Goal: Task Accomplishment & Management: Use online tool/utility

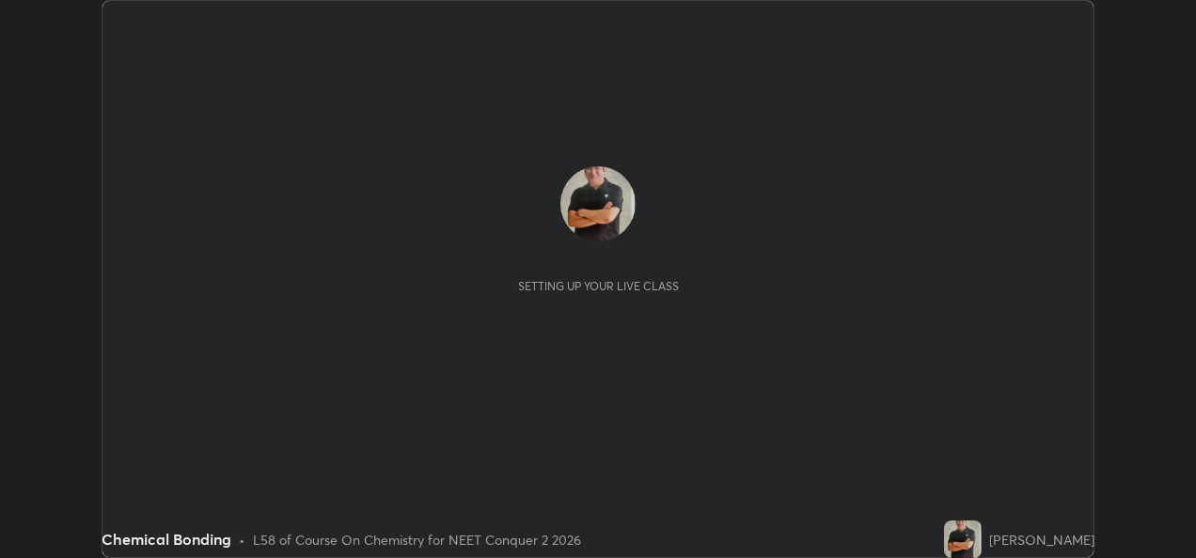
scroll to position [558, 1195]
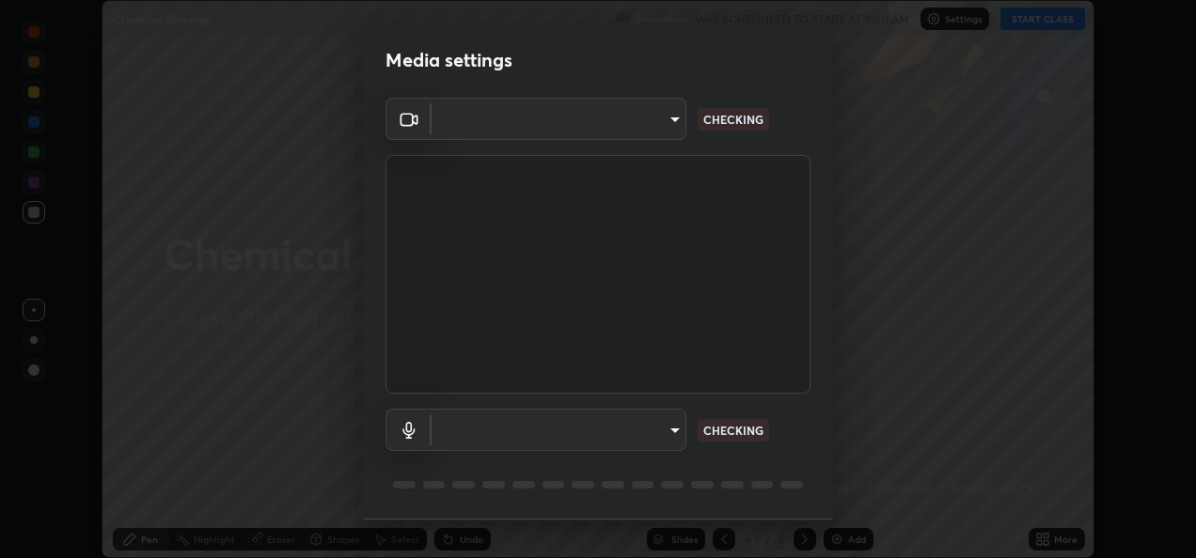
type input "fcbc606336747d805bd595eb40c6b5f29a1e1550cc5f4c8a38e7a1dcf20f99a9"
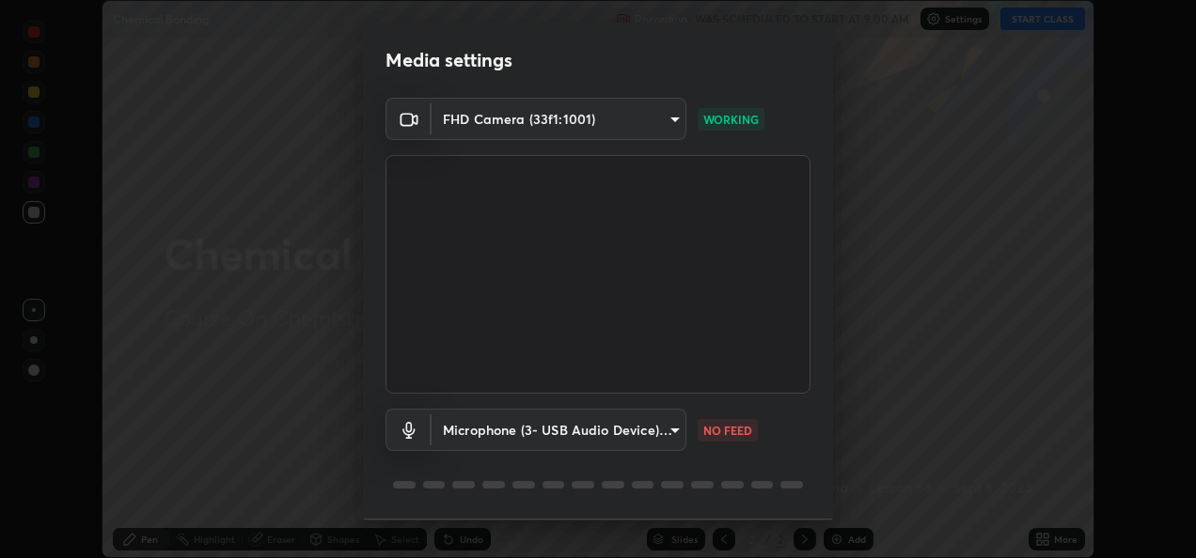
click at [590, 423] on body "Erase all Chemical Bonding Recording WAS SCHEDULED TO START AT 9:00 AM Settings…" at bounding box center [598, 279] width 1196 height 558
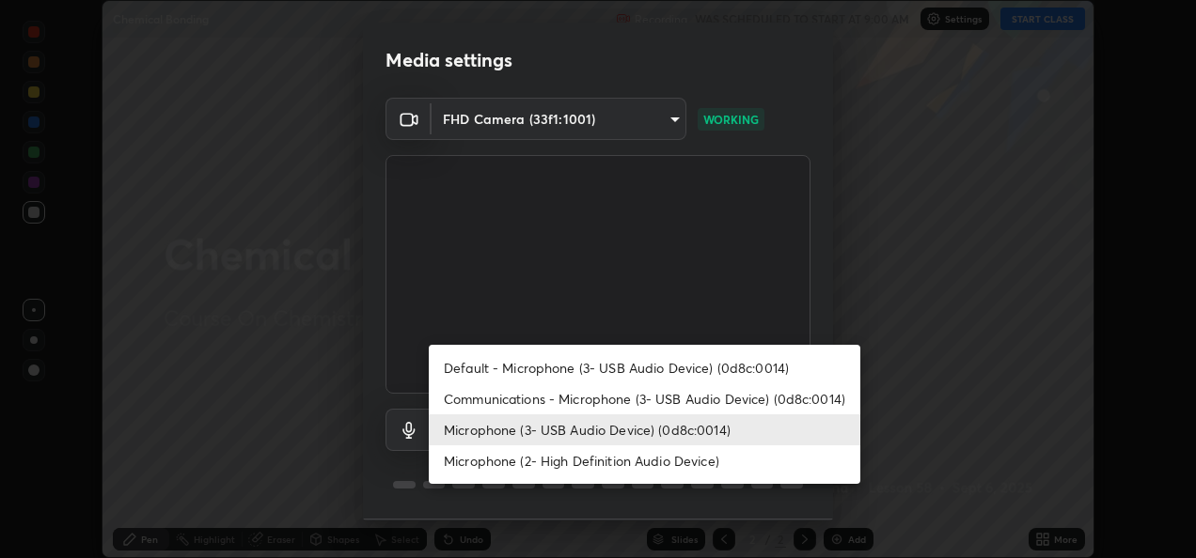
click at [557, 467] on li "Microphone (2- High Definition Audio Device)" at bounding box center [645, 461] width 432 height 31
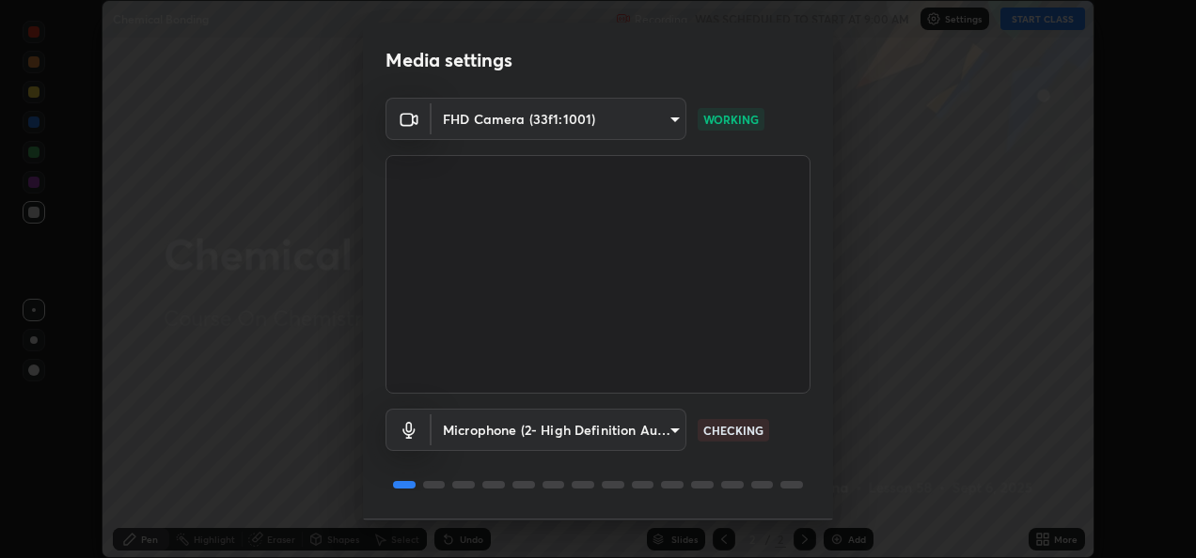
click at [548, 432] on body "Erase all Chemical Bonding Recording WAS SCHEDULED TO START AT 9:00 AM Settings…" at bounding box center [598, 279] width 1196 height 558
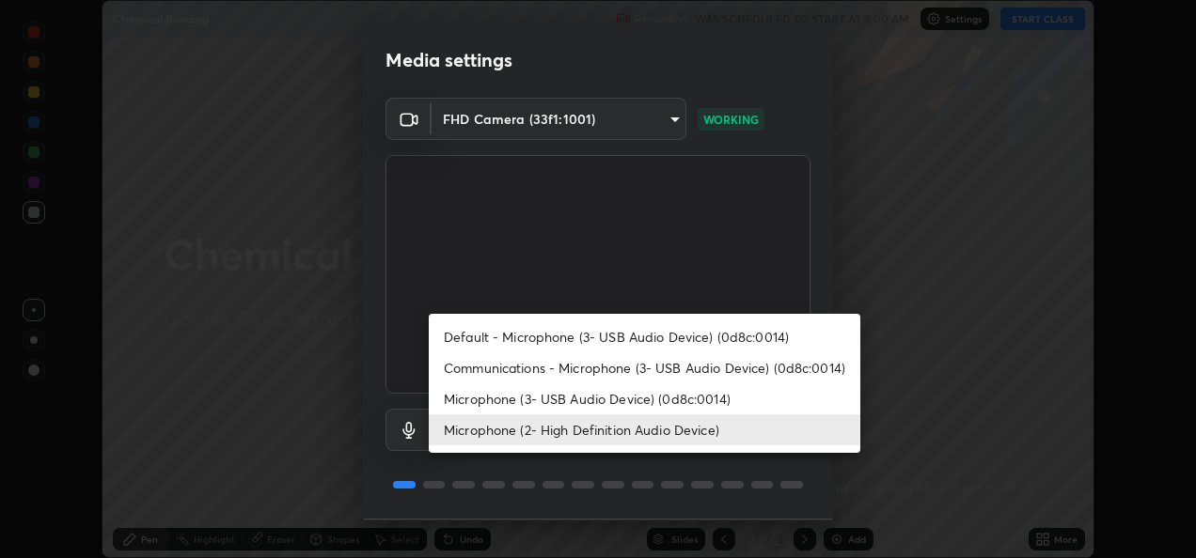
click at [545, 402] on li "Microphone (3- USB Audio Device) (0d8c:0014)" at bounding box center [645, 399] width 432 height 31
type input "bf0c866a6325e55d3bae0d7584da223482699bacb2ccebee08ad094193e983e5"
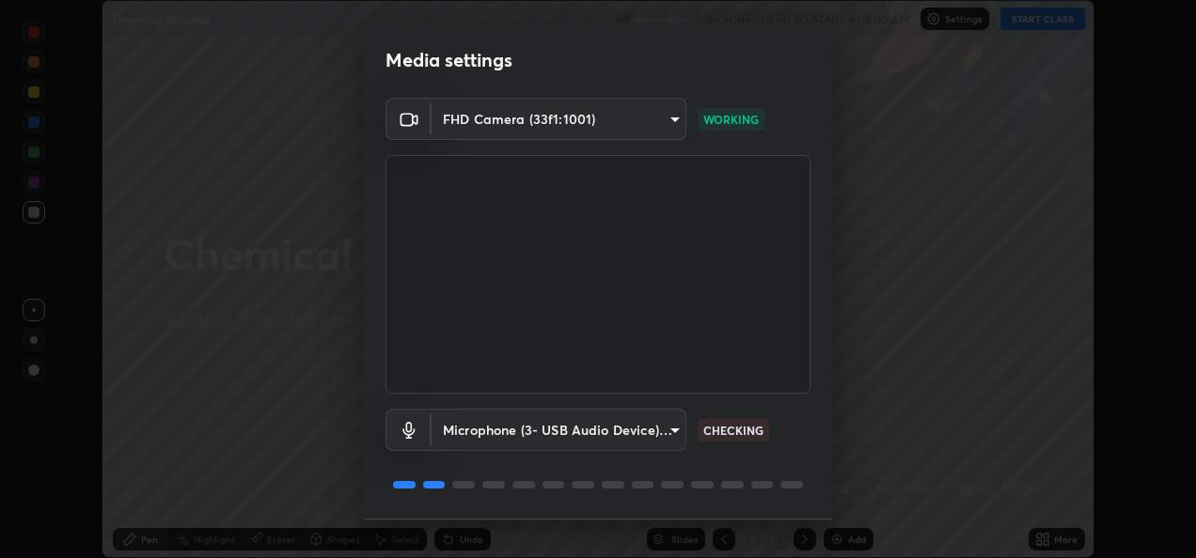
scroll to position [58, 0]
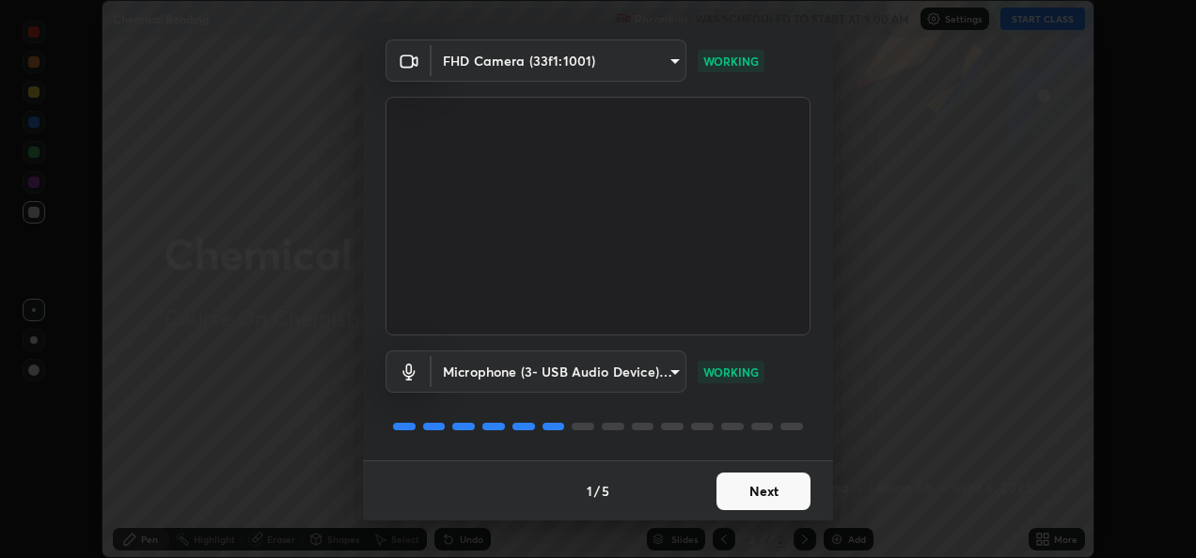
click at [763, 489] on button "Next" at bounding box center [763, 492] width 94 height 38
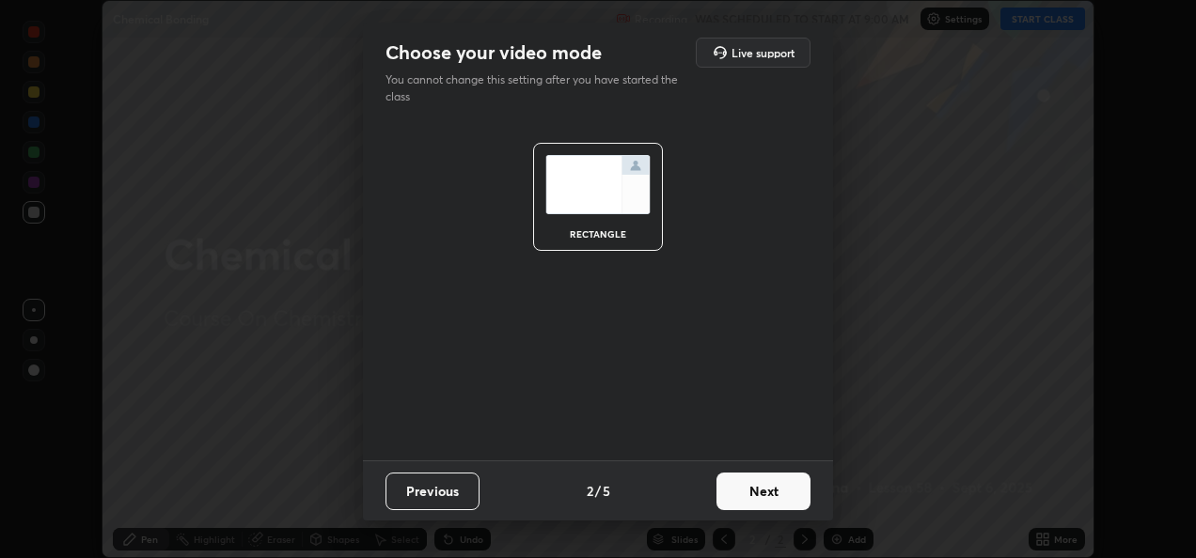
click at [777, 491] on button "Next" at bounding box center [763, 492] width 94 height 38
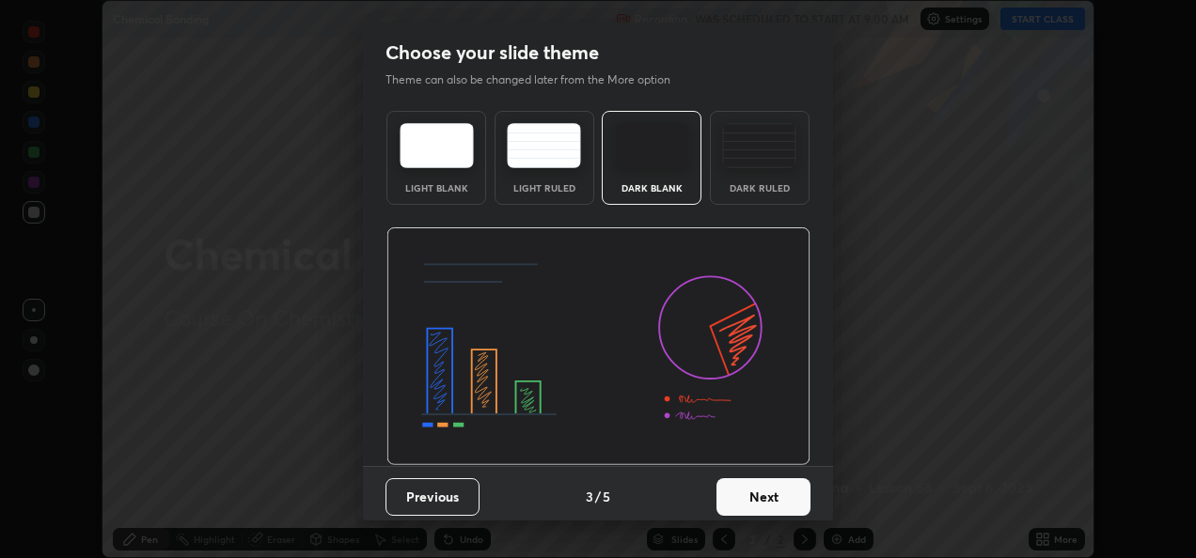
click at [787, 493] on button "Next" at bounding box center [763, 498] width 94 height 38
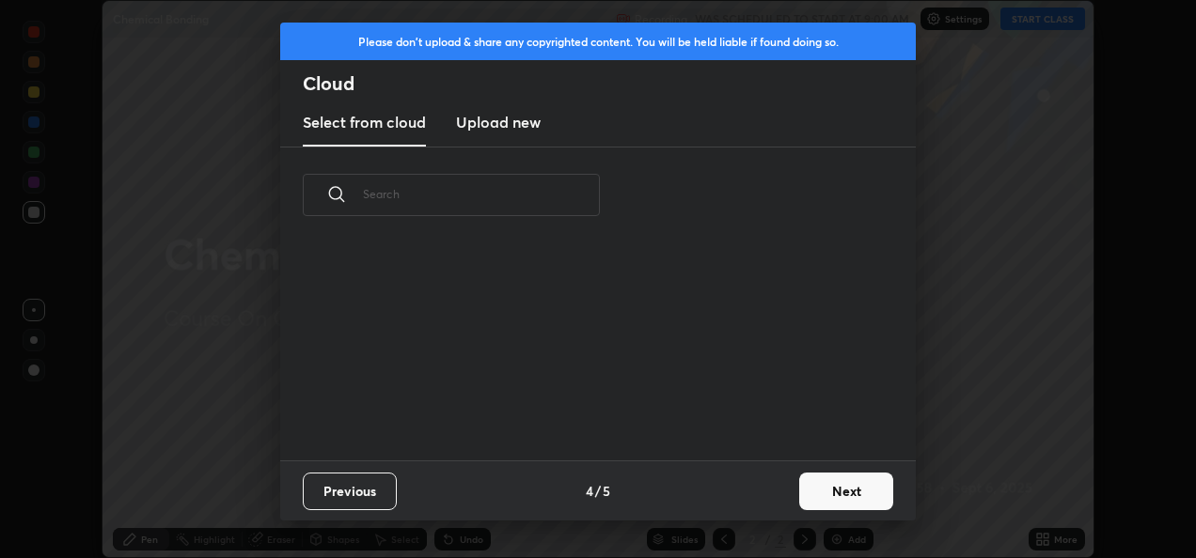
click at [838, 486] on button "Next" at bounding box center [846, 492] width 94 height 38
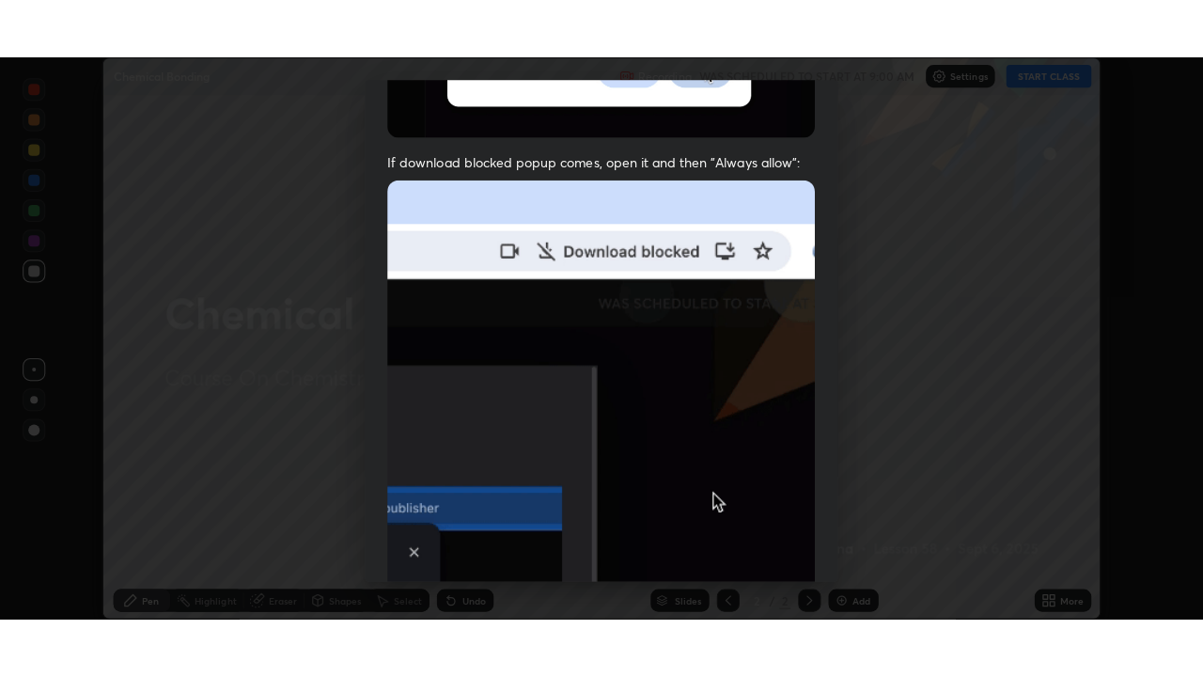
scroll to position [442, 0]
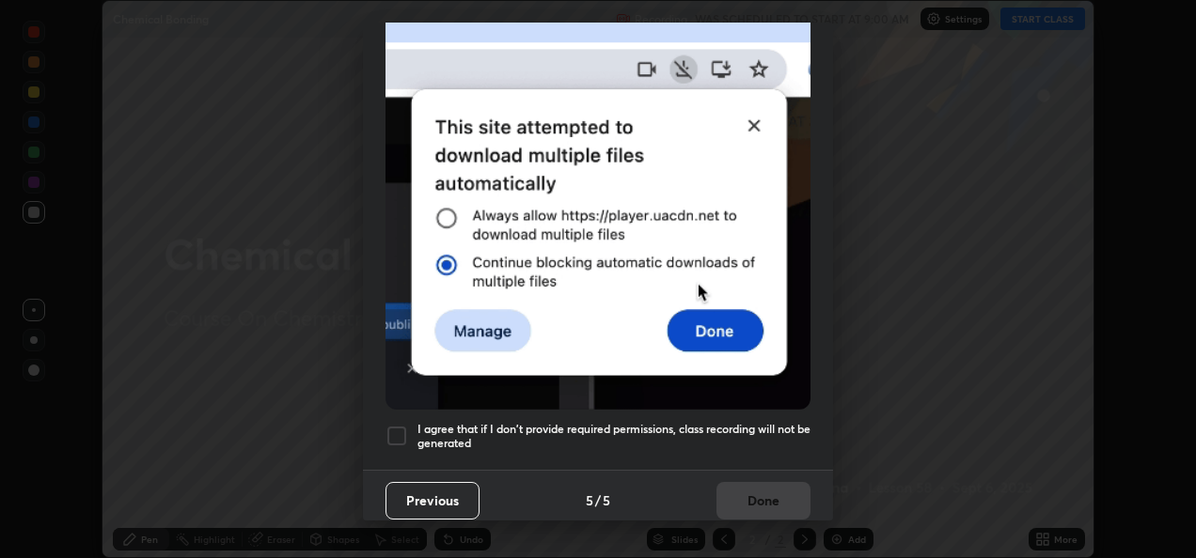
click at [399, 431] on div at bounding box center [396, 436] width 23 height 23
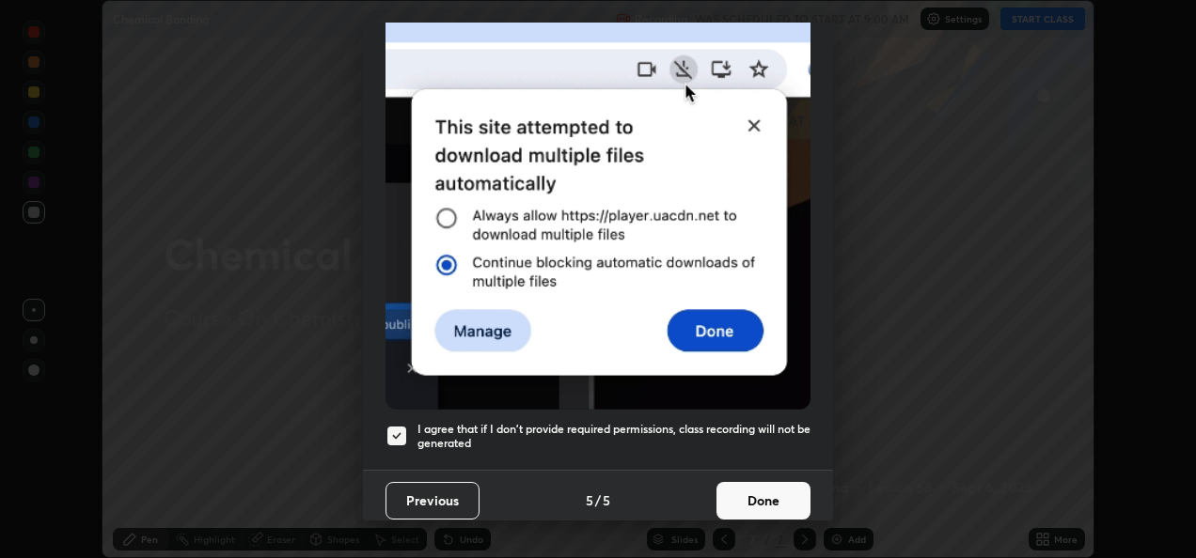
click at [786, 495] on button "Done" at bounding box center [763, 501] width 94 height 38
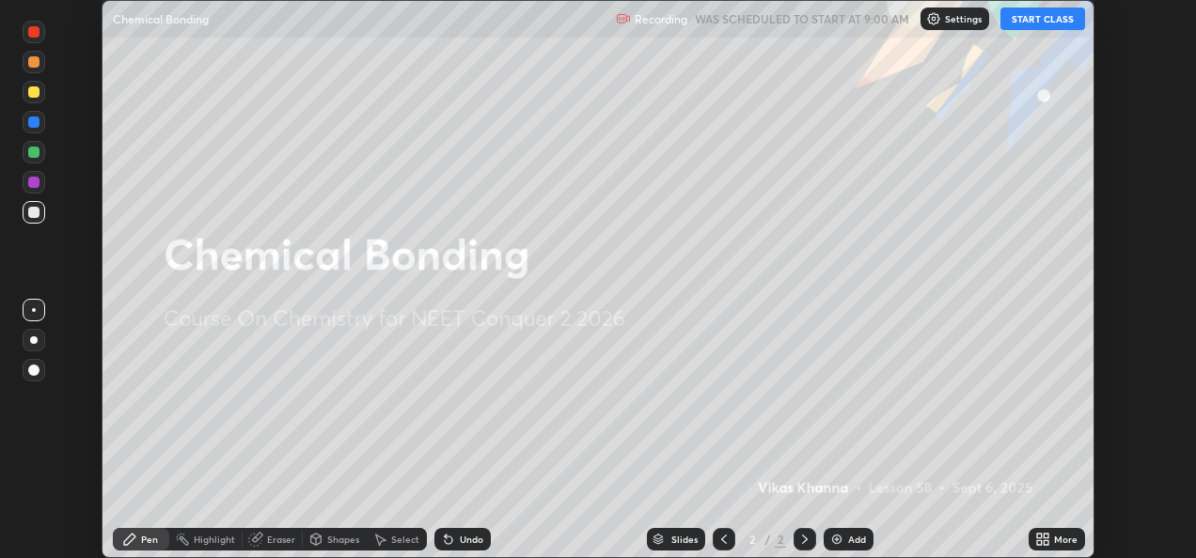
click at [1036, 21] on button "START CLASS" at bounding box center [1042, 19] width 85 height 23
click at [1056, 535] on div "More" at bounding box center [1066, 539] width 24 height 9
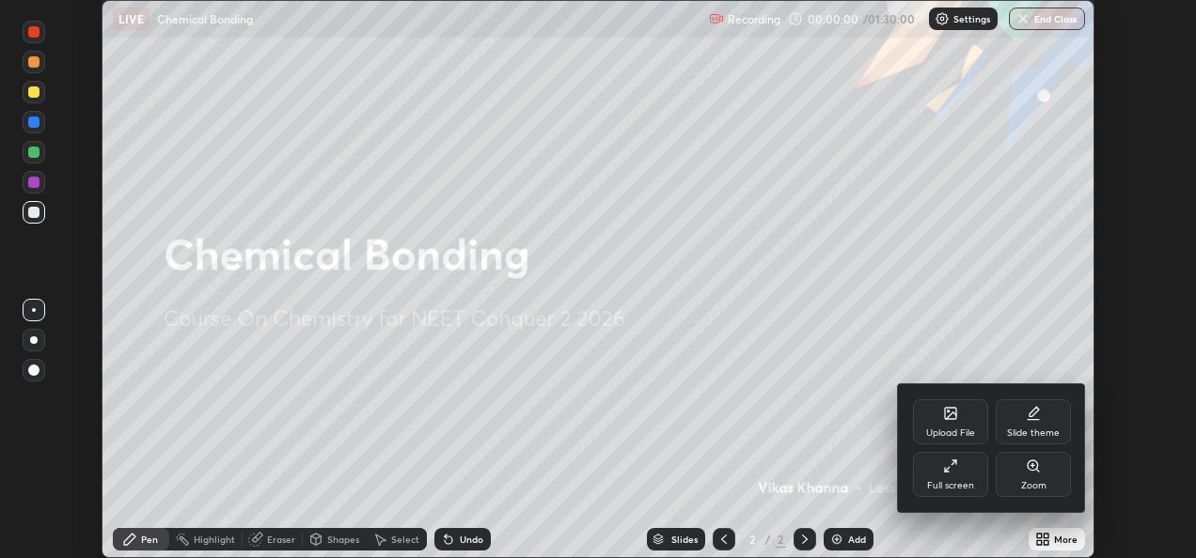
click at [963, 479] on div "Full screen" at bounding box center [950, 474] width 75 height 45
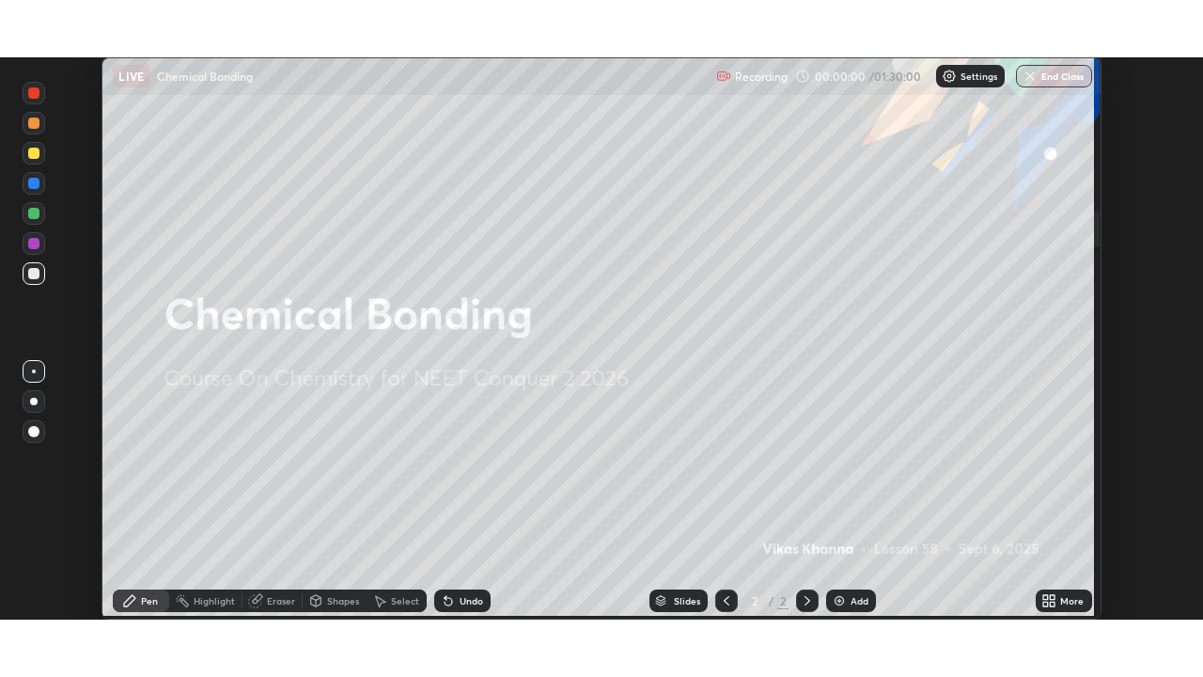
scroll to position [677, 1203]
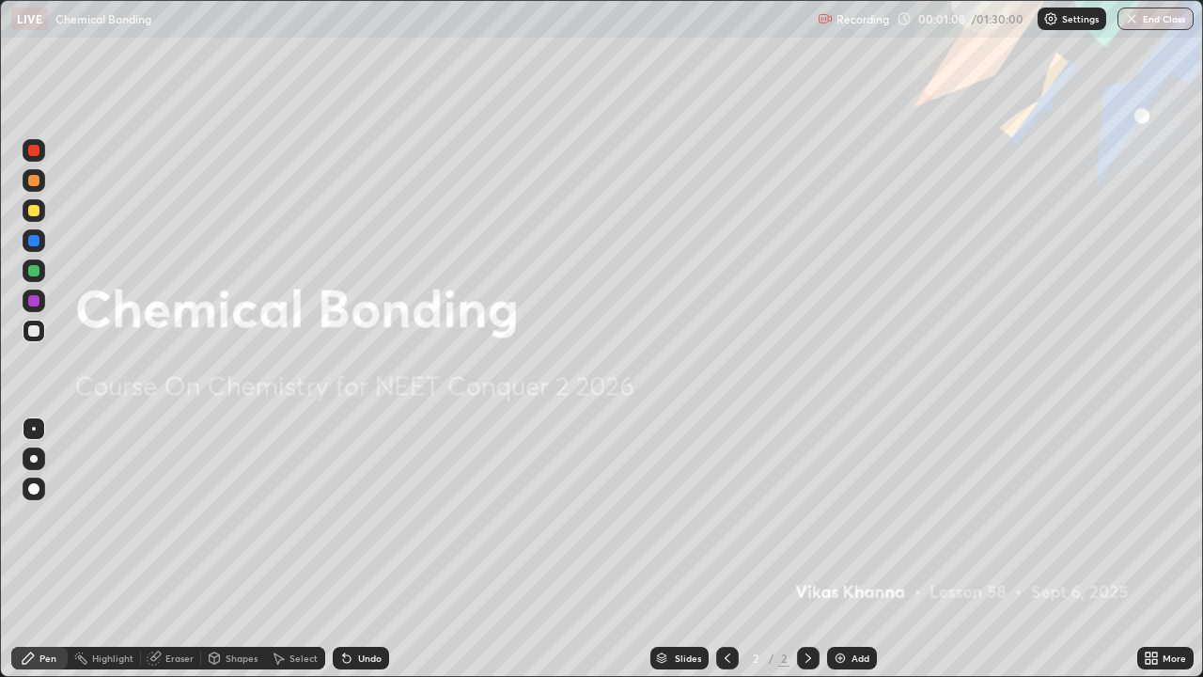
click at [852, 558] on div "Add" at bounding box center [861, 657] width 18 height 9
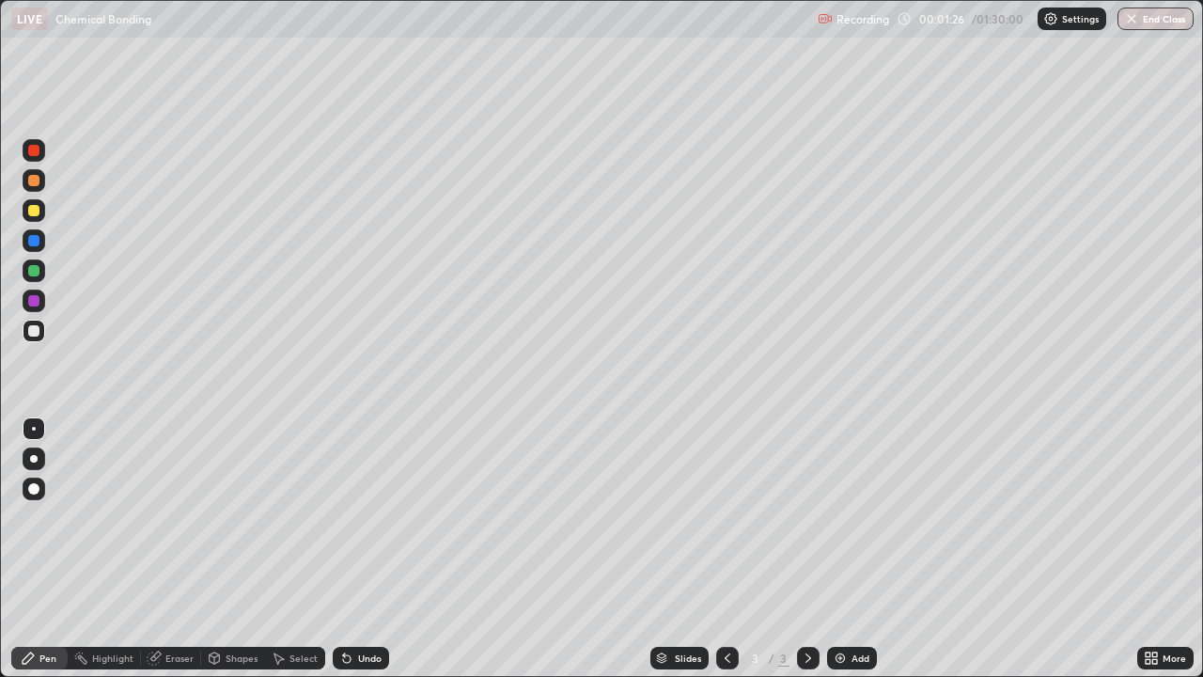
click at [230, 558] on div "Shapes" at bounding box center [242, 657] width 32 height 9
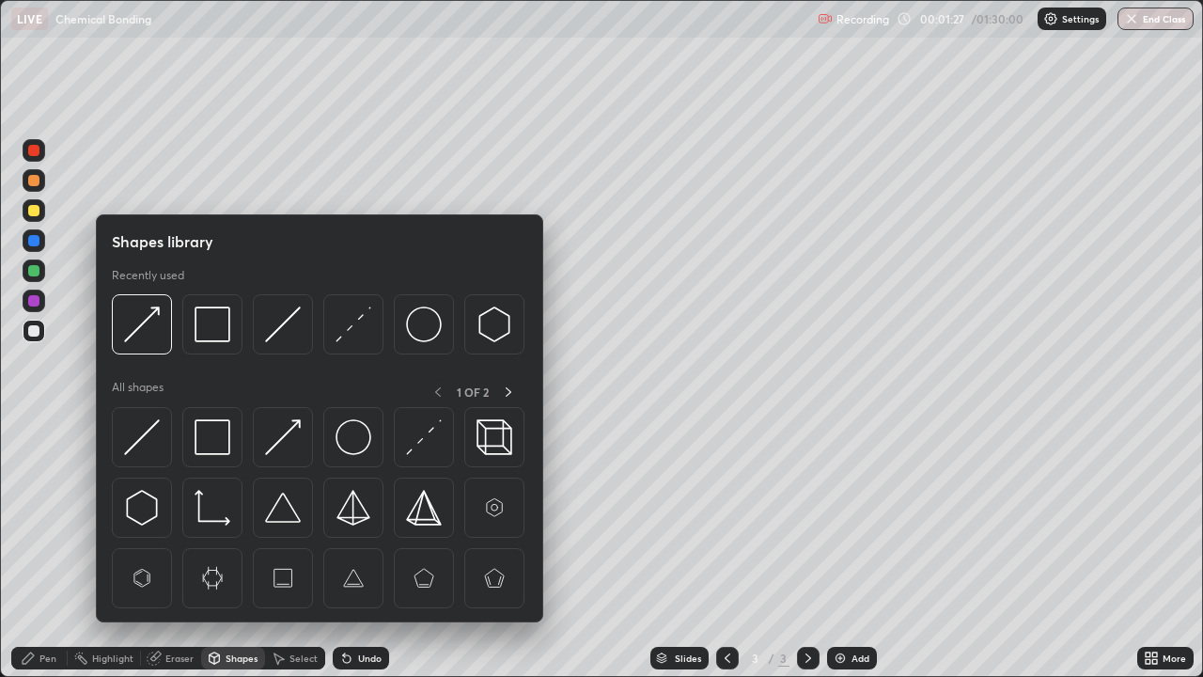
click at [211, 440] on img at bounding box center [213, 437] width 36 height 36
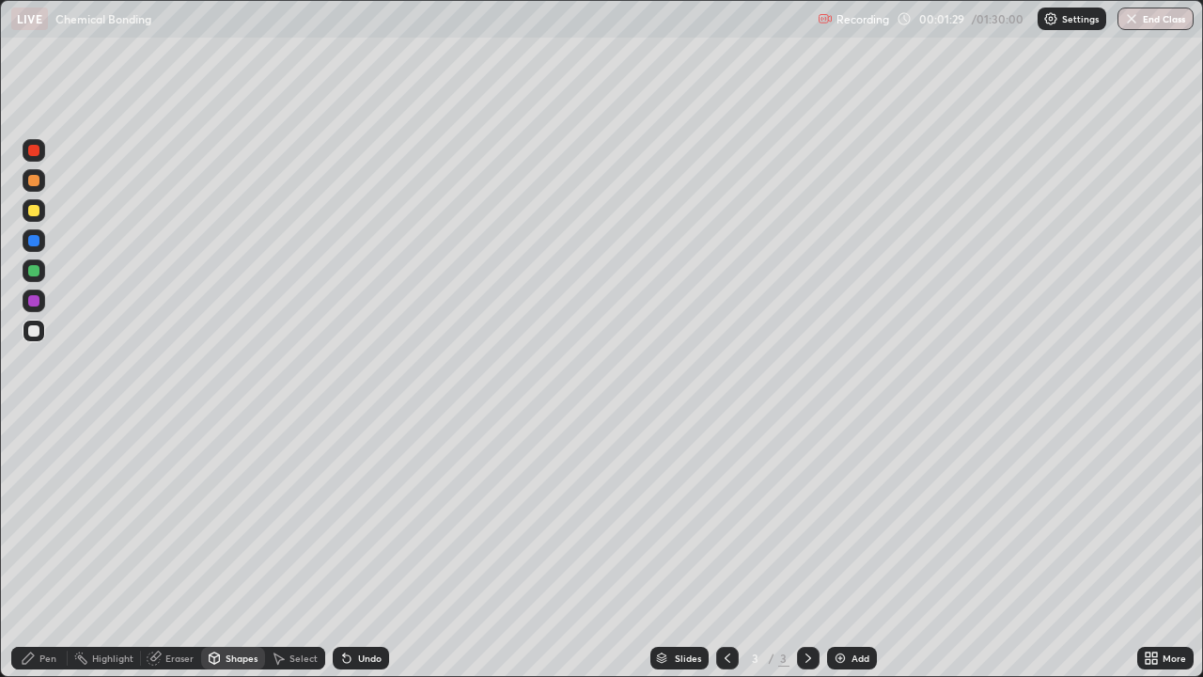
click at [51, 558] on div "Pen" at bounding box center [47, 657] width 17 height 9
click at [32, 212] on div at bounding box center [33, 210] width 11 height 11
click at [32, 485] on div at bounding box center [33, 488] width 11 height 11
click at [32, 213] on div at bounding box center [33, 210] width 11 height 11
click at [35, 331] on div at bounding box center [33, 330] width 11 height 11
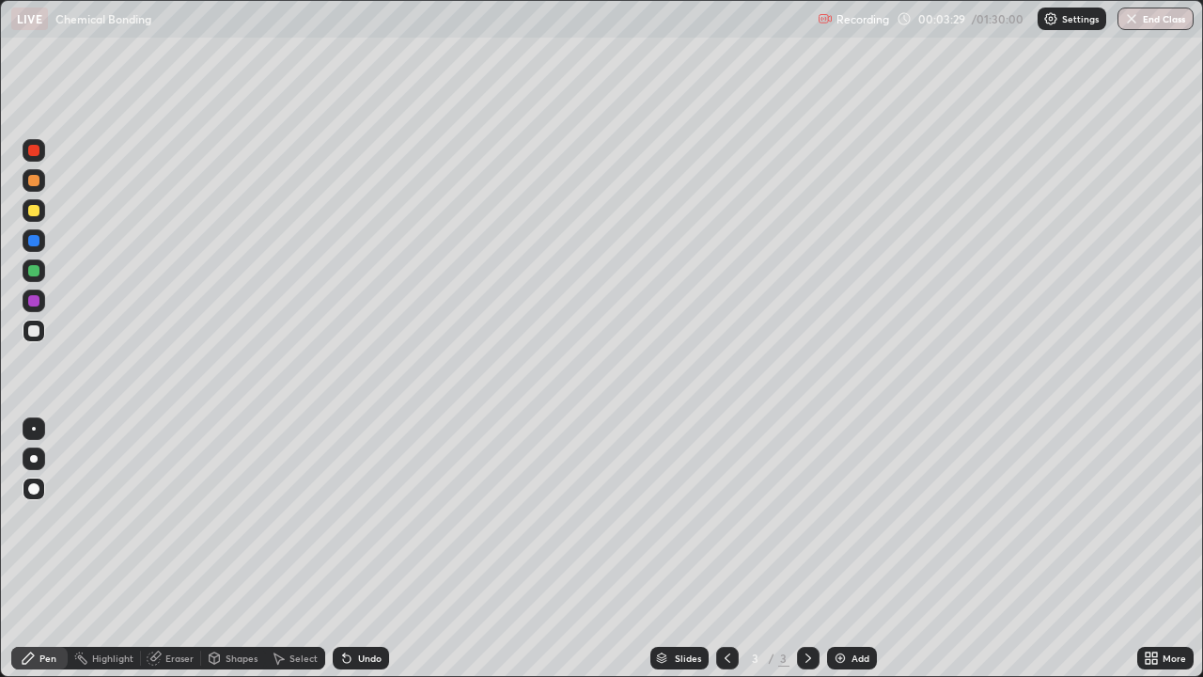
click at [846, 558] on div "Add" at bounding box center [852, 658] width 50 height 23
click at [38, 275] on div at bounding box center [33, 270] width 11 height 11
click at [32, 212] on div at bounding box center [33, 210] width 11 height 11
click at [39, 331] on div at bounding box center [33, 330] width 11 height 11
click at [354, 558] on div "Undo" at bounding box center [361, 658] width 56 height 23
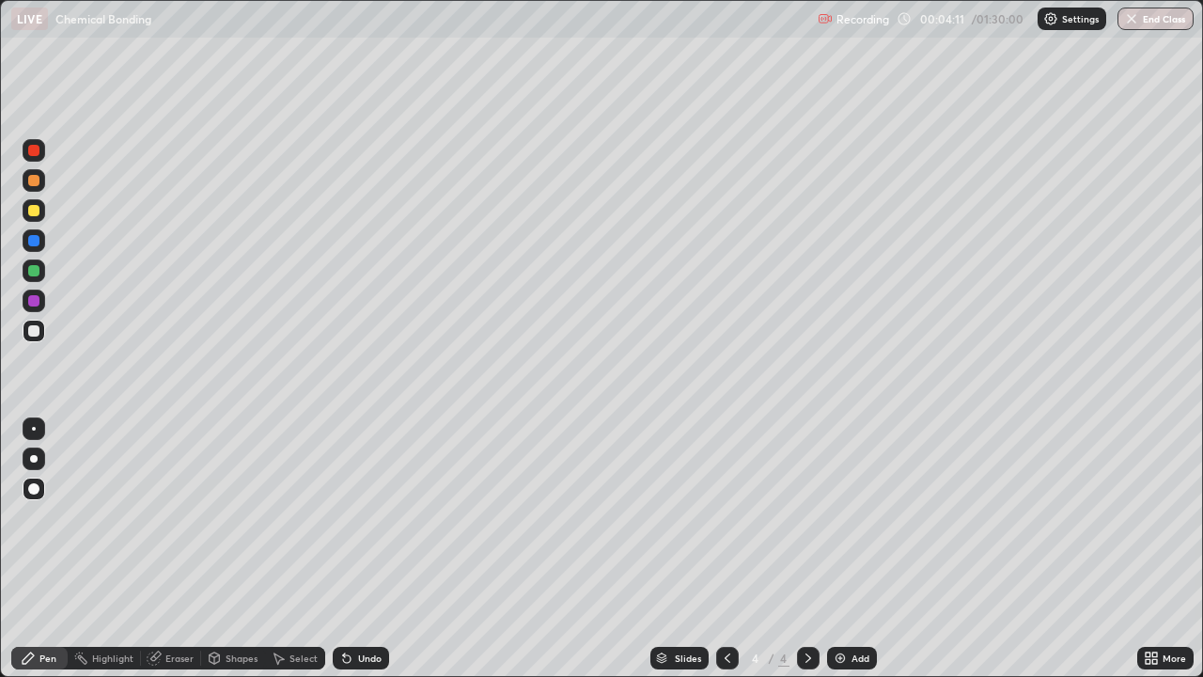
click at [360, 558] on div "Undo" at bounding box center [361, 658] width 56 height 23
click at [364, 558] on div "Undo" at bounding box center [370, 657] width 24 height 9
click at [367, 558] on div "Undo" at bounding box center [370, 657] width 24 height 9
click at [1045, 558] on div "Slides 4 / 4 Add" at bounding box center [763, 658] width 748 height 38
click at [239, 558] on div "Shapes" at bounding box center [242, 657] width 32 height 9
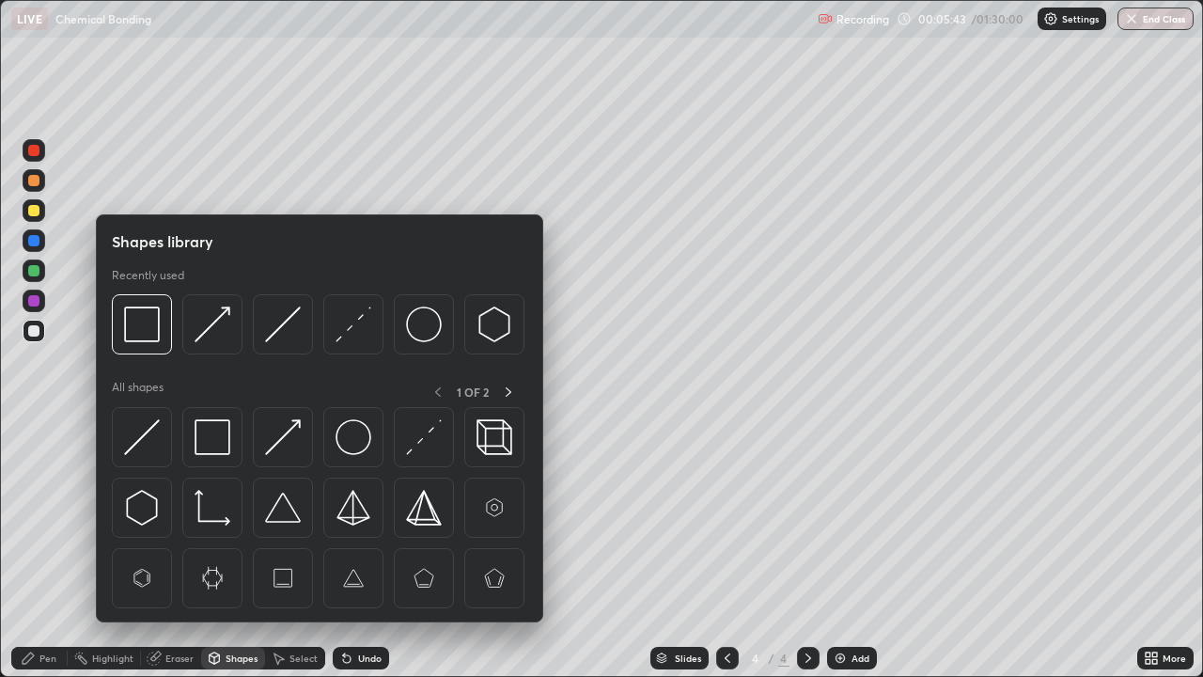
click at [154, 431] on img at bounding box center [142, 437] width 36 height 36
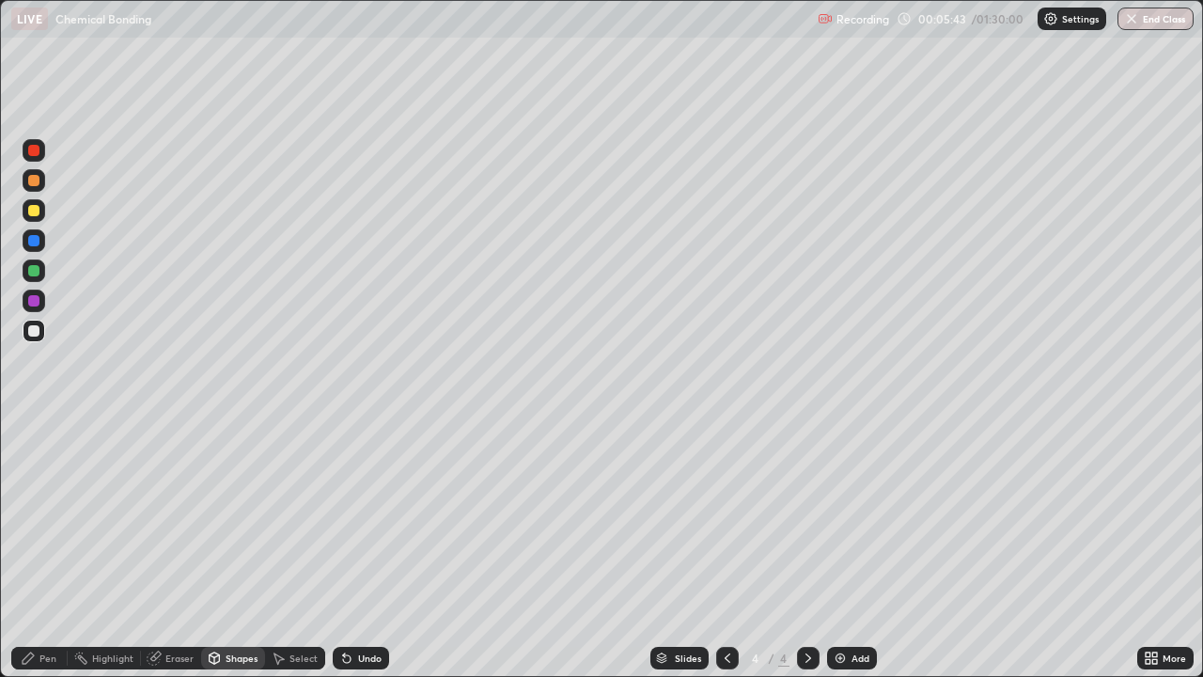
click at [34, 305] on div at bounding box center [33, 300] width 11 height 11
click at [725, 558] on icon at bounding box center [728, 657] width 6 height 9
click at [804, 558] on icon at bounding box center [808, 658] width 15 height 15
click at [854, 558] on div "Add" at bounding box center [861, 657] width 18 height 9
click at [378, 558] on div "Undo" at bounding box center [370, 657] width 24 height 9
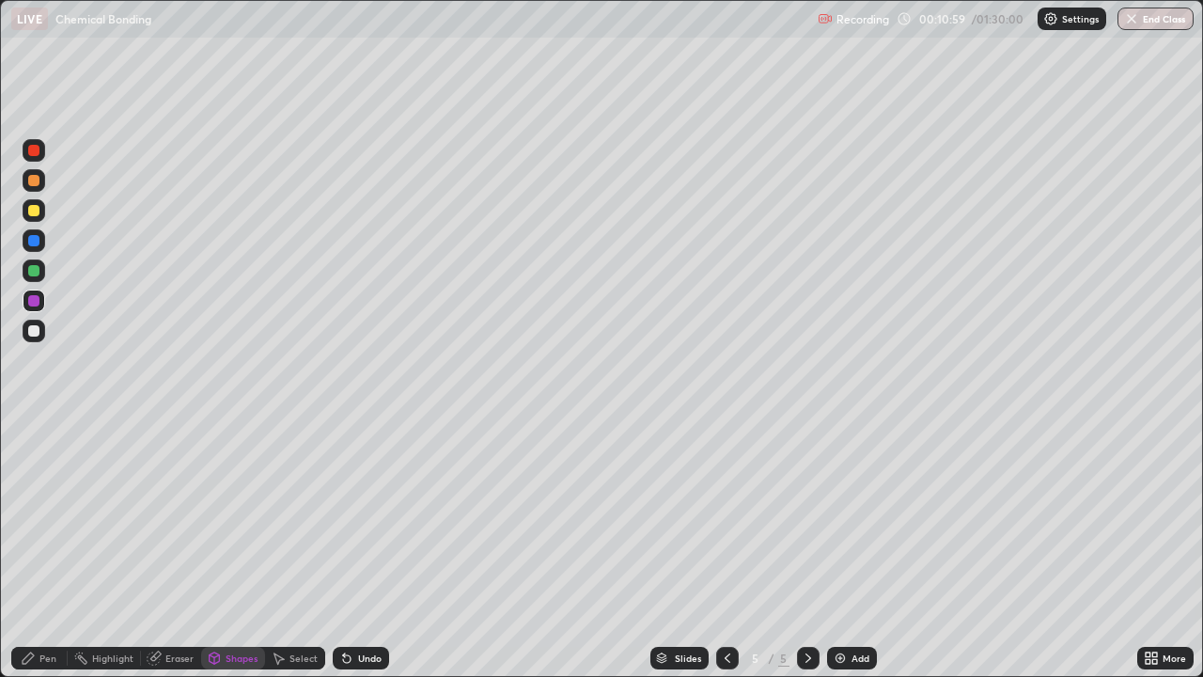
click at [37, 558] on div "Pen" at bounding box center [39, 658] width 56 height 23
click at [367, 558] on div "Undo" at bounding box center [370, 657] width 24 height 9
click at [370, 558] on div "Undo" at bounding box center [361, 658] width 56 height 23
click at [369, 558] on div "Undo" at bounding box center [361, 658] width 56 height 23
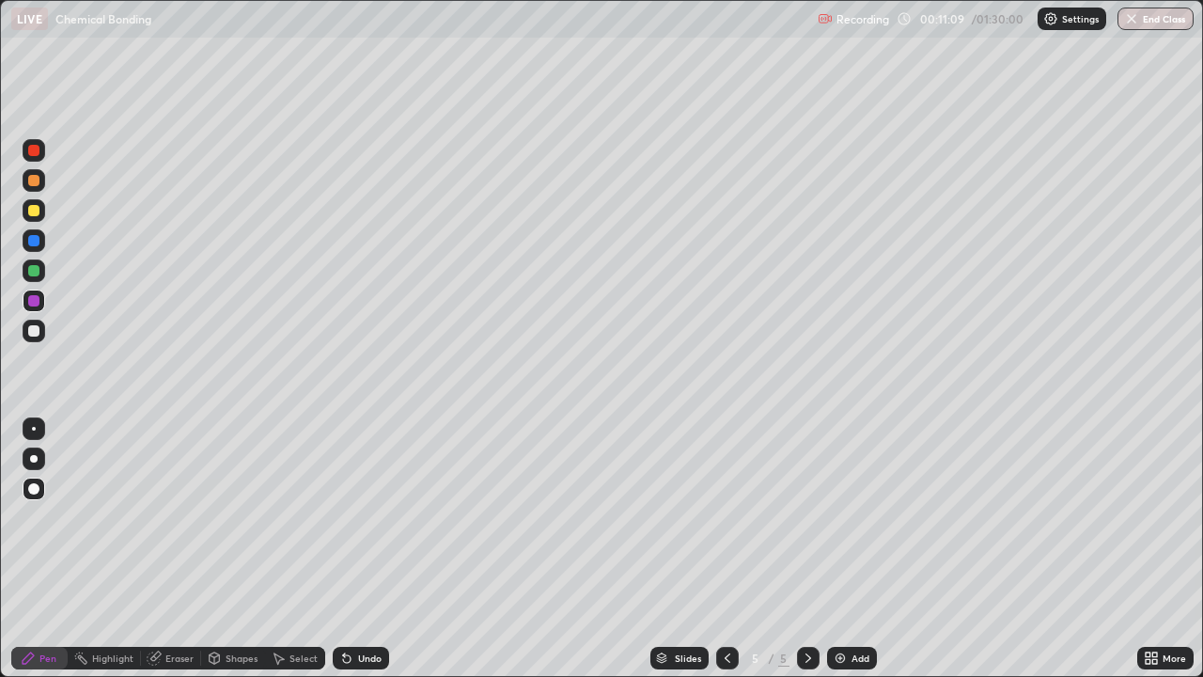
click at [370, 558] on div "Undo" at bounding box center [361, 658] width 56 height 23
click at [361, 558] on div "Undo" at bounding box center [361, 658] width 56 height 23
click at [358, 558] on div "Undo" at bounding box center [370, 657] width 24 height 9
click at [235, 558] on div "Shapes" at bounding box center [242, 657] width 32 height 9
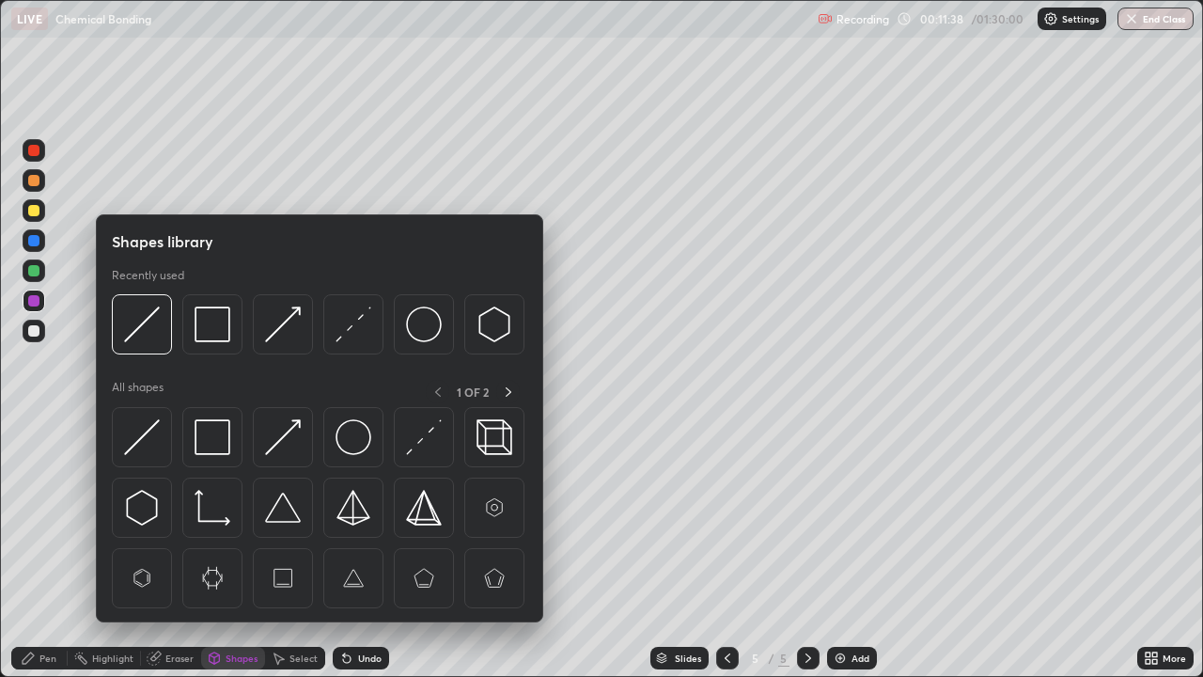
click at [152, 432] on img at bounding box center [142, 437] width 36 height 36
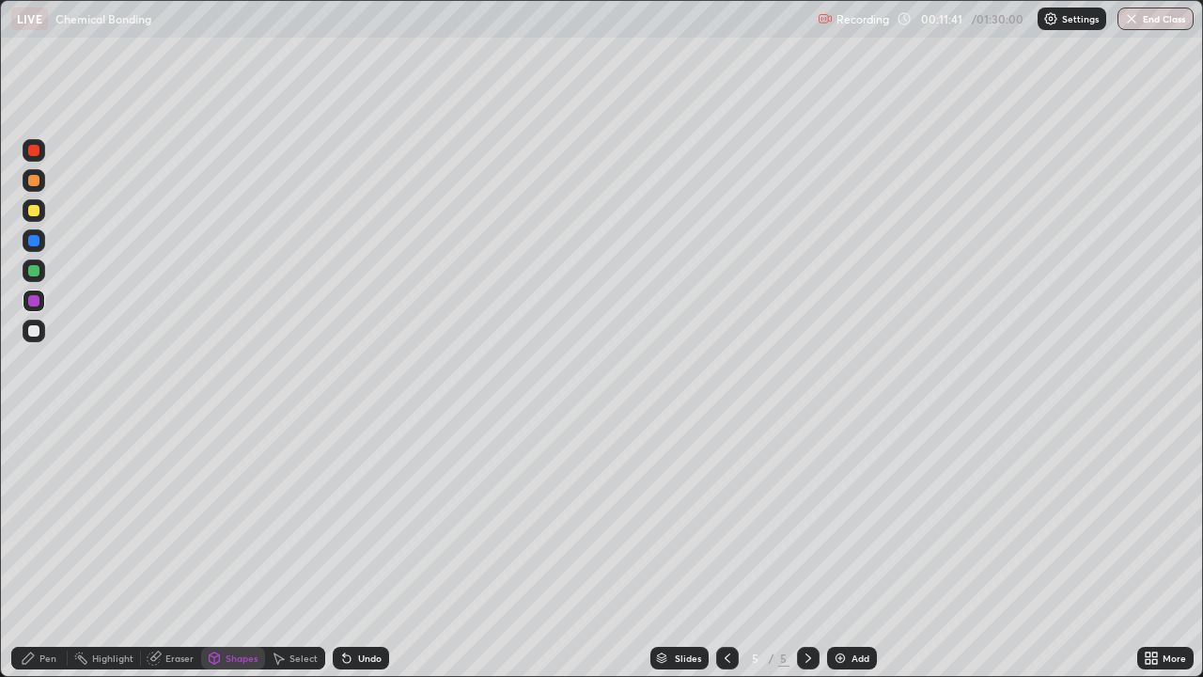
click at [369, 558] on div "Undo" at bounding box center [361, 658] width 56 height 23
click at [374, 558] on div "Undo" at bounding box center [370, 657] width 24 height 9
click at [38, 558] on div "Pen" at bounding box center [39, 658] width 56 height 23
click at [35, 211] on div at bounding box center [33, 210] width 11 height 11
click at [230, 558] on div "Shapes" at bounding box center [242, 657] width 32 height 9
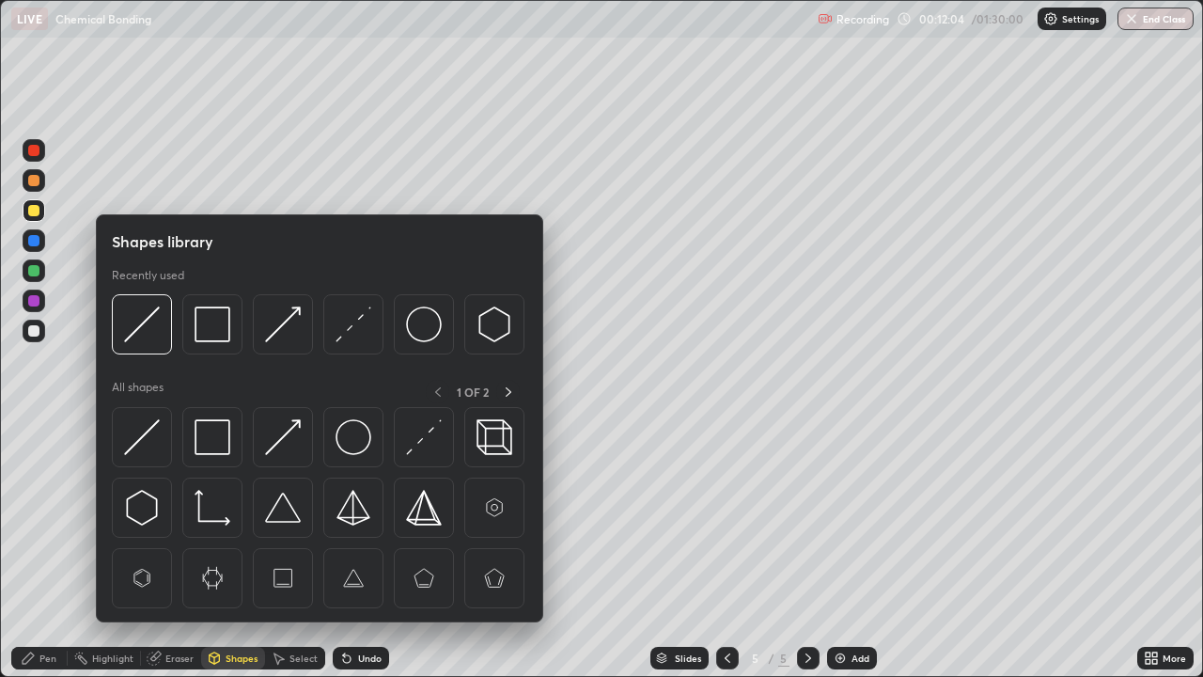
click at [147, 437] on img at bounding box center [142, 437] width 36 height 36
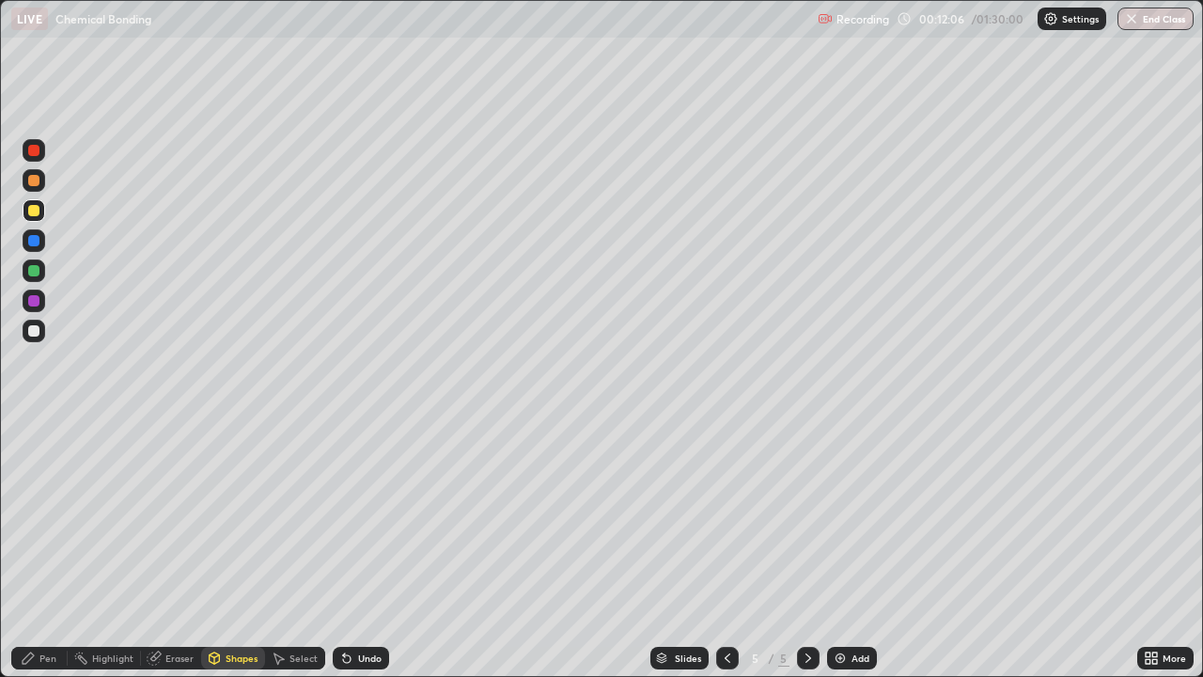
click at [363, 558] on div "Undo" at bounding box center [370, 657] width 24 height 9
click at [51, 558] on div "Pen" at bounding box center [39, 658] width 56 height 23
click at [35, 271] on div at bounding box center [33, 270] width 11 height 11
click at [147, 558] on div "Eraser" at bounding box center [171, 658] width 60 height 38
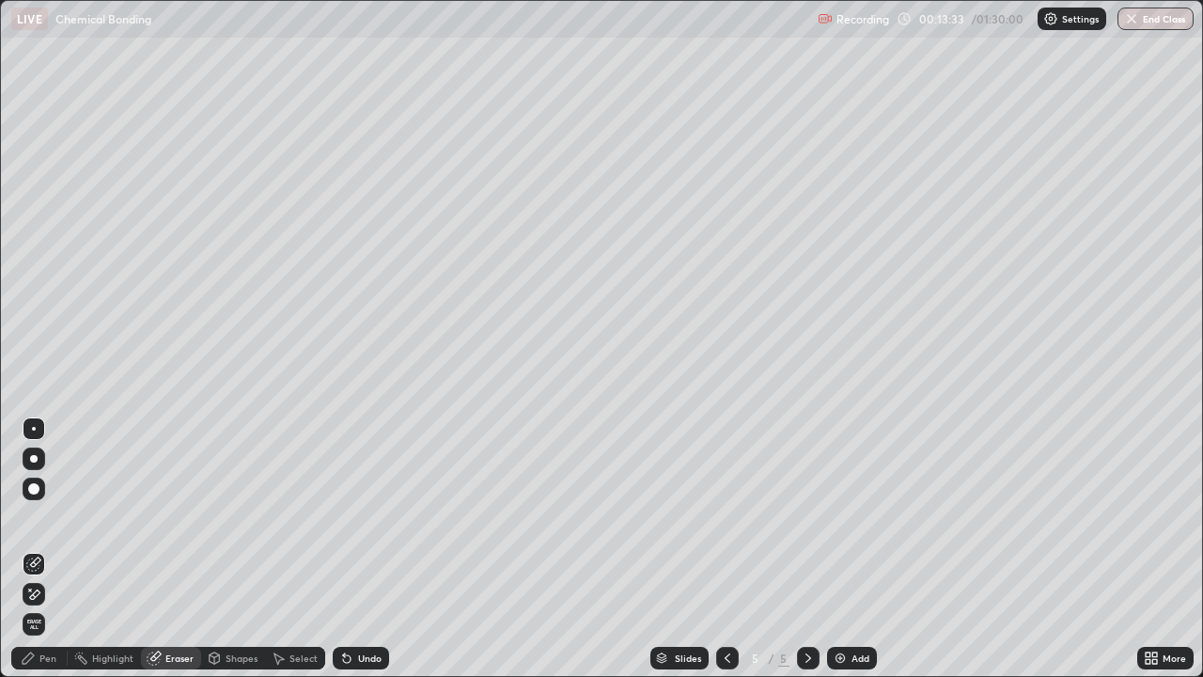
click at [41, 558] on div "Pen" at bounding box center [47, 657] width 17 height 9
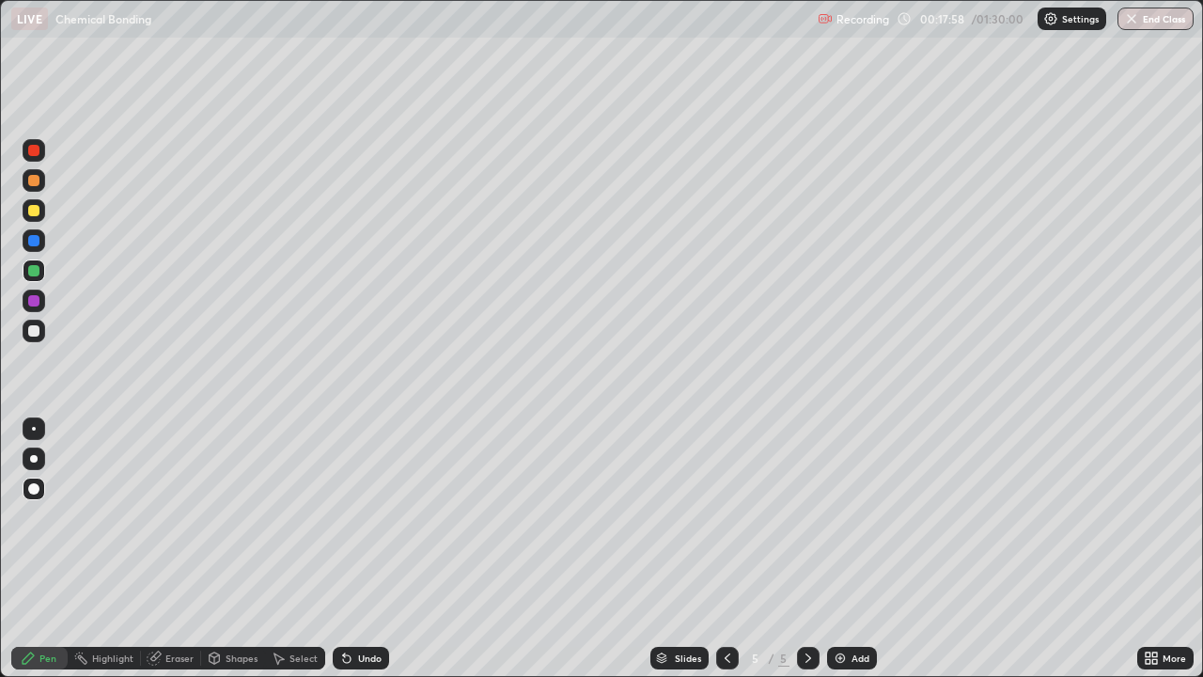
click at [852, 558] on div "Add" at bounding box center [861, 657] width 18 height 9
click at [34, 303] on div at bounding box center [33, 300] width 11 height 11
click at [232, 558] on div "Shapes" at bounding box center [242, 657] width 32 height 9
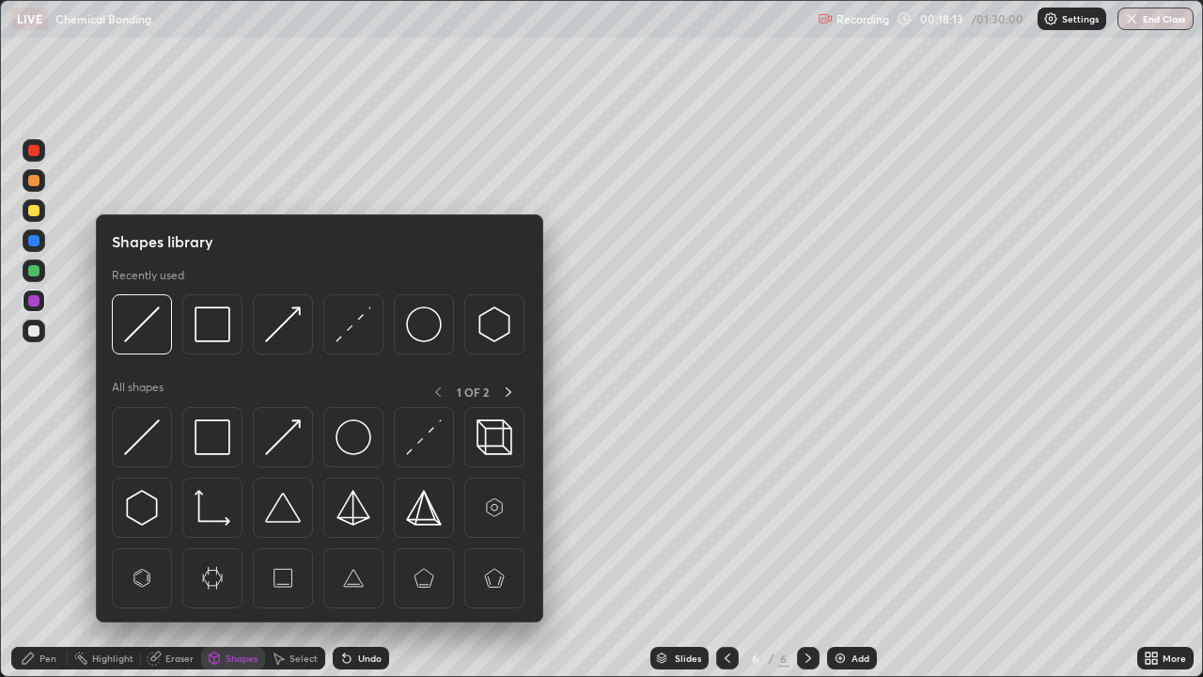
click at [216, 442] on img at bounding box center [213, 437] width 36 height 36
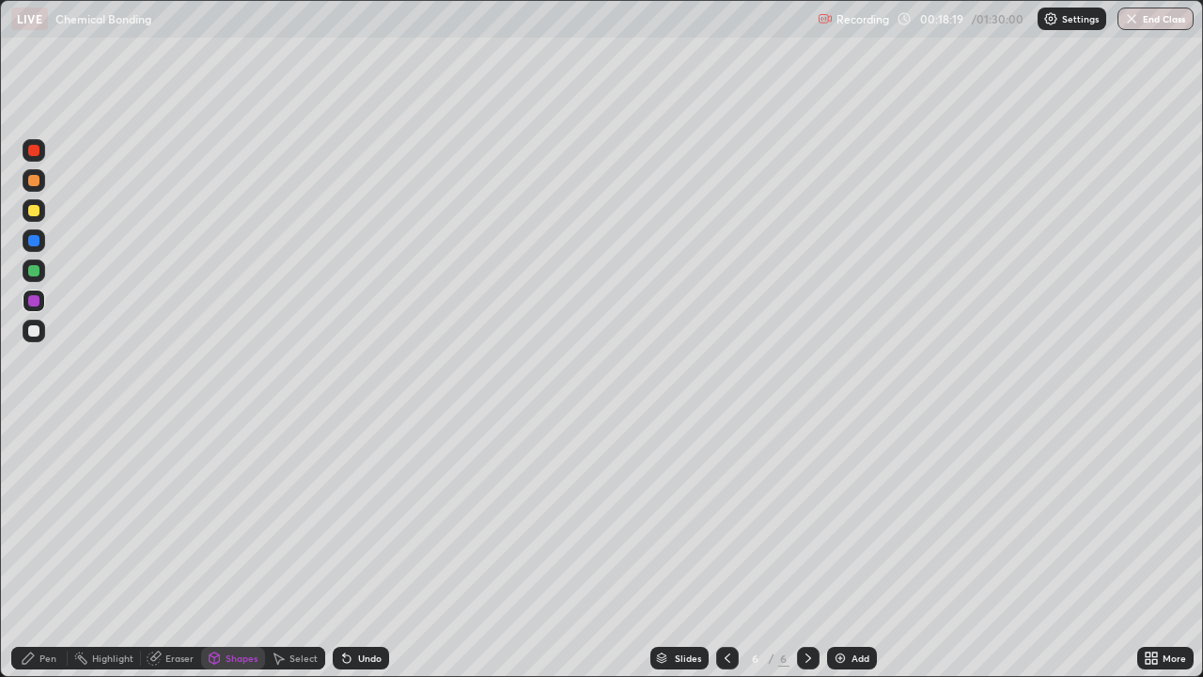
click at [37, 558] on div "Pen" at bounding box center [39, 658] width 56 height 23
click at [35, 211] on div at bounding box center [33, 210] width 11 height 11
click at [842, 558] on img at bounding box center [840, 658] width 15 height 15
click at [235, 558] on div "Shapes" at bounding box center [242, 657] width 32 height 9
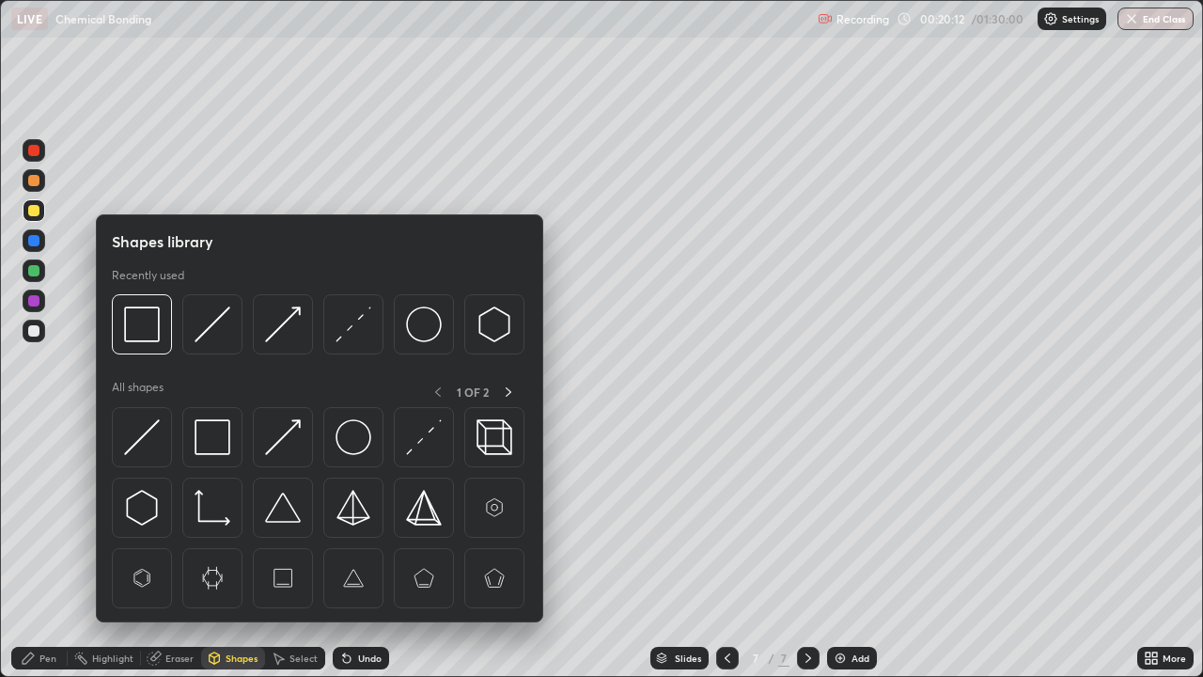
click at [214, 446] on img at bounding box center [213, 437] width 36 height 36
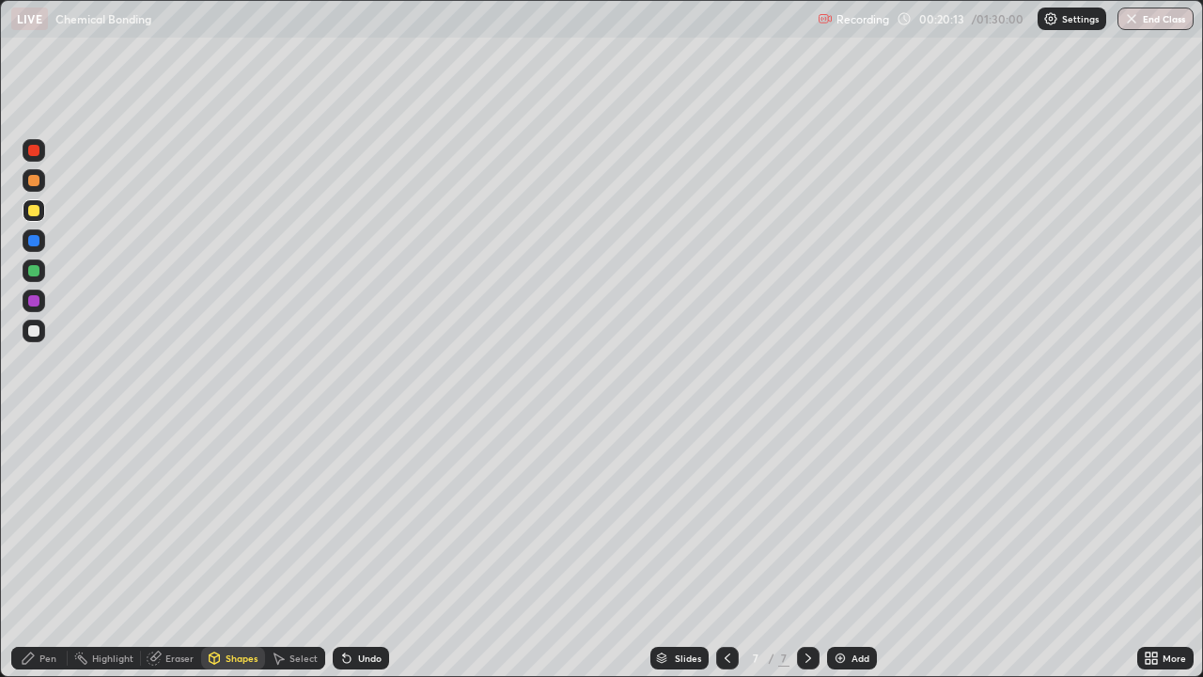
click at [36, 303] on div at bounding box center [33, 300] width 11 height 11
click at [28, 558] on icon at bounding box center [28, 657] width 11 height 11
click at [32, 272] on div at bounding box center [33, 270] width 11 height 11
click at [845, 558] on img at bounding box center [840, 658] width 15 height 15
click at [36, 215] on div at bounding box center [33, 210] width 11 height 11
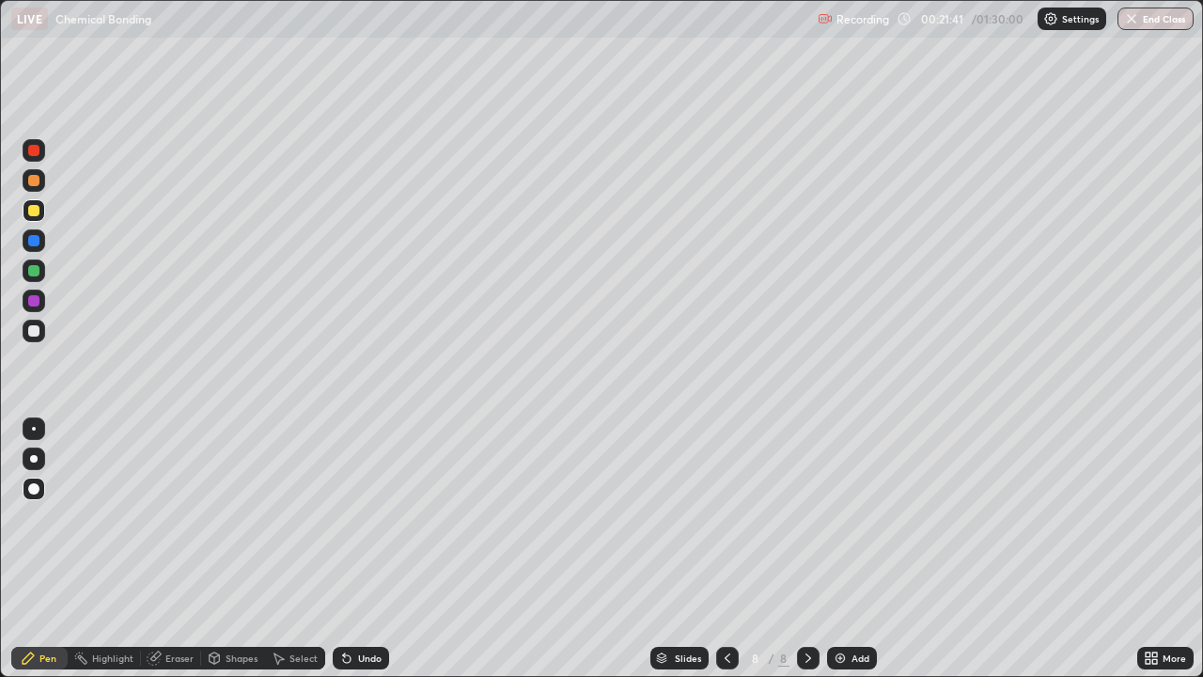
click at [359, 558] on div "Undo" at bounding box center [370, 657] width 24 height 9
click at [34, 301] on div at bounding box center [33, 300] width 11 height 11
click at [725, 558] on icon at bounding box center [727, 658] width 15 height 15
click at [726, 558] on icon at bounding box center [727, 658] width 15 height 15
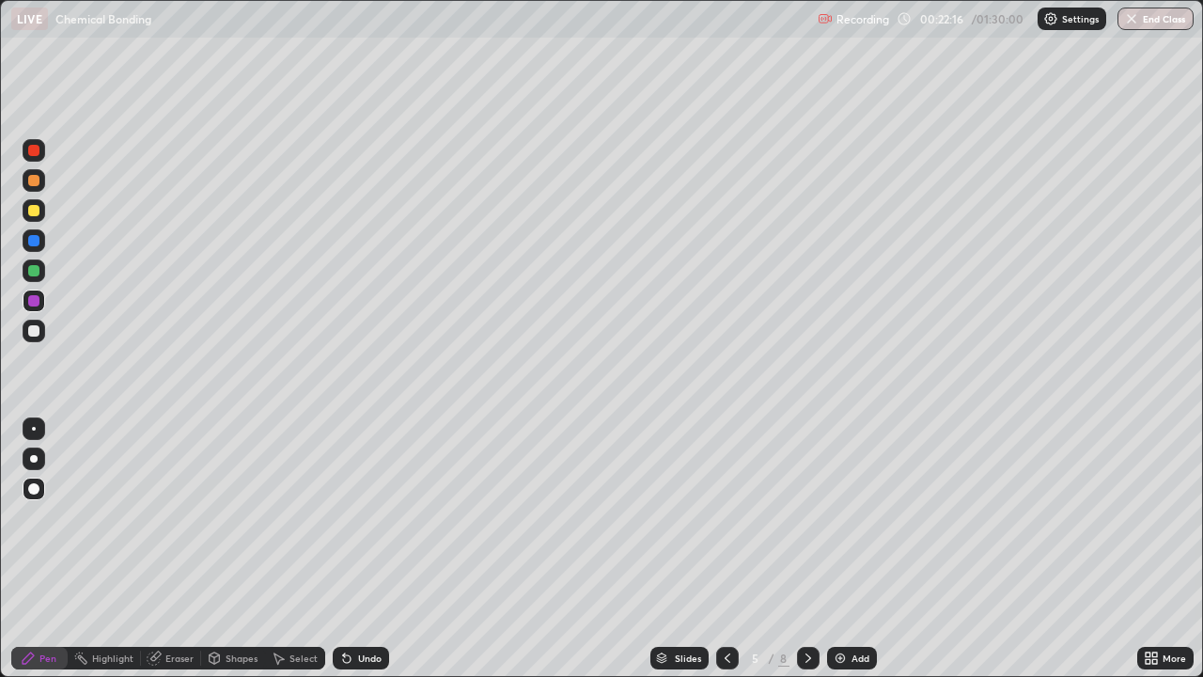
click at [810, 558] on icon at bounding box center [808, 658] width 15 height 15
click at [807, 558] on icon at bounding box center [808, 658] width 15 height 15
click at [849, 558] on div "Add" at bounding box center [852, 658] width 50 height 23
click at [235, 558] on div "Shapes" at bounding box center [242, 657] width 32 height 9
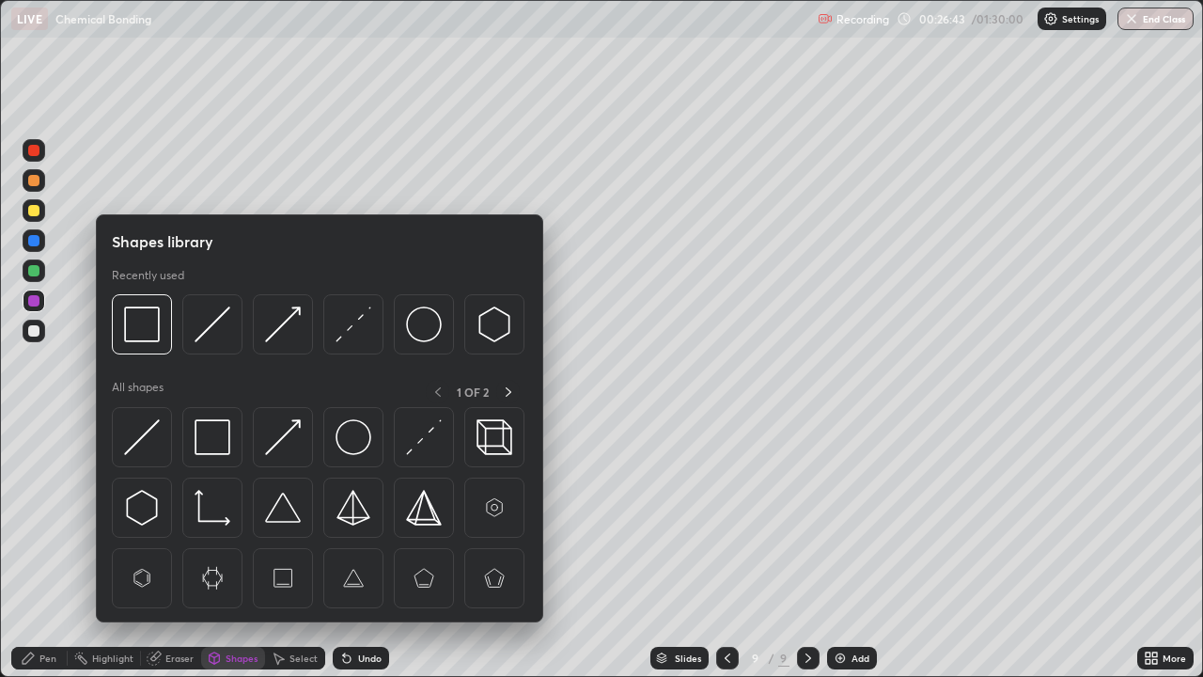
click at [209, 443] on img at bounding box center [213, 437] width 36 height 36
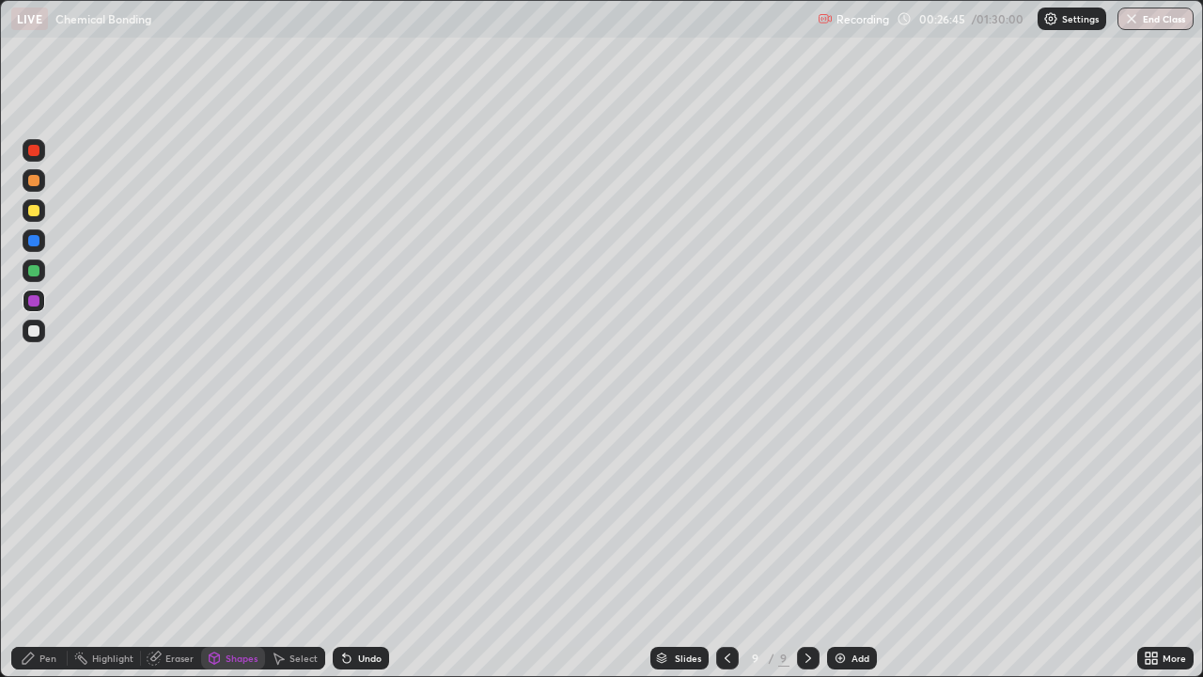
click at [48, 558] on div "Pen" at bounding box center [47, 657] width 17 height 9
click at [34, 212] on div at bounding box center [33, 210] width 11 height 11
click at [228, 558] on div "Shapes" at bounding box center [242, 657] width 32 height 9
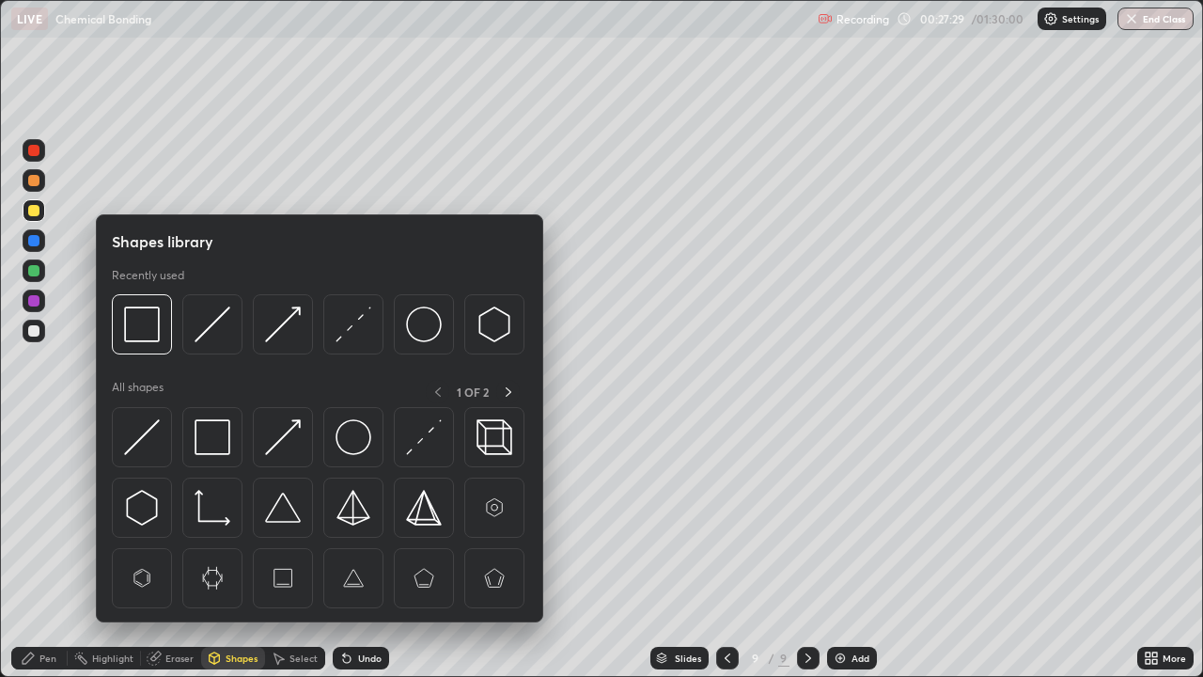
click at [150, 440] on img at bounding box center [142, 437] width 36 height 36
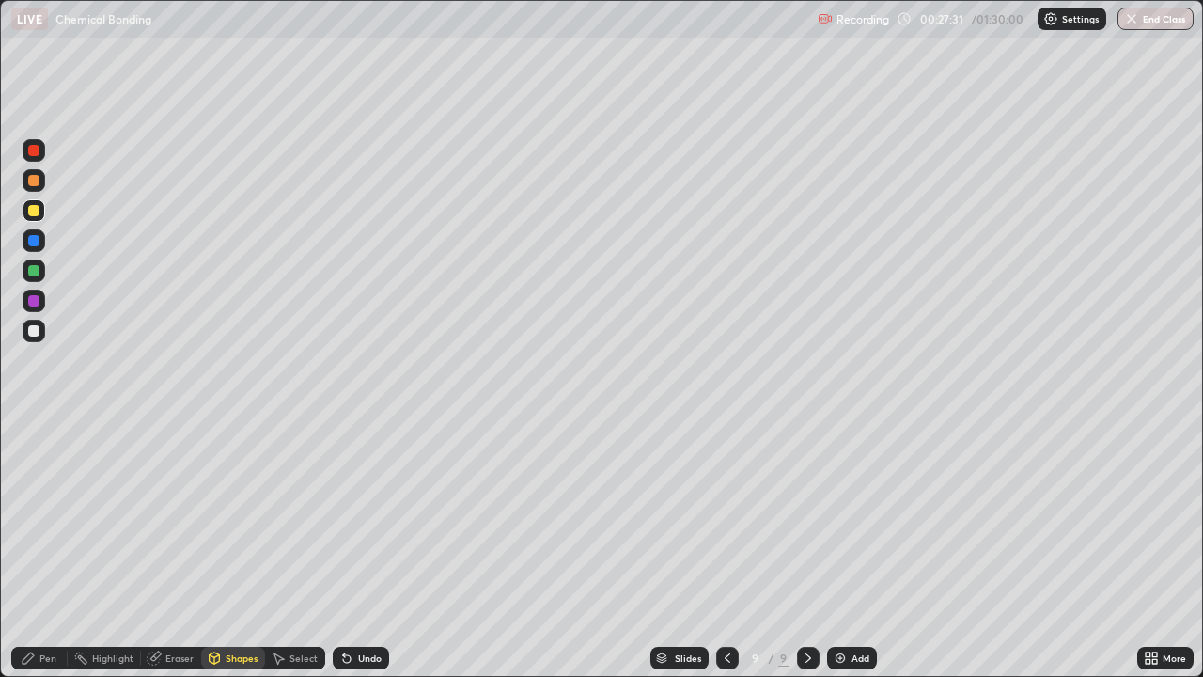
click at [47, 558] on div "Pen" at bounding box center [47, 657] width 17 height 9
click at [34, 306] on div at bounding box center [33, 300] width 11 height 11
click at [37, 274] on div at bounding box center [33, 270] width 11 height 11
click at [852, 558] on div "Add" at bounding box center [861, 657] width 18 height 9
click at [234, 558] on div "Shapes" at bounding box center [242, 657] width 32 height 9
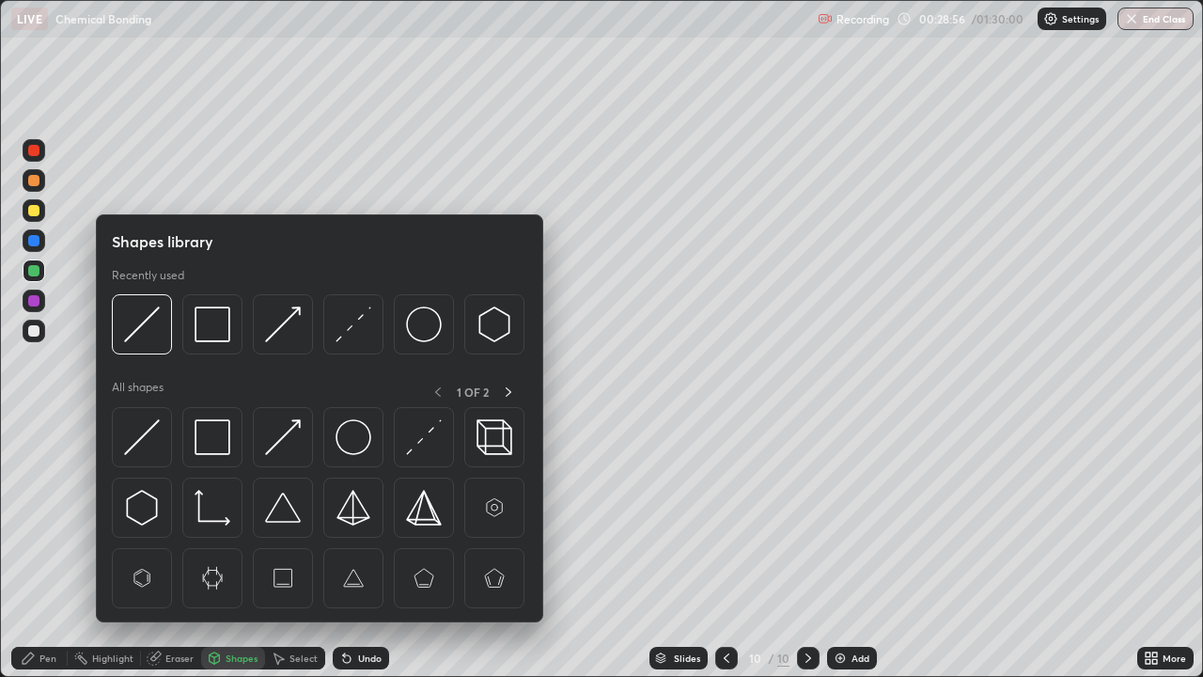
click at [150, 432] on img at bounding box center [142, 437] width 36 height 36
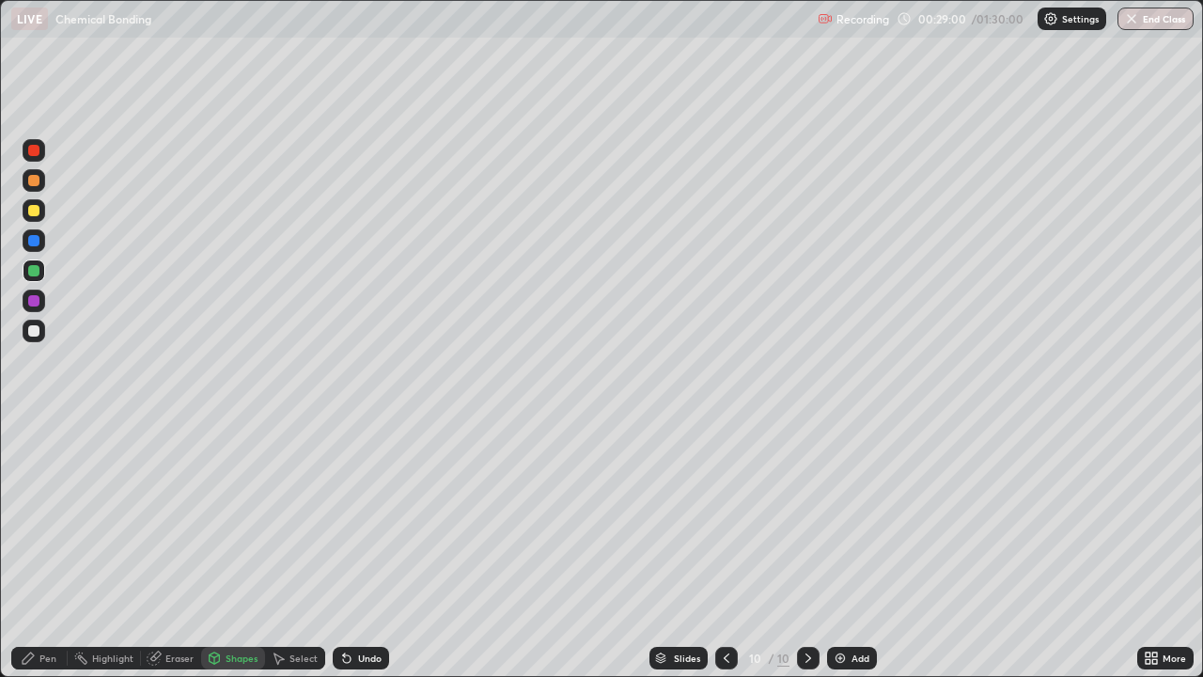
click at [30, 558] on icon at bounding box center [28, 658] width 15 height 15
click at [29, 301] on div at bounding box center [33, 300] width 11 height 11
click at [236, 558] on div "Shapes" at bounding box center [242, 657] width 32 height 9
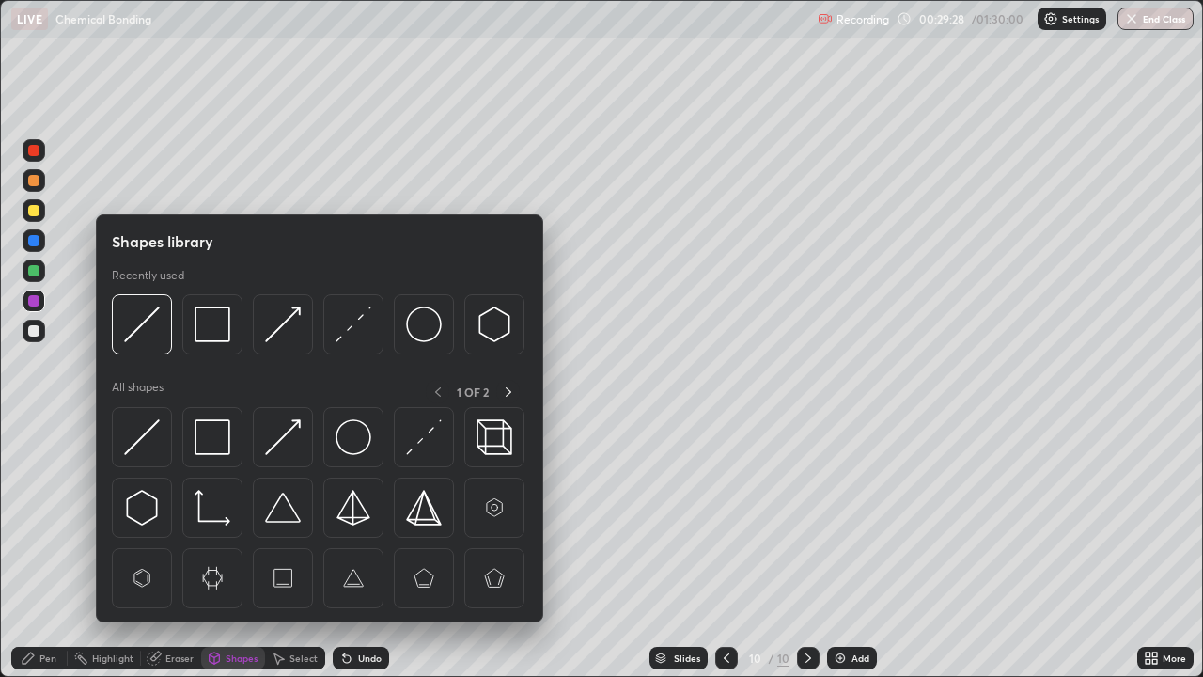
click at [150, 447] on img at bounding box center [142, 437] width 36 height 36
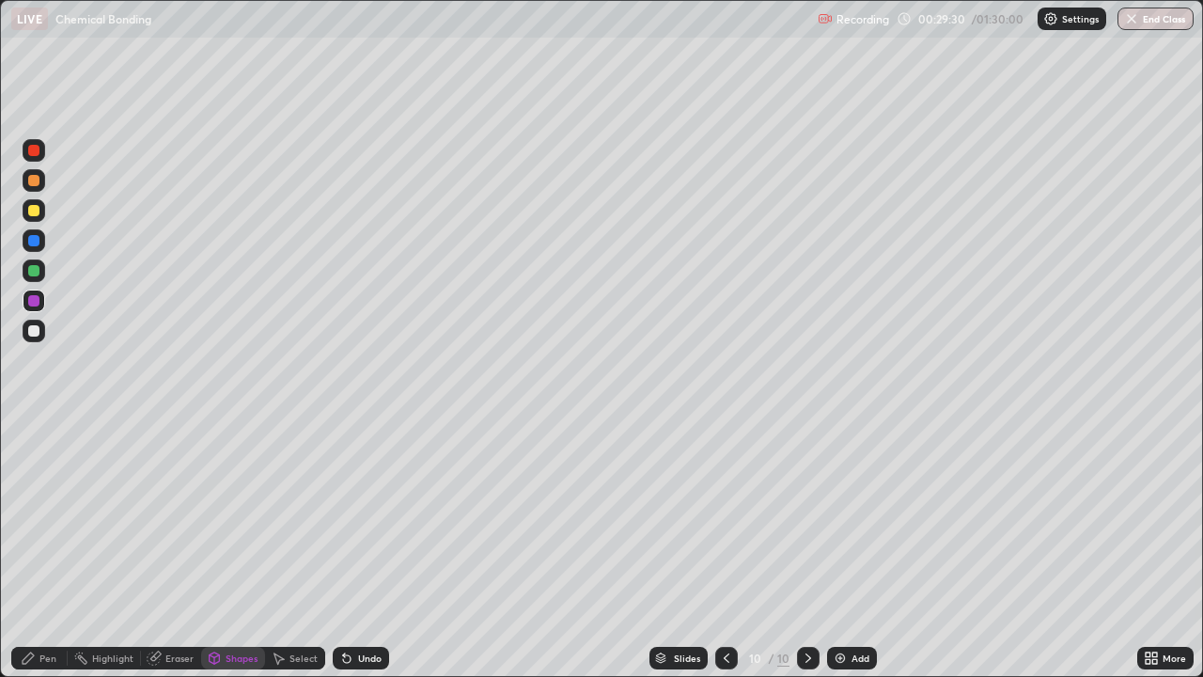
click at [40, 558] on div "Pen" at bounding box center [47, 657] width 17 height 9
click at [41, 338] on div at bounding box center [34, 331] width 23 height 23
click at [726, 558] on icon at bounding box center [726, 658] width 15 height 15
click at [36, 271] on div at bounding box center [33, 270] width 11 height 11
click at [803, 558] on icon at bounding box center [808, 658] width 15 height 15
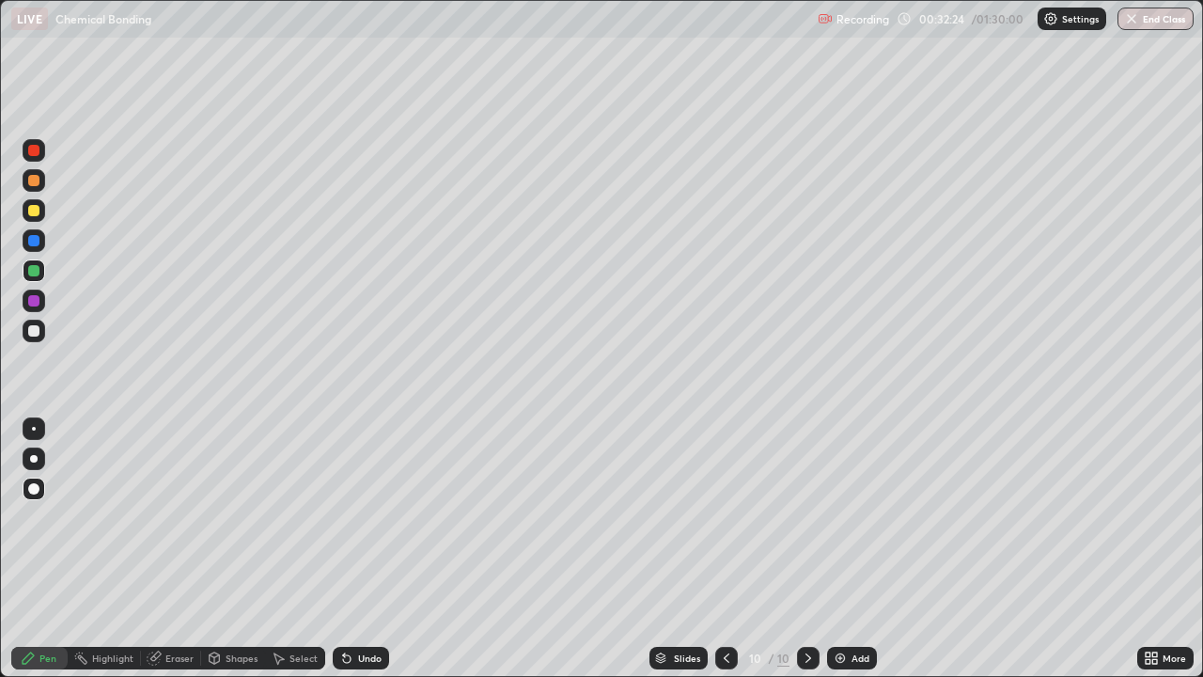
click at [32, 211] on div at bounding box center [33, 210] width 11 height 11
click at [853, 558] on div "Add" at bounding box center [861, 657] width 18 height 9
click at [726, 558] on icon at bounding box center [727, 658] width 15 height 15
click at [35, 241] on div at bounding box center [33, 240] width 11 height 11
click at [807, 558] on icon at bounding box center [808, 658] width 15 height 15
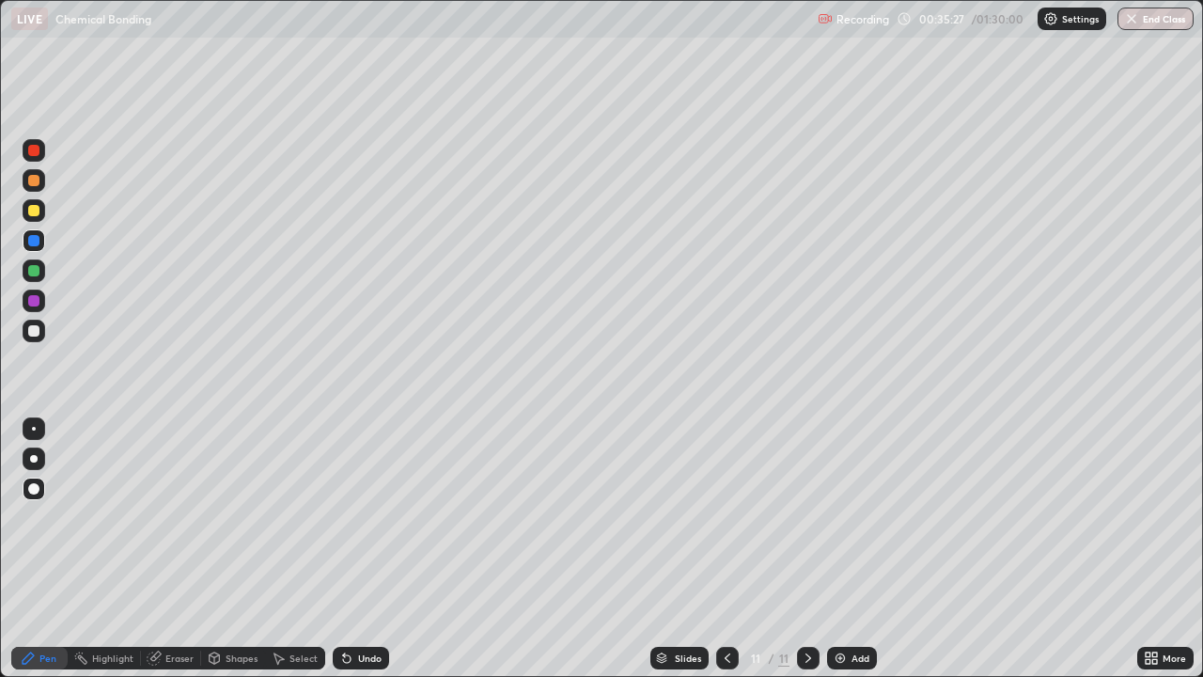
click at [852, 558] on div "Add" at bounding box center [861, 657] width 18 height 9
click at [47, 558] on div "Pen" at bounding box center [47, 657] width 17 height 9
click at [366, 558] on div "Undo" at bounding box center [370, 657] width 24 height 9
click at [366, 558] on div "Undo" at bounding box center [361, 658] width 56 height 23
click at [367, 558] on div "Undo" at bounding box center [361, 658] width 56 height 23
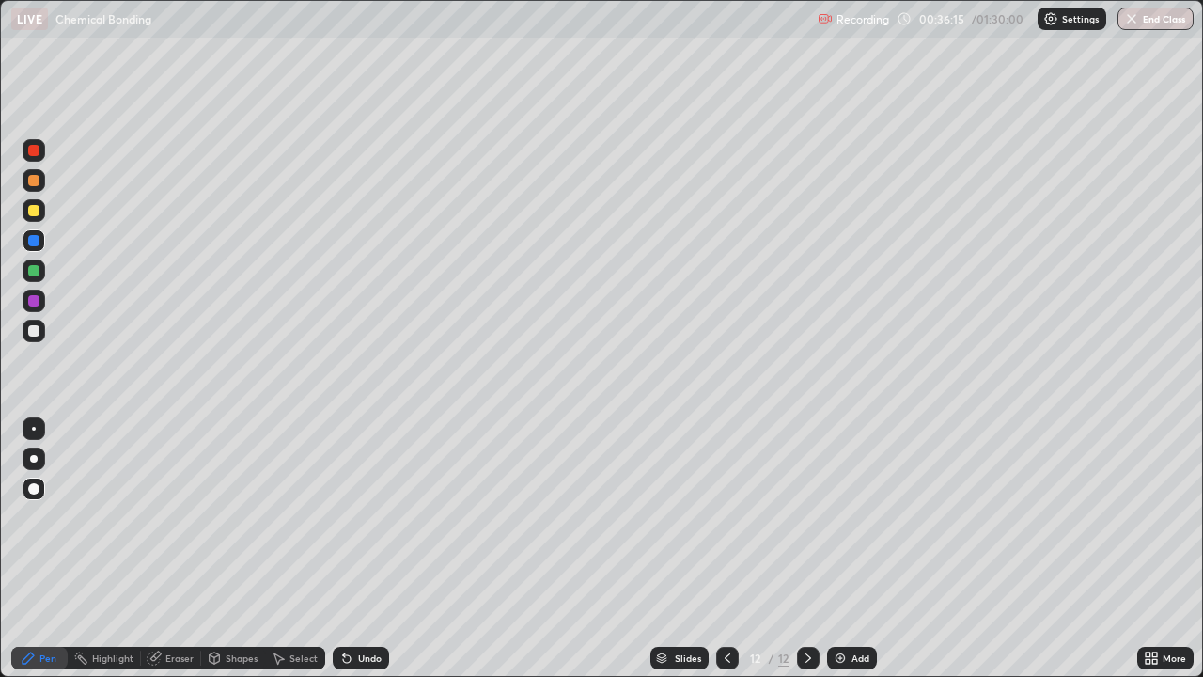
click at [34, 212] on div at bounding box center [33, 210] width 11 height 11
click at [235, 558] on div "Shapes" at bounding box center [242, 657] width 32 height 9
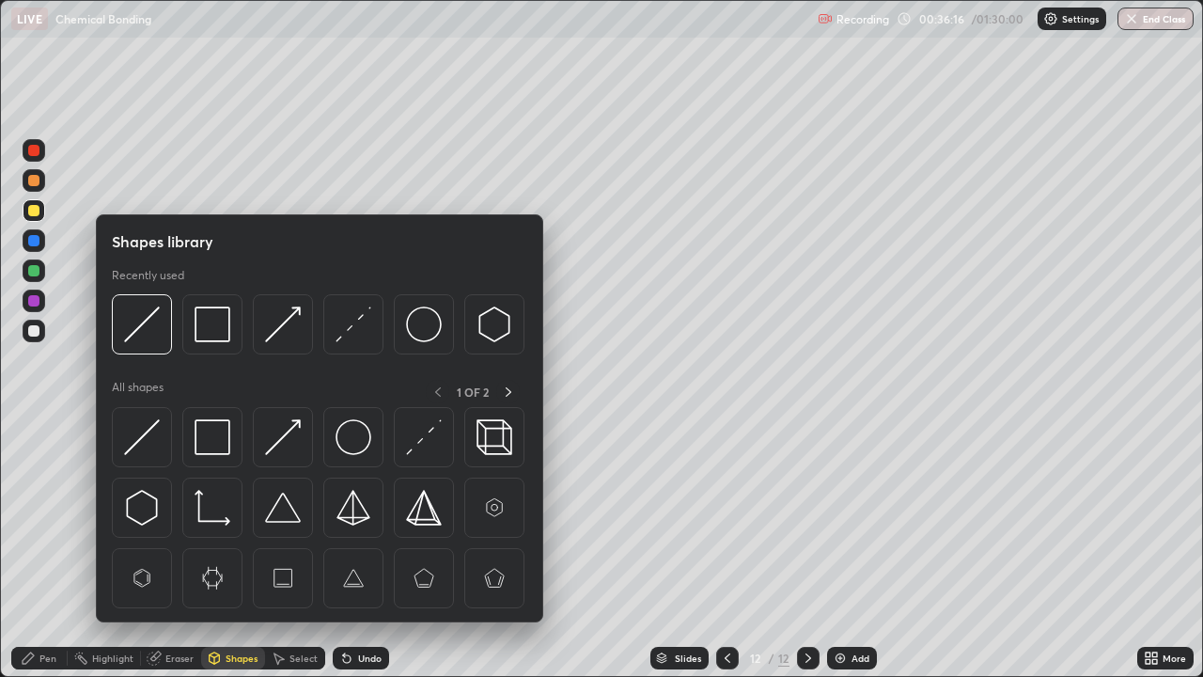
click at [160, 440] on img at bounding box center [142, 437] width 36 height 36
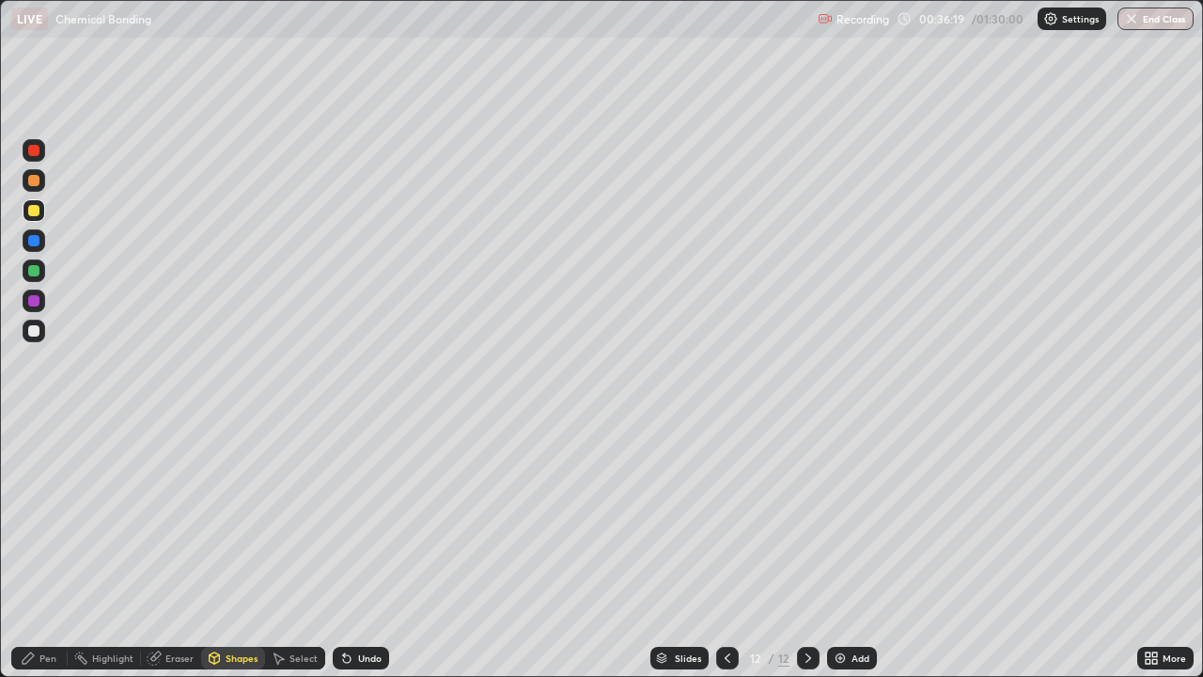
click at [47, 558] on div "Pen" at bounding box center [47, 657] width 17 height 9
click at [358, 558] on div "Undo" at bounding box center [370, 657] width 24 height 9
click at [356, 558] on div "Undo" at bounding box center [361, 658] width 56 height 23
click at [367, 558] on div "Undo" at bounding box center [370, 657] width 24 height 9
click at [365, 558] on div "Undo" at bounding box center [370, 657] width 24 height 9
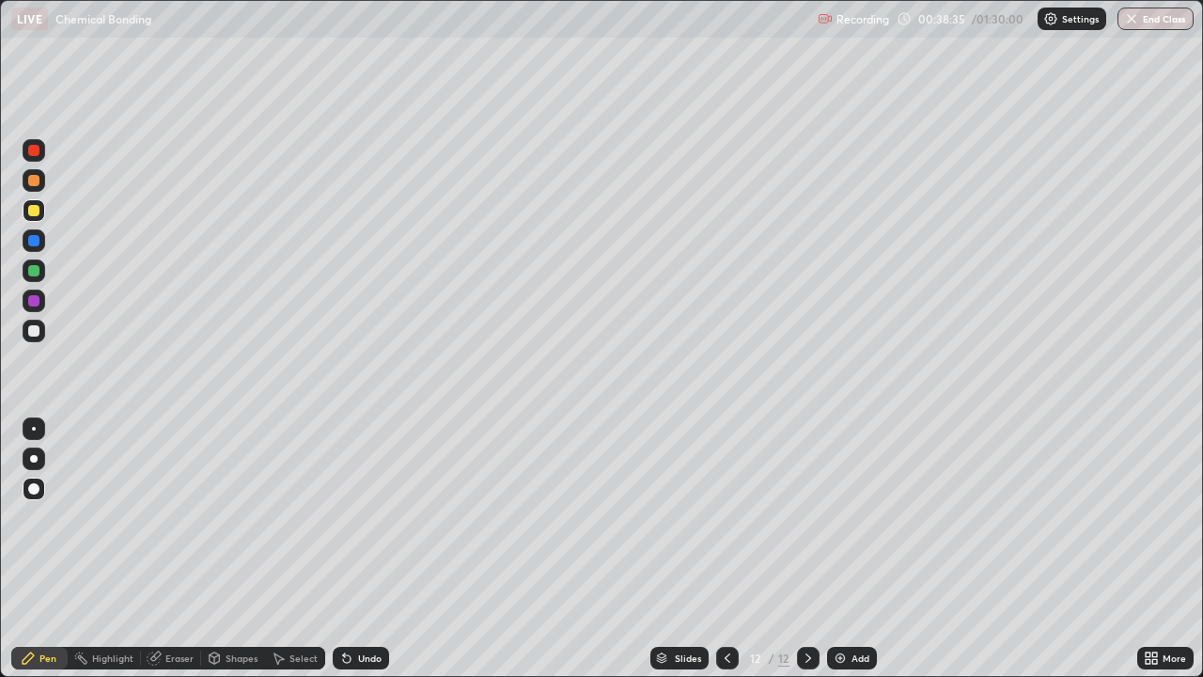
click at [356, 558] on div "Undo" at bounding box center [361, 658] width 56 height 23
click at [353, 558] on div "Undo" at bounding box center [361, 658] width 56 height 23
click at [343, 558] on icon at bounding box center [344, 654] width 2 height 2
click at [353, 558] on div "Undo" at bounding box center [361, 658] width 56 height 23
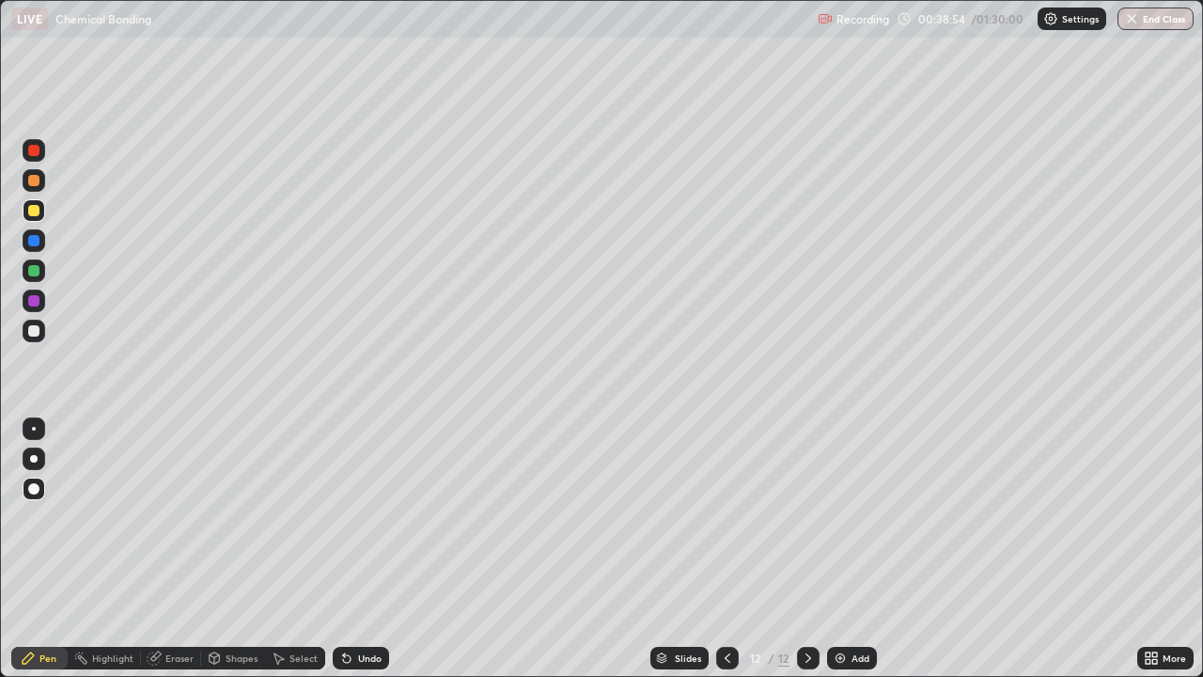
click at [234, 558] on div "Shapes" at bounding box center [242, 657] width 32 height 9
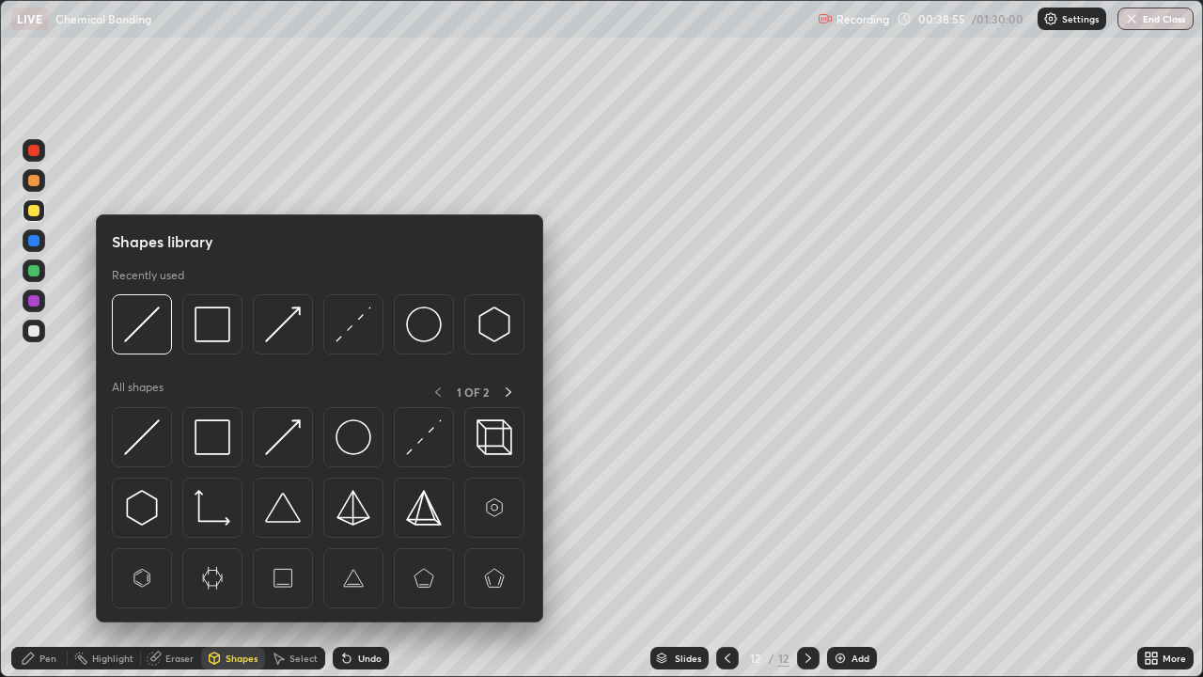
click at [286, 433] on img at bounding box center [283, 437] width 36 height 36
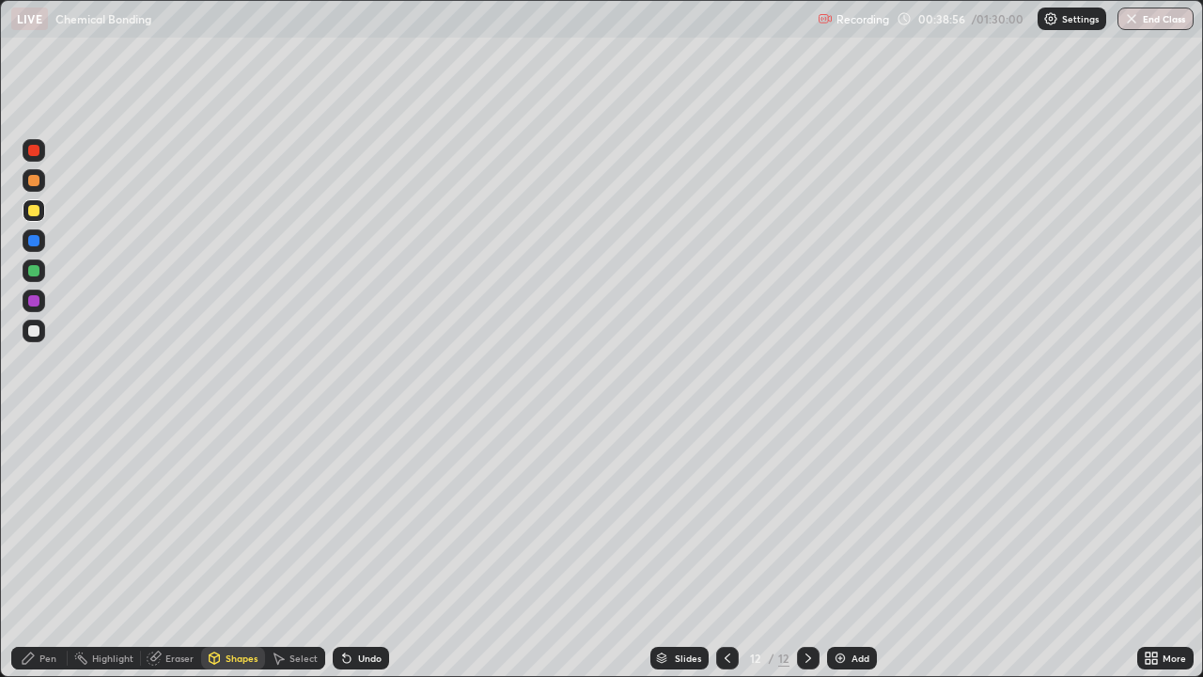
click at [34, 301] on div at bounding box center [33, 300] width 11 height 11
click at [51, 558] on div "Pen" at bounding box center [47, 657] width 17 height 9
click at [852, 558] on div "Add" at bounding box center [861, 657] width 18 height 9
click at [38, 558] on div "Pen" at bounding box center [39, 658] width 56 height 23
click at [233, 558] on div "Shapes" at bounding box center [233, 658] width 64 height 23
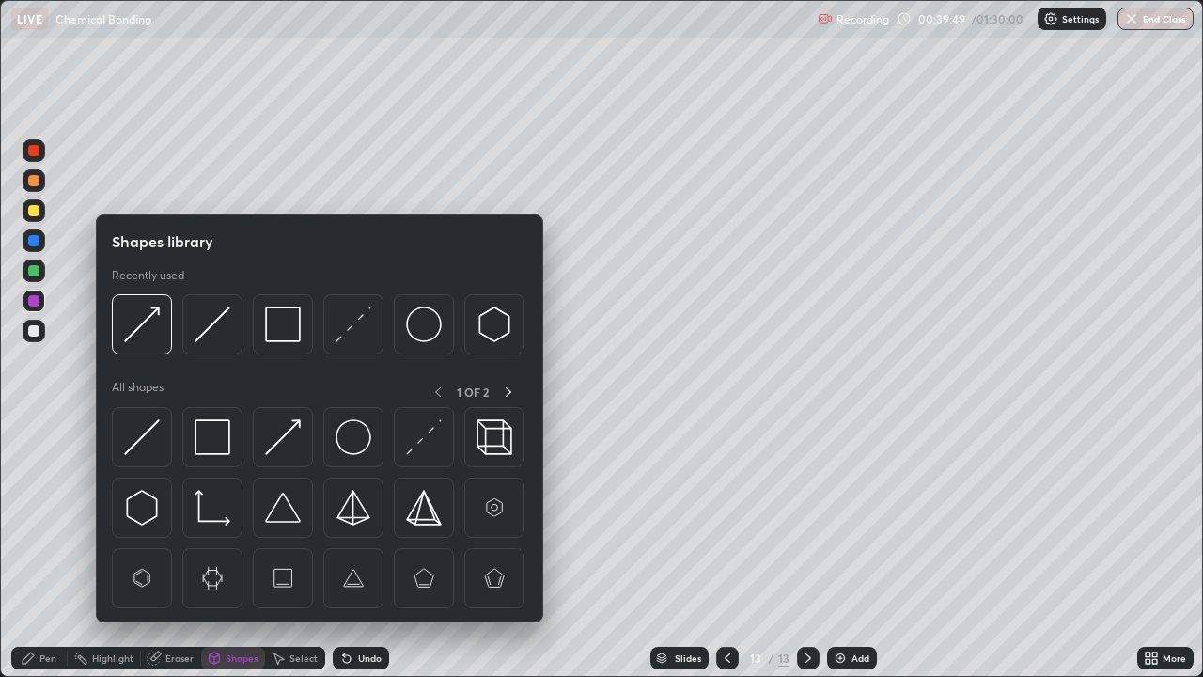
click at [153, 441] on img at bounding box center [142, 437] width 36 height 36
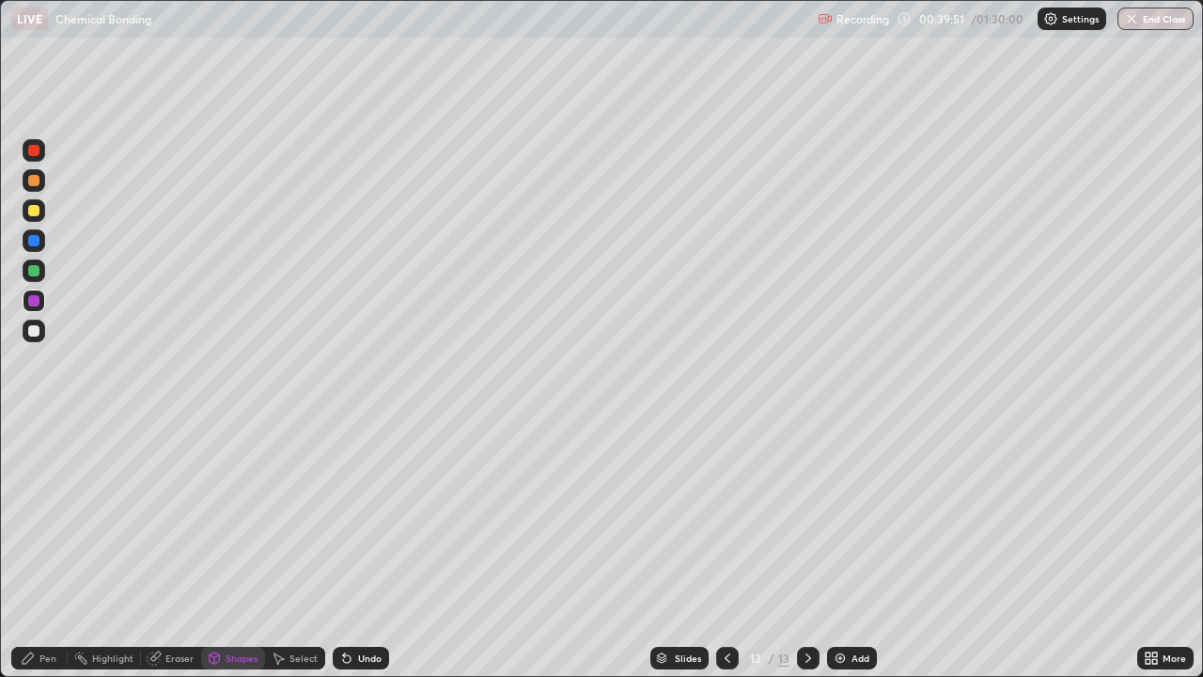
click at [26, 558] on icon at bounding box center [28, 658] width 15 height 15
click at [37, 207] on div at bounding box center [33, 210] width 11 height 11
click at [235, 558] on div "Shapes" at bounding box center [242, 657] width 32 height 9
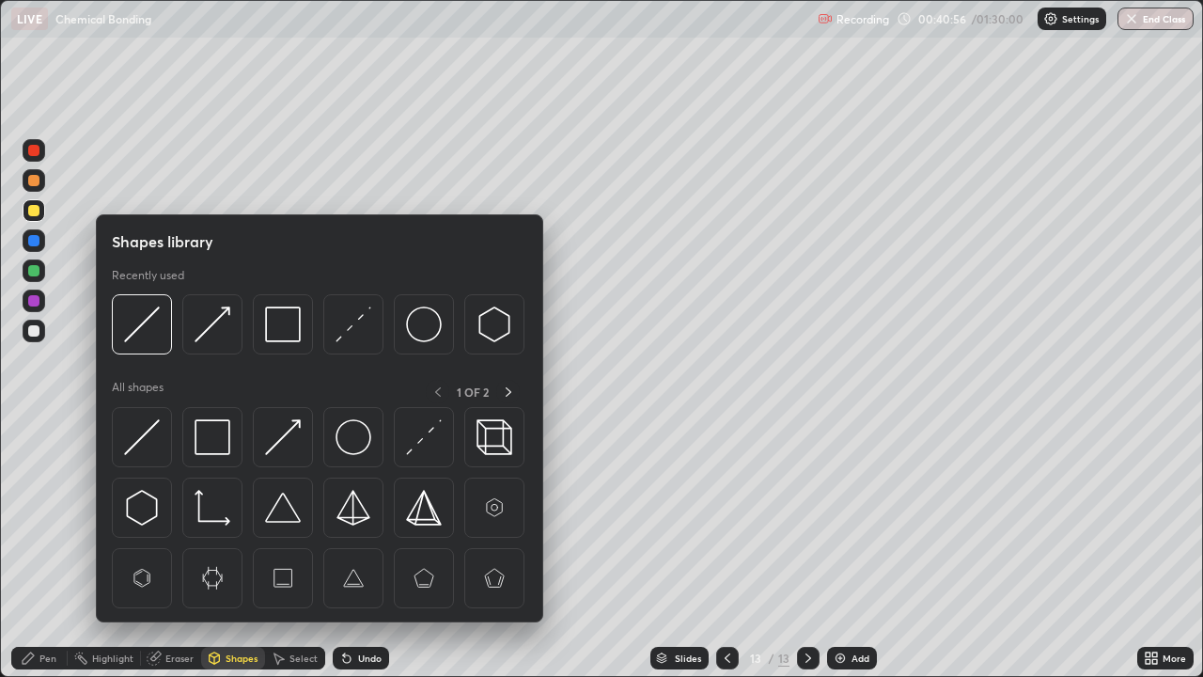
click at [148, 433] on img at bounding box center [142, 437] width 36 height 36
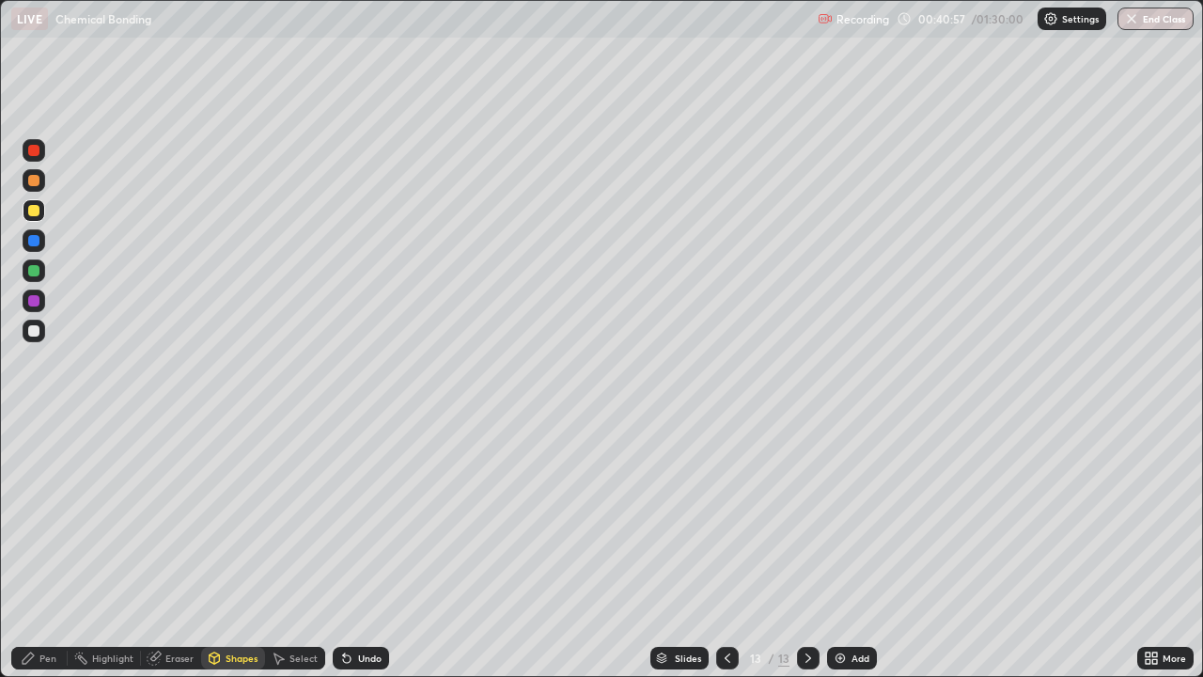
click at [41, 307] on div at bounding box center [34, 301] width 23 height 23
click at [47, 558] on div "Pen" at bounding box center [47, 657] width 17 height 9
click at [34, 212] on div at bounding box center [33, 210] width 11 height 11
click at [34, 244] on div at bounding box center [33, 240] width 11 height 11
click at [234, 558] on div "Shapes" at bounding box center [242, 657] width 32 height 9
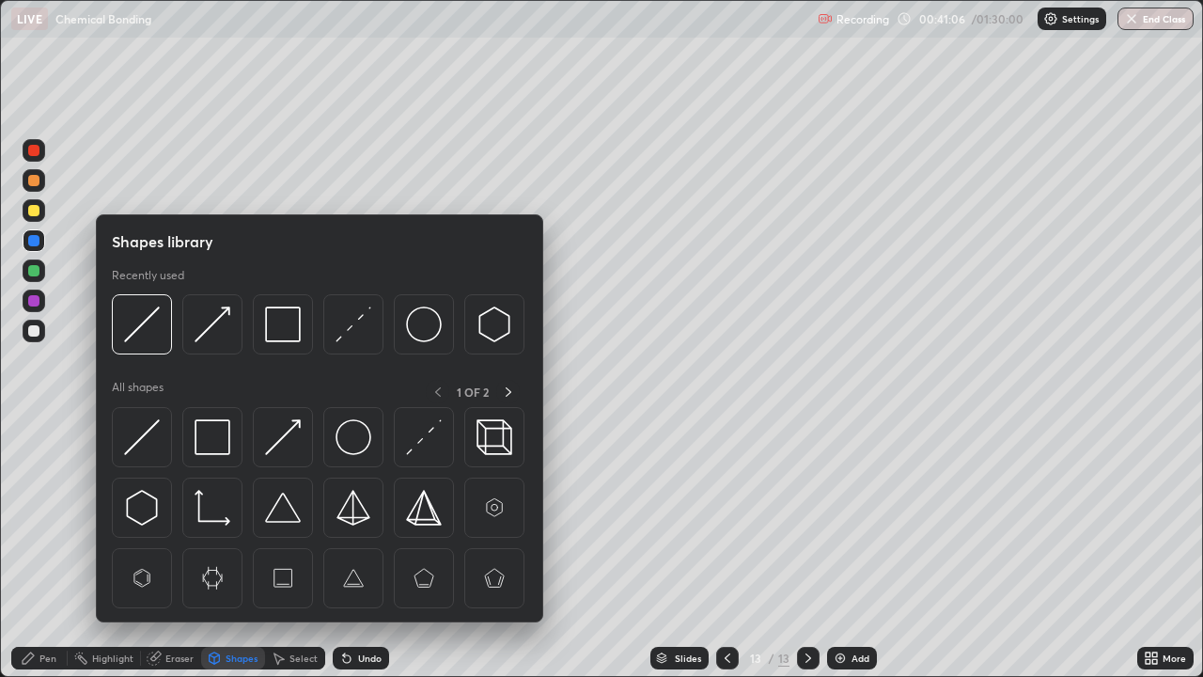
click at [278, 440] on img at bounding box center [283, 437] width 36 height 36
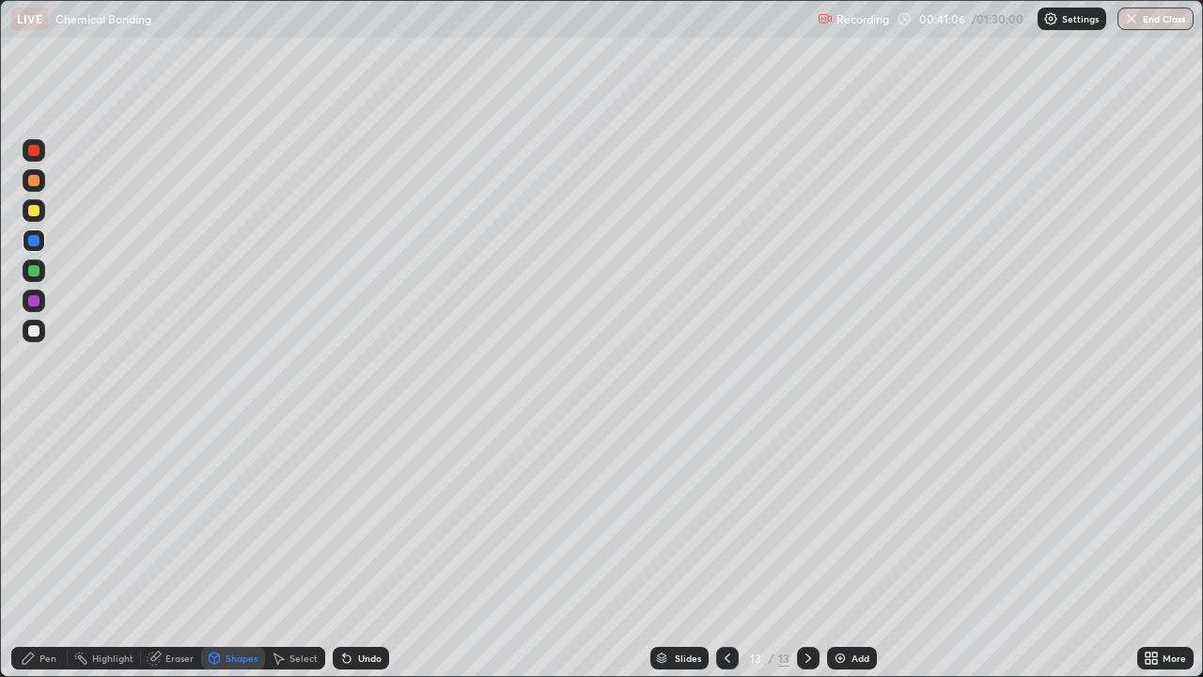
click at [34, 301] on div at bounding box center [33, 300] width 11 height 11
click at [41, 558] on div "Pen" at bounding box center [47, 657] width 17 height 9
click at [849, 558] on div "Add" at bounding box center [852, 658] width 50 height 23
click at [235, 558] on div "Shapes" at bounding box center [242, 657] width 32 height 9
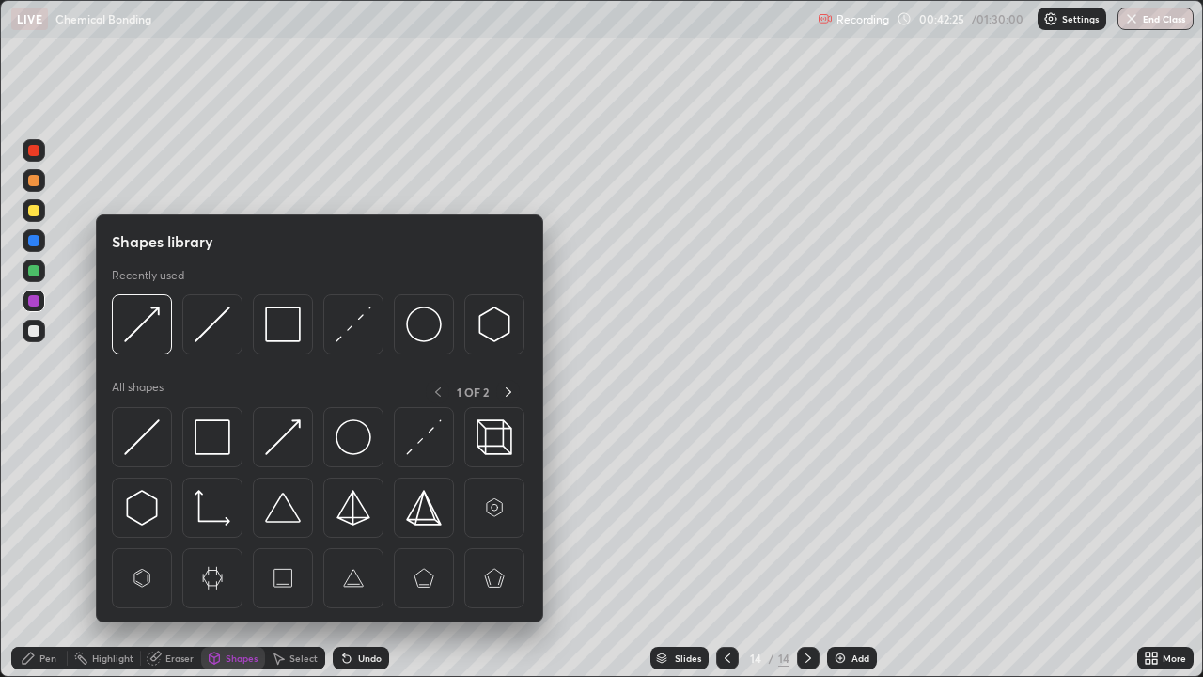
click at [213, 433] on img at bounding box center [213, 437] width 36 height 36
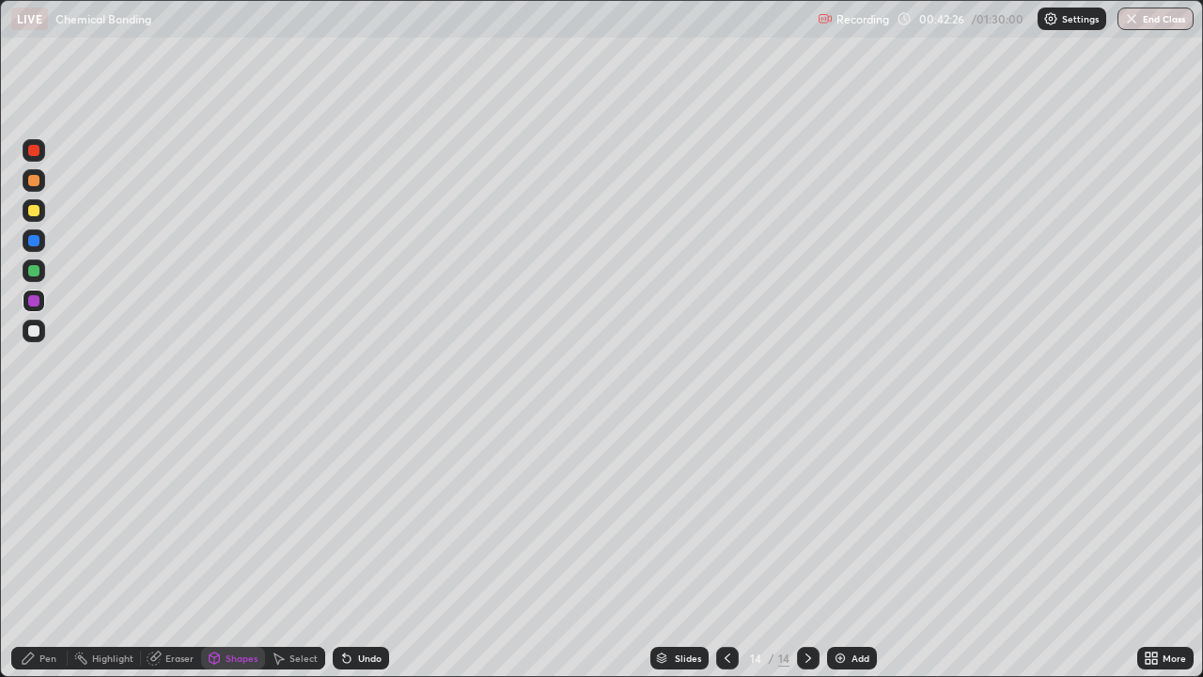
click at [34, 335] on div at bounding box center [33, 330] width 11 height 11
click at [241, 558] on div "Shapes" at bounding box center [242, 657] width 32 height 9
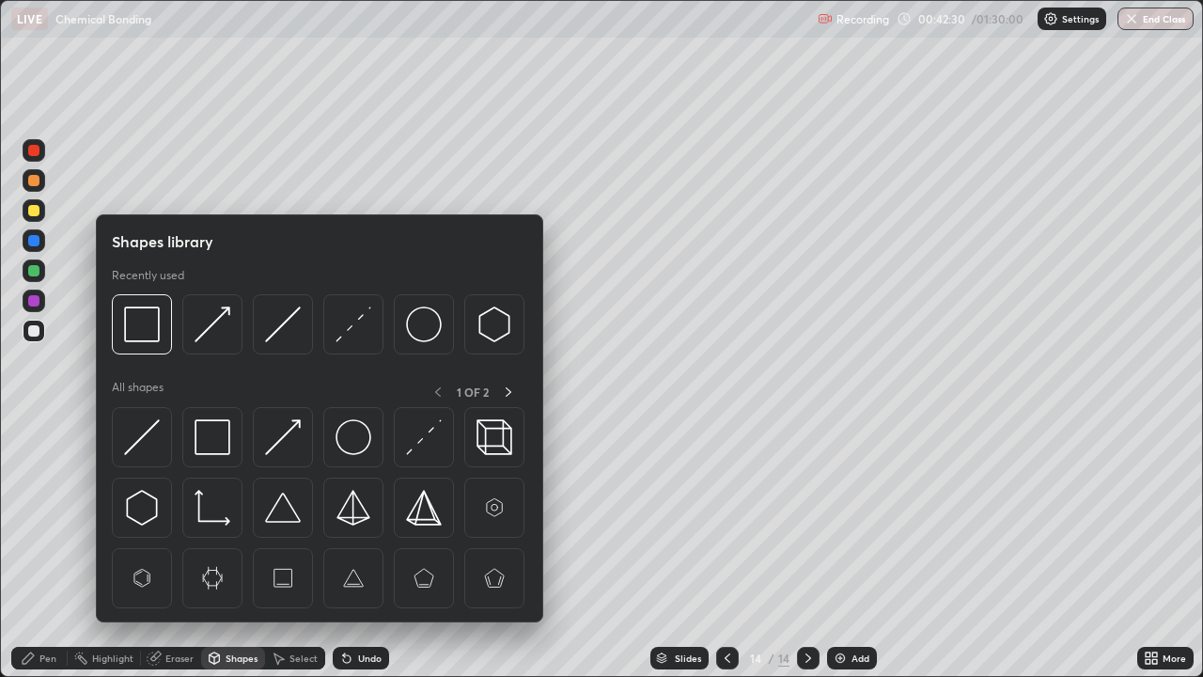
click at [277, 446] on img at bounding box center [283, 437] width 36 height 36
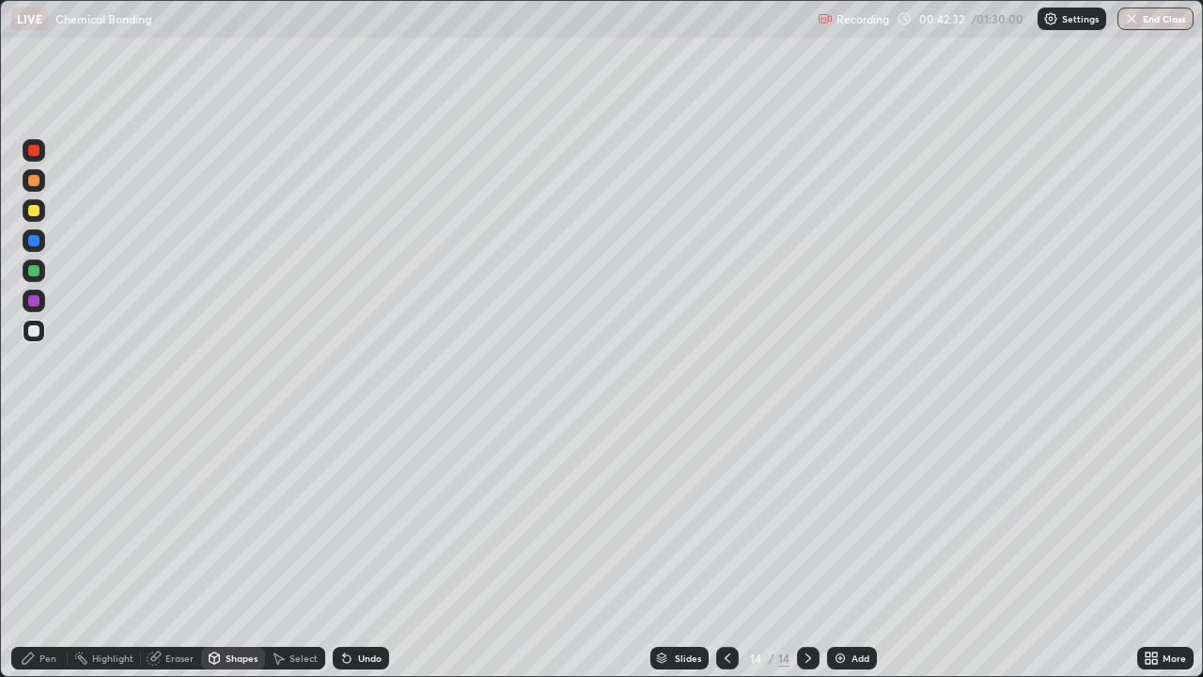
click at [42, 558] on div "Pen" at bounding box center [47, 657] width 17 height 9
click at [727, 558] on icon at bounding box center [728, 657] width 6 height 9
click at [344, 558] on icon at bounding box center [347, 659] width 8 height 8
click at [358, 558] on div "Undo" at bounding box center [370, 657] width 24 height 9
click at [33, 270] on div at bounding box center [33, 270] width 11 height 11
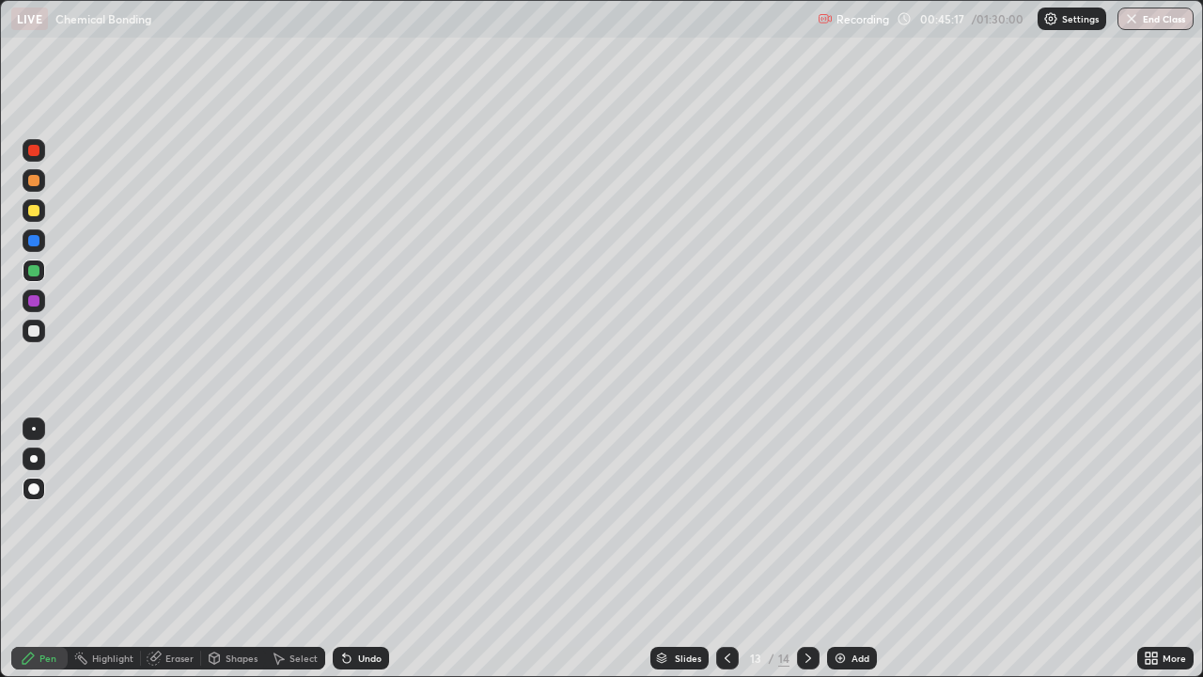
click at [214, 558] on icon at bounding box center [214, 660] width 0 height 7
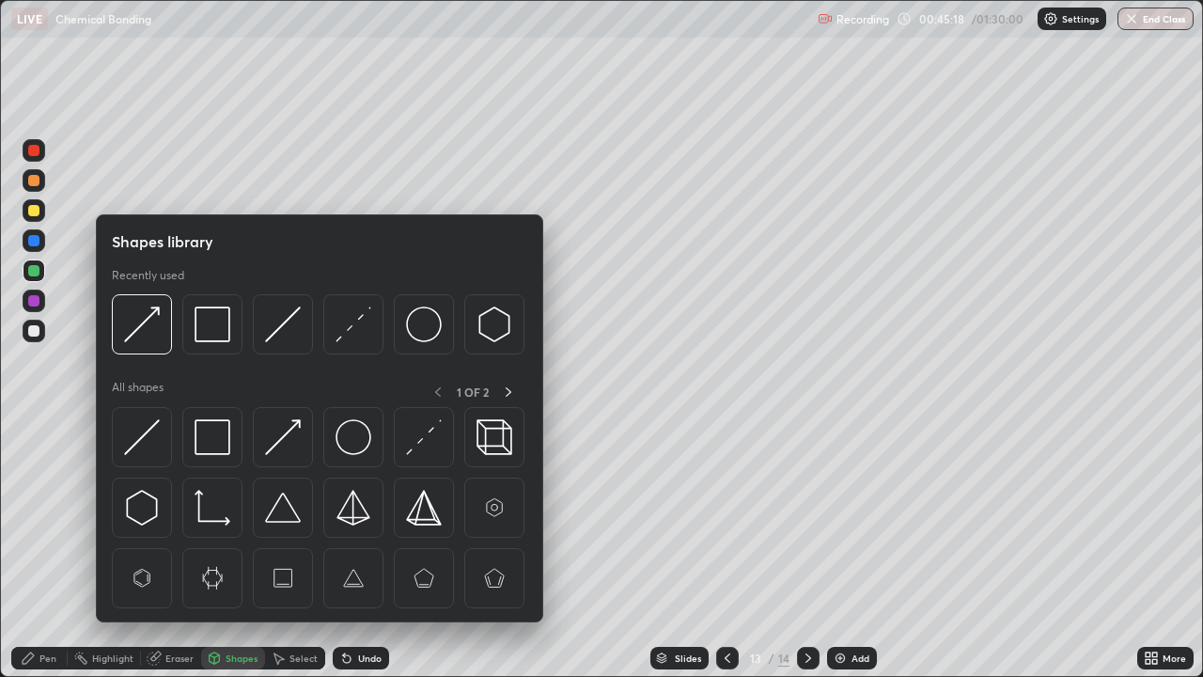
click at [274, 436] on img at bounding box center [283, 437] width 36 height 36
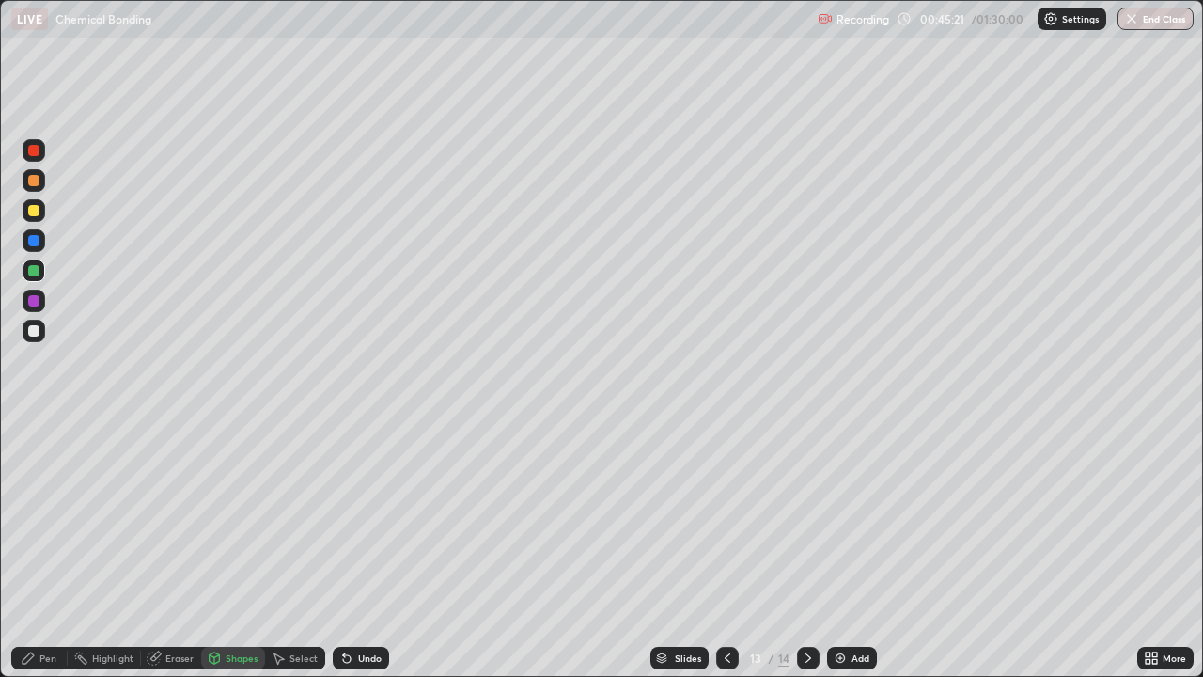
click at [28, 558] on div "Pen" at bounding box center [39, 658] width 56 height 23
click at [723, 558] on icon at bounding box center [727, 658] width 15 height 15
click at [721, 558] on div at bounding box center [727, 658] width 23 height 23
click at [716, 558] on div at bounding box center [727, 658] width 23 height 23
click at [726, 558] on icon at bounding box center [727, 658] width 15 height 15
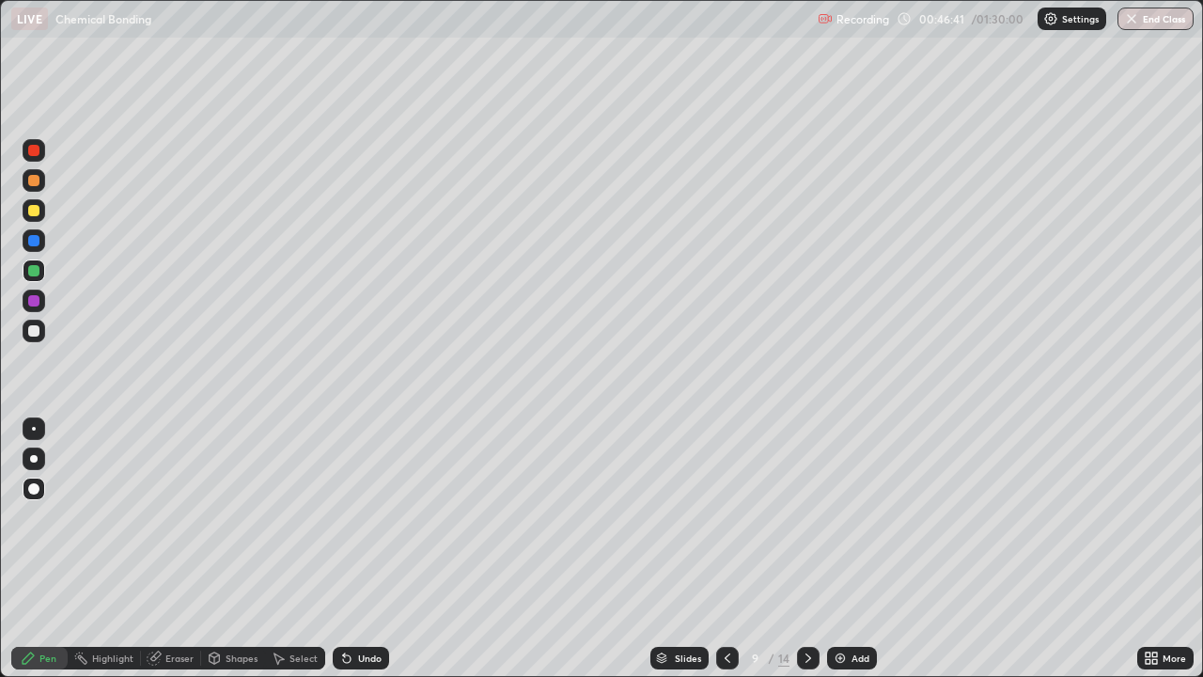
click at [718, 558] on div at bounding box center [727, 658] width 23 height 38
click at [804, 558] on icon at bounding box center [808, 658] width 15 height 15
click at [807, 558] on icon at bounding box center [808, 658] width 15 height 15
click at [803, 558] on icon at bounding box center [808, 658] width 15 height 15
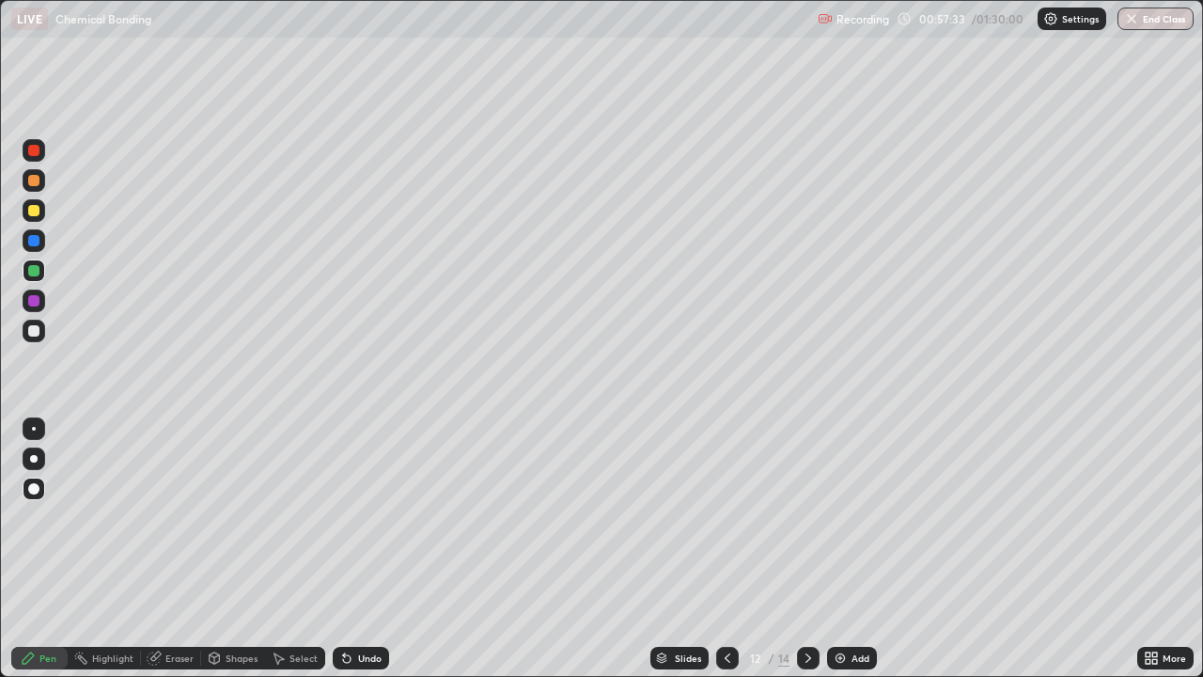
click at [803, 558] on icon at bounding box center [808, 658] width 15 height 15
click at [807, 558] on icon at bounding box center [808, 658] width 15 height 15
click at [842, 558] on img at bounding box center [840, 658] width 15 height 15
click at [735, 558] on div at bounding box center [727, 658] width 23 height 23
click at [857, 558] on div "Add" at bounding box center [861, 657] width 18 height 9
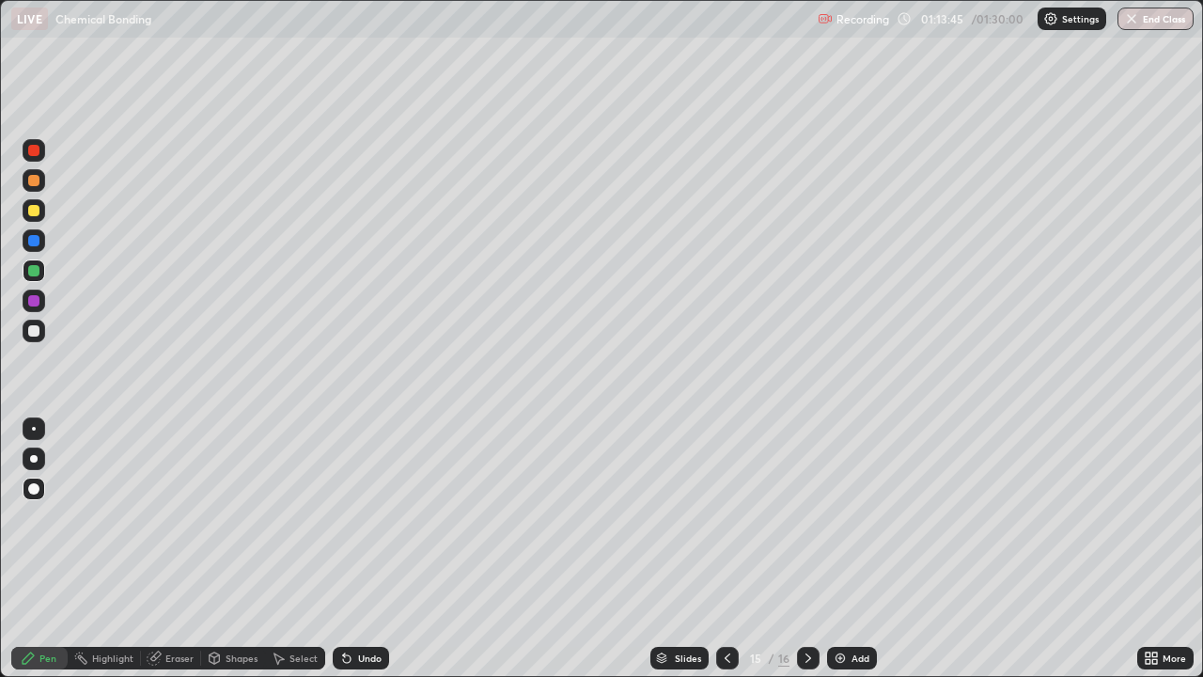
click at [807, 558] on icon at bounding box center [808, 658] width 15 height 15
click at [728, 558] on icon at bounding box center [727, 658] width 15 height 15
click at [232, 558] on div "Shapes" at bounding box center [242, 657] width 32 height 9
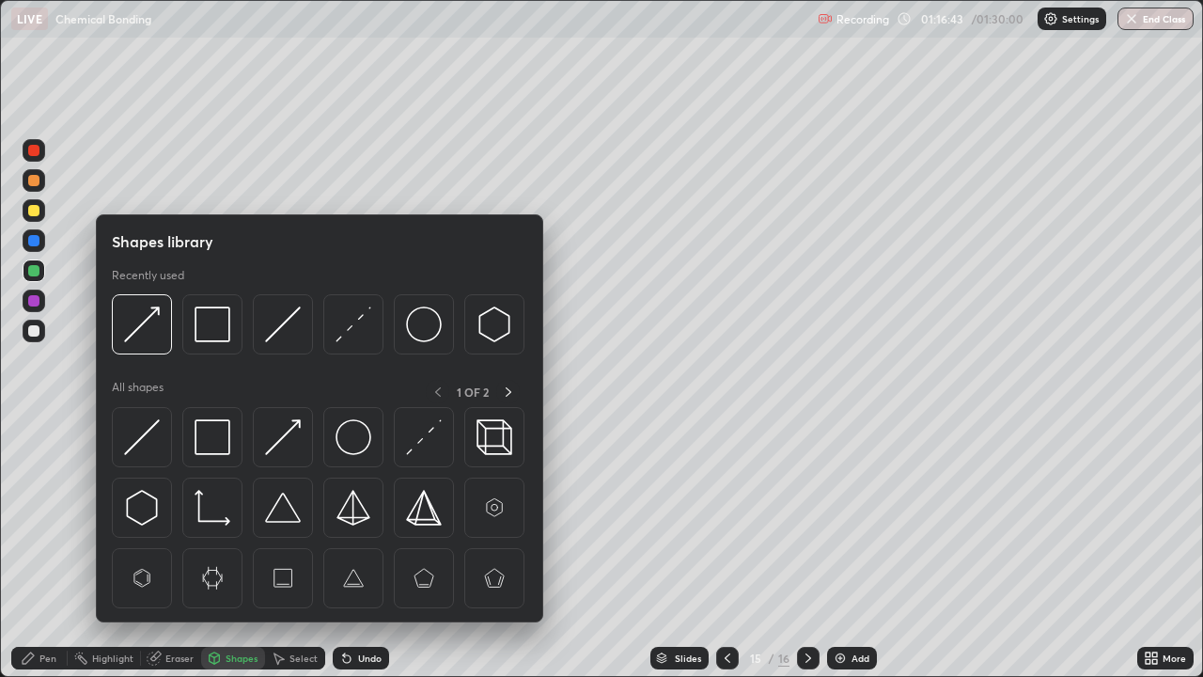
click at [213, 440] on img at bounding box center [213, 437] width 36 height 36
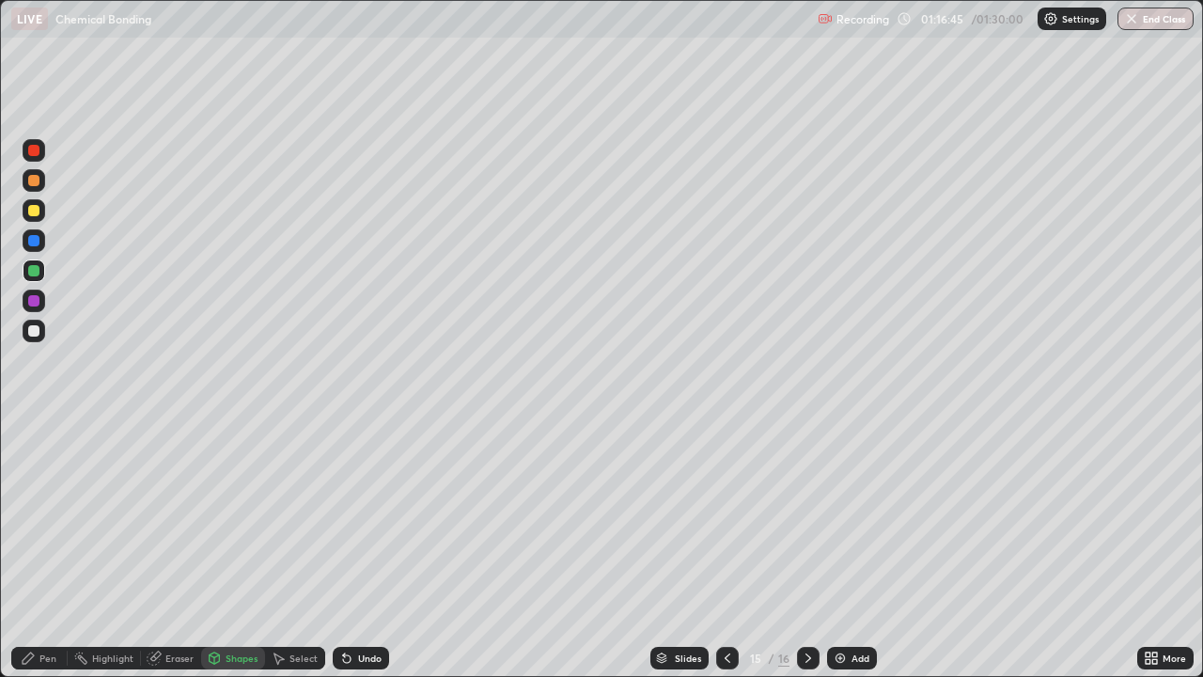
click at [47, 558] on div "Pen" at bounding box center [47, 657] width 17 height 9
click at [36, 211] on div at bounding box center [33, 210] width 11 height 11
click at [41, 558] on div "Pen" at bounding box center [47, 657] width 17 height 9
click at [29, 305] on div at bounding box center [33, 300] width 11 height 11
click at [237, 558] on div "Shapes" at bounding box center [242, 657] width 32 height 9
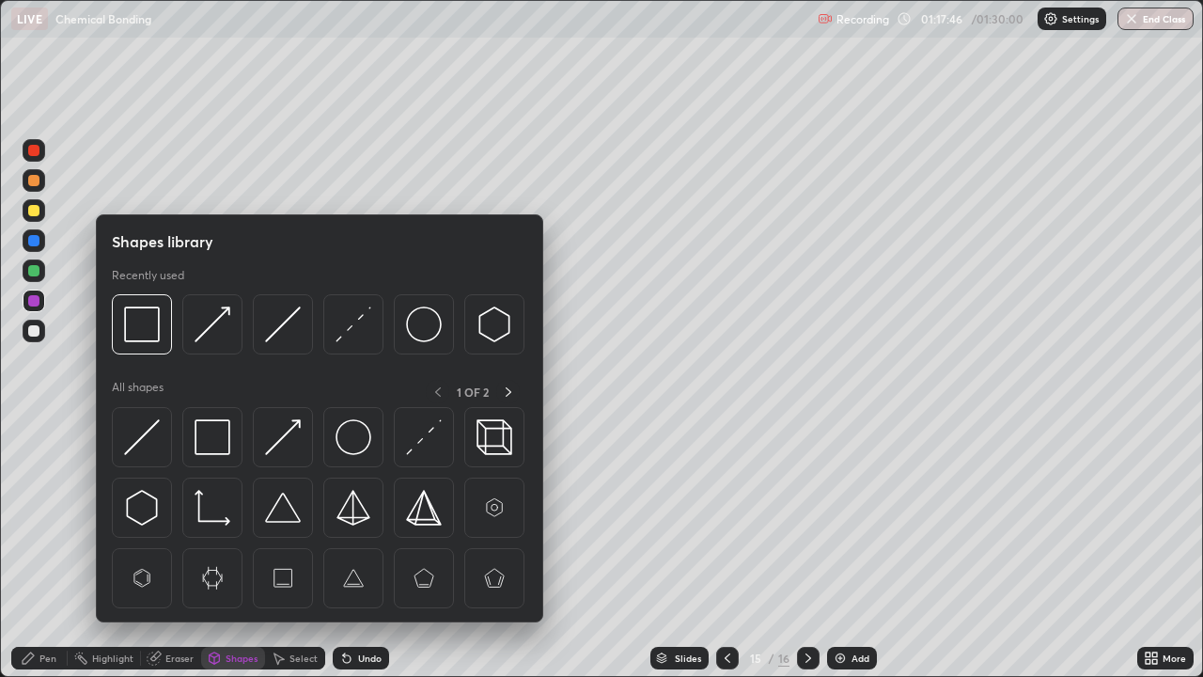
click at [286, 440] on img at bounding box center [283, 437] width 36 height 36
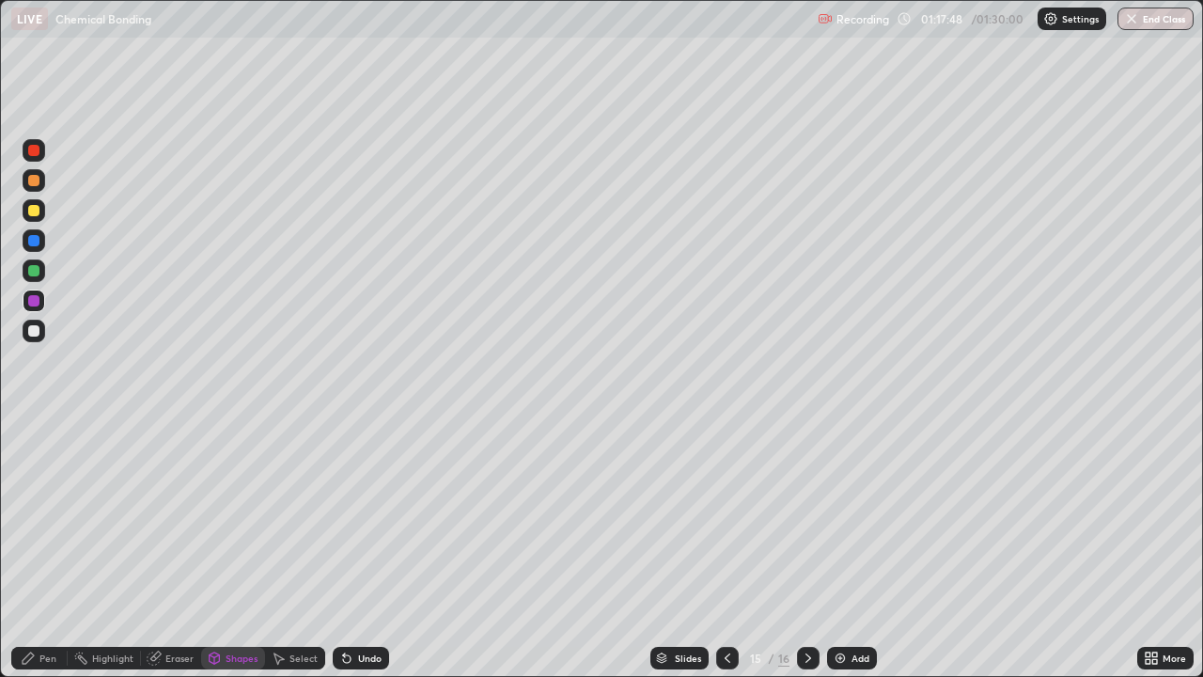
click at [45, 558] on div "Pen" at bounding box center [47, 657] width 17 height 9
click at [36, 273] on div at bounding box center [33, 270] width 11 height 11
click at [233, 558] on div "Shapes" at bounding box center [242, 657] width 32 height 9
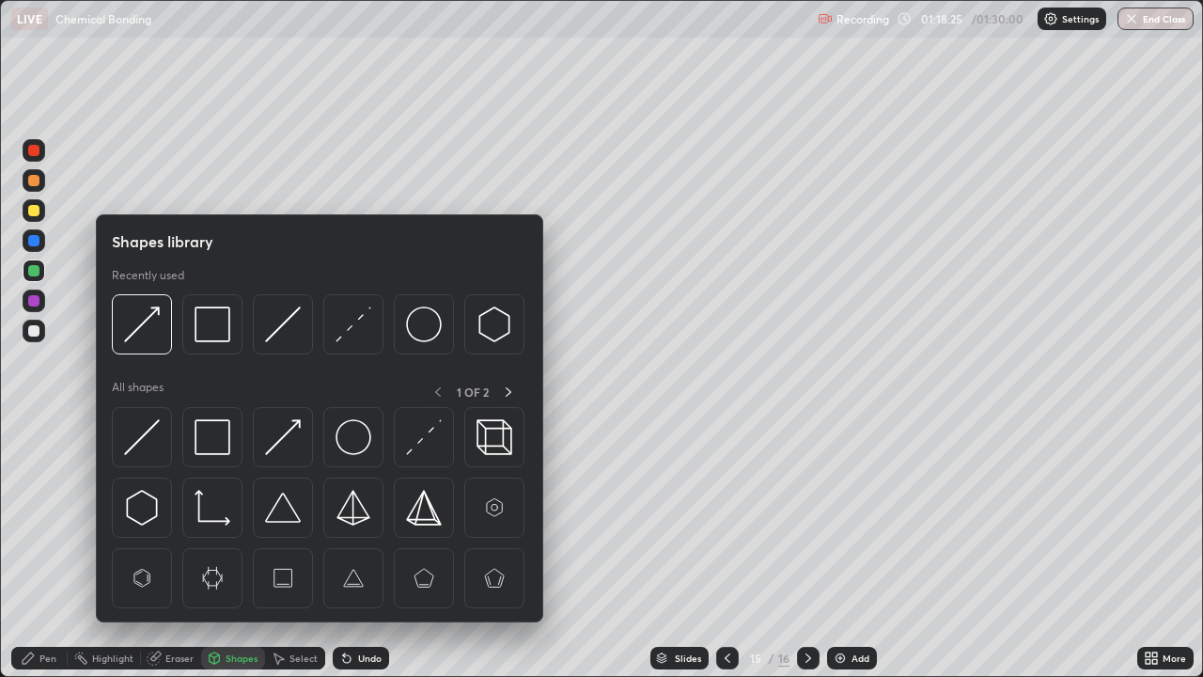
click at [278, 446] on img at bounding box center [283, 437] width 36 height 36
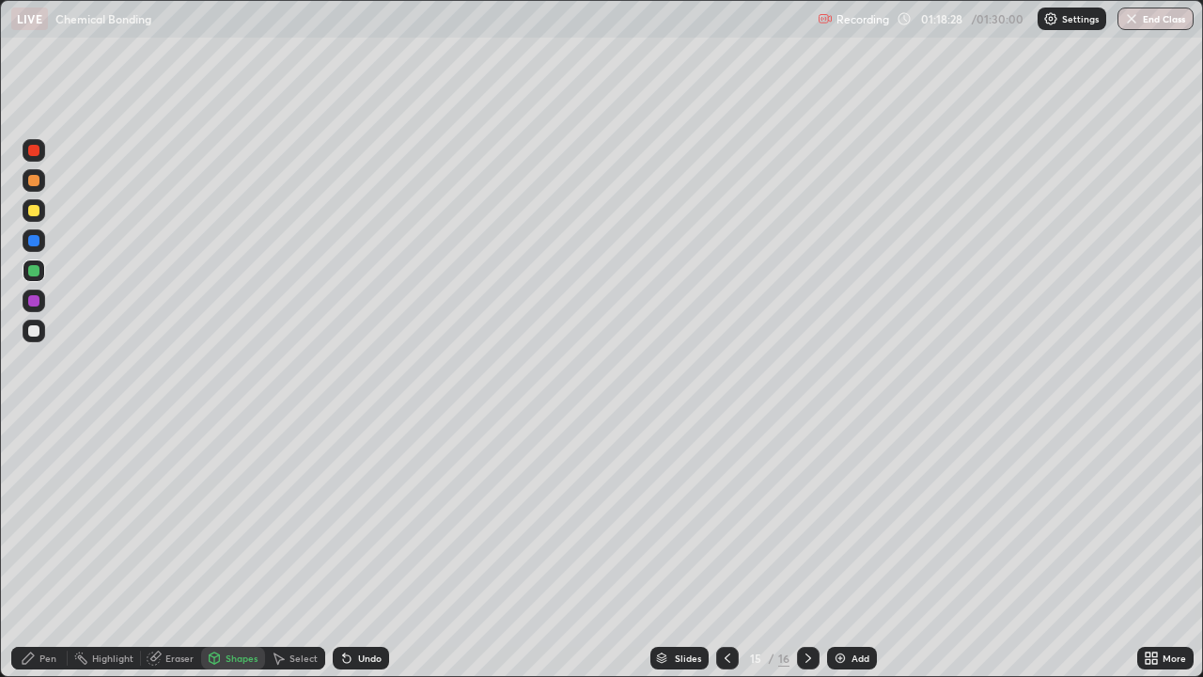
click at [38, 558] on div "Pen" at bounding box center [39, 658] width 56 height 23
click at [235, 558] on div "Shapes" at bounding box center [242, 657] width 32 height 9
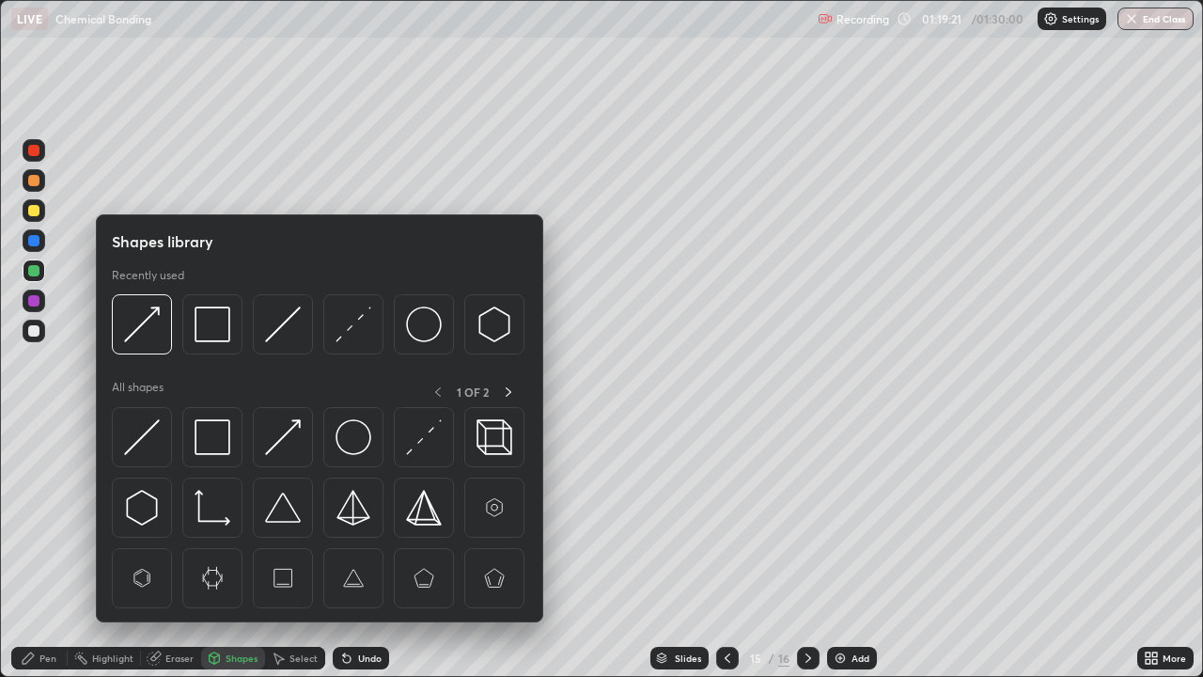
click at [303, 558] on div "Select" at bounding box center [304, 657] width 28 height 9
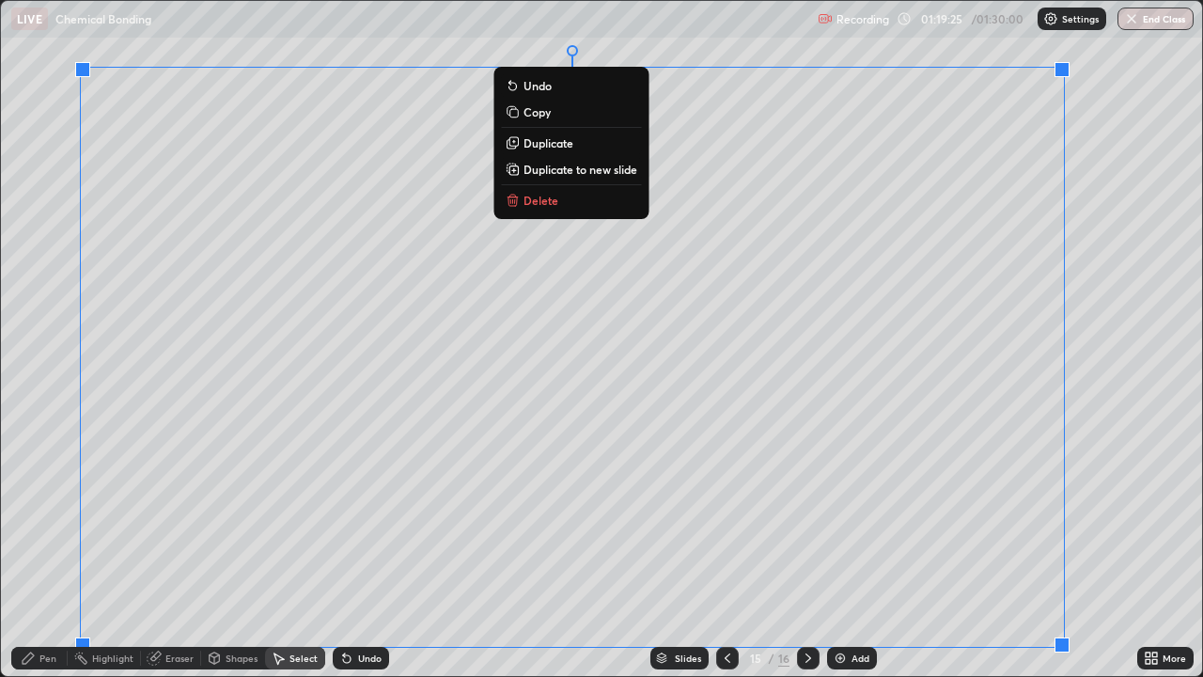
click at [587, 170] on p "Duplicate to new slide" at bounding box center [581, 169] width 114 height 15
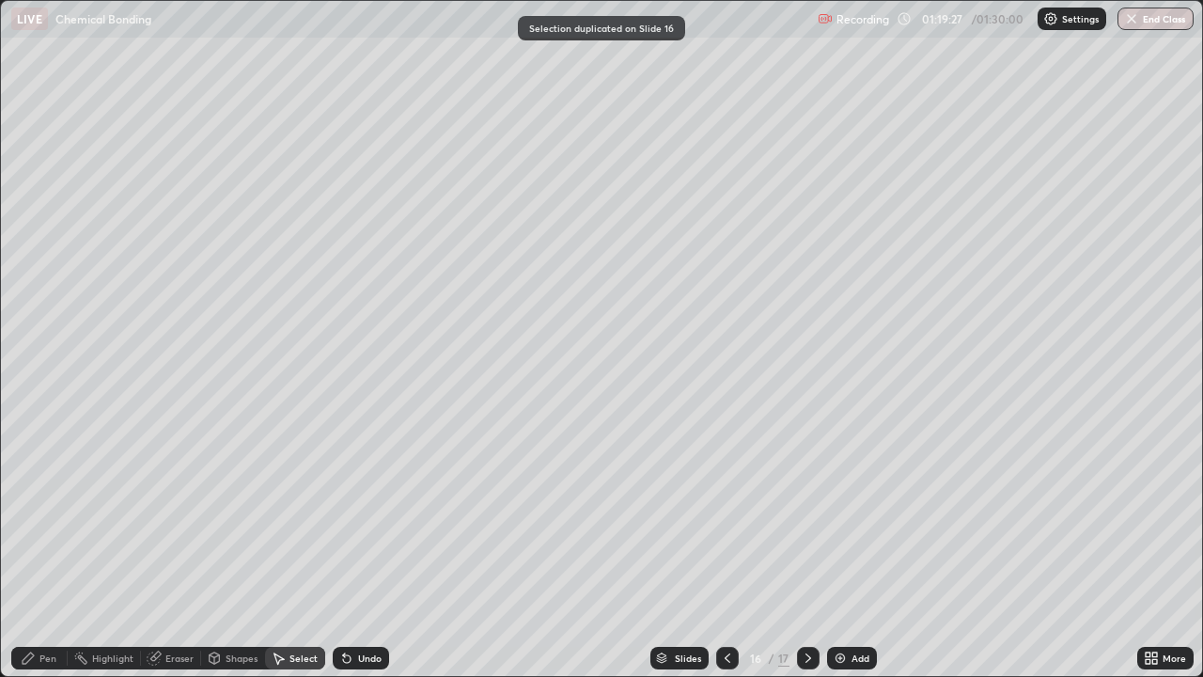
click at [39, 558] on div "Pen" at bounding box center [47, 657] width 17 height 9
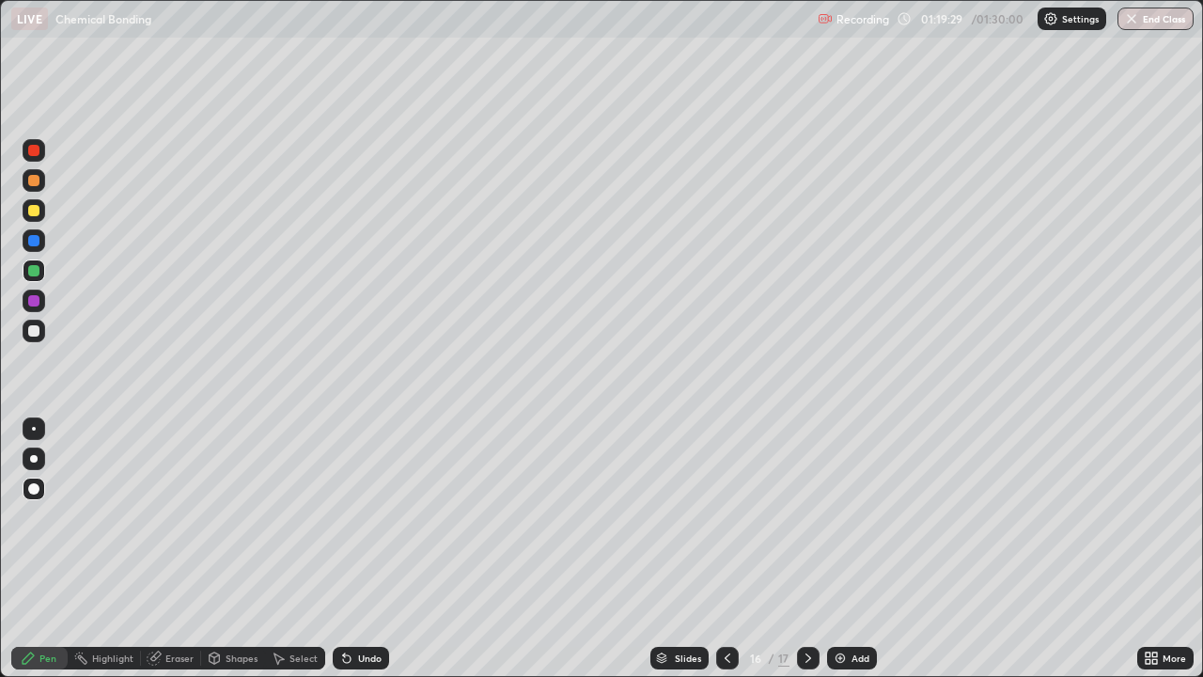
click at [179, 558] on div "Eraser" at bounding box center [179, 657] width 28 height 9
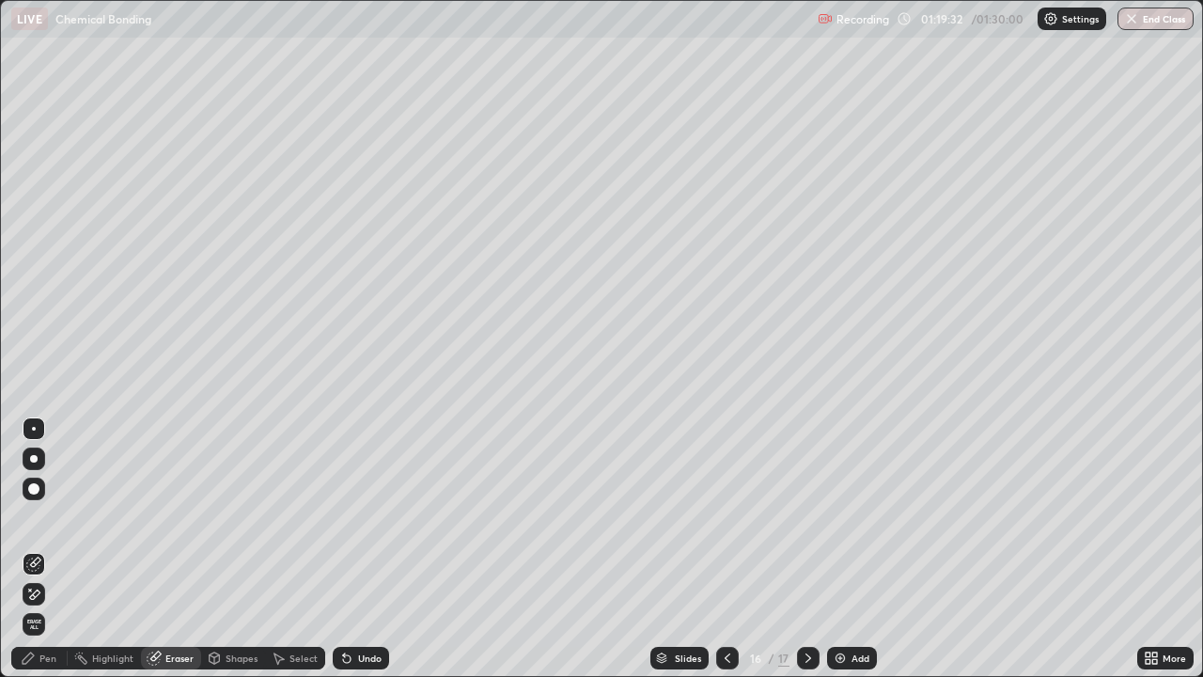
click at [806, 558] on icon at bounding box center [808, 658] width 15 height 15
click at [717, 558] on div at bounding box center [727, 658] width 23 height 23
click at [41, 558] on div "Pen" at bounding box center [39, 658] width 56 height 23
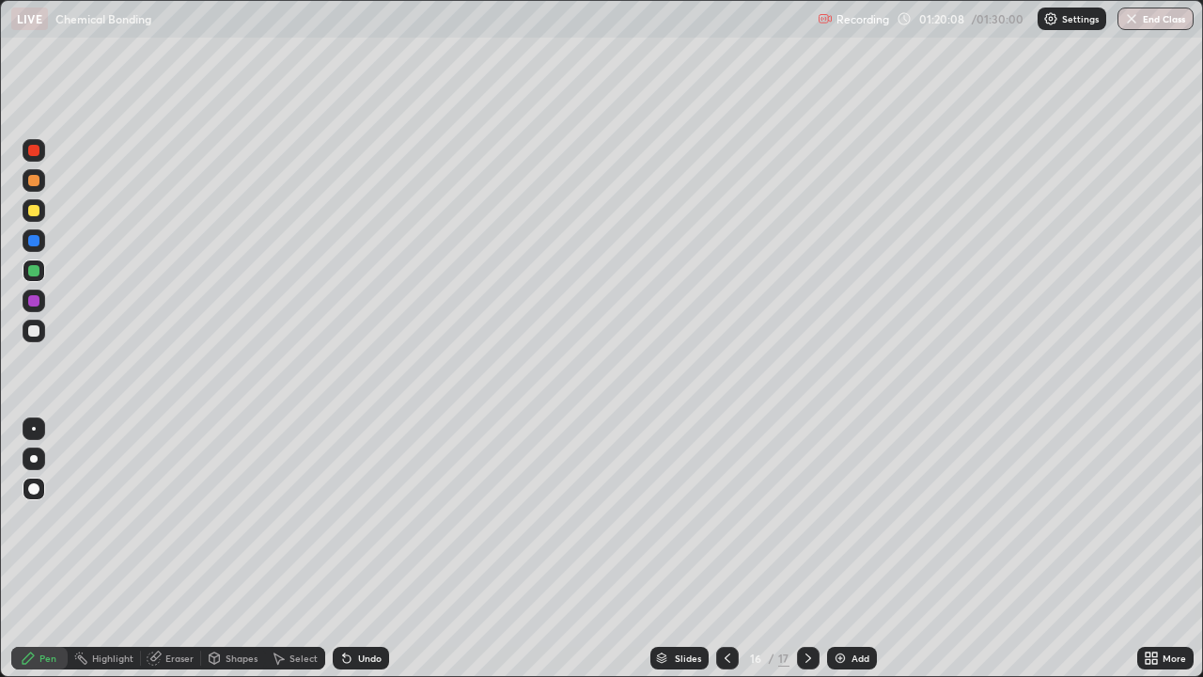
click at [37, 303] on div at bounding box center [33, 300] width 11 height 11
click at [41, 217] on div at bounding box center [34, 210] width 23 height 23
click at [36, 181] on div at bounding box center [33, 180] width 11 height 11
click at [38, 335] on div at bounding box center [33, 330] width 11 height 11
click at [725, 558] on icon at bounding box center [727, 658] width 15 height 15
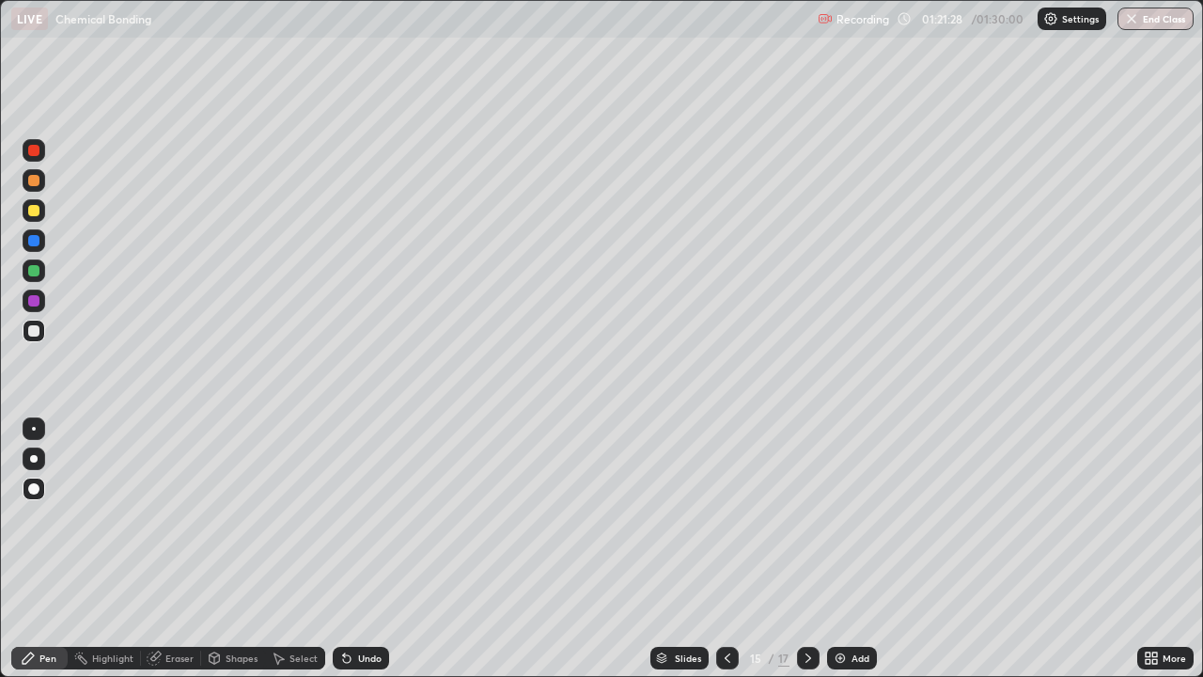
click at [803, 558] on icon at bounding box center [808, 658] width 15 height 15
click at [843, 558] on img at bounding box center [840, 658] width 15 height 15
click at [236, 558] on div "Shapes" at bounding box center [242, 657] width 32 height 9
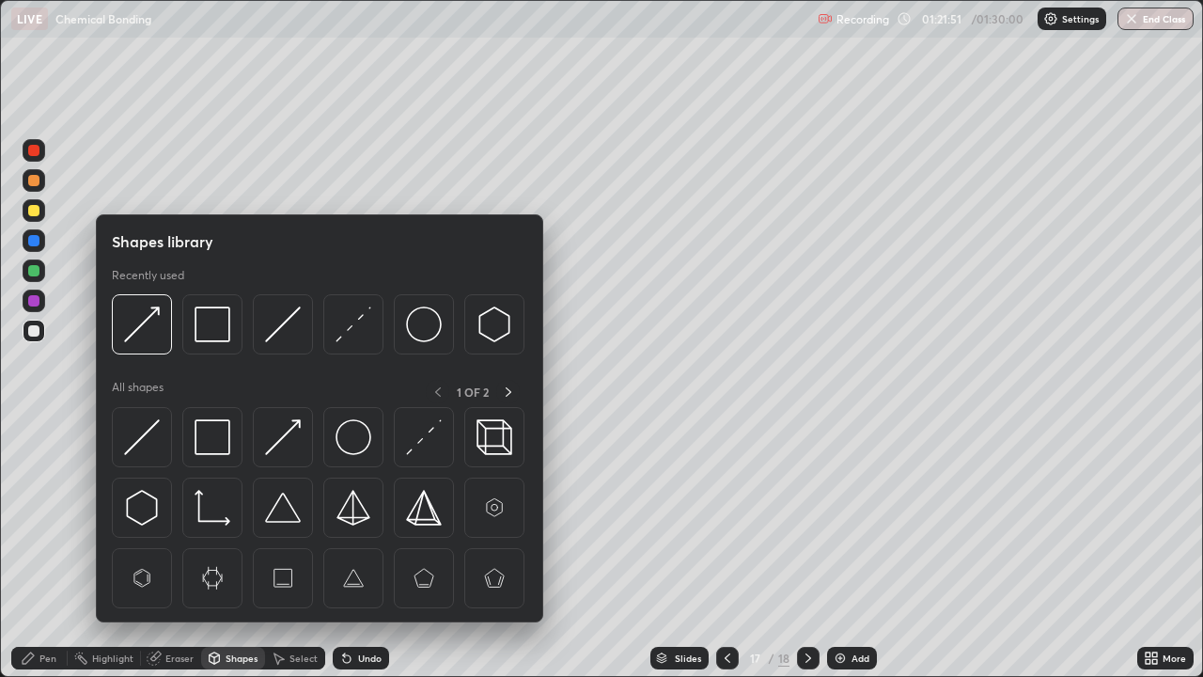
click at [212, 444] on img at bounding box center [213, 437] width 36 height 36
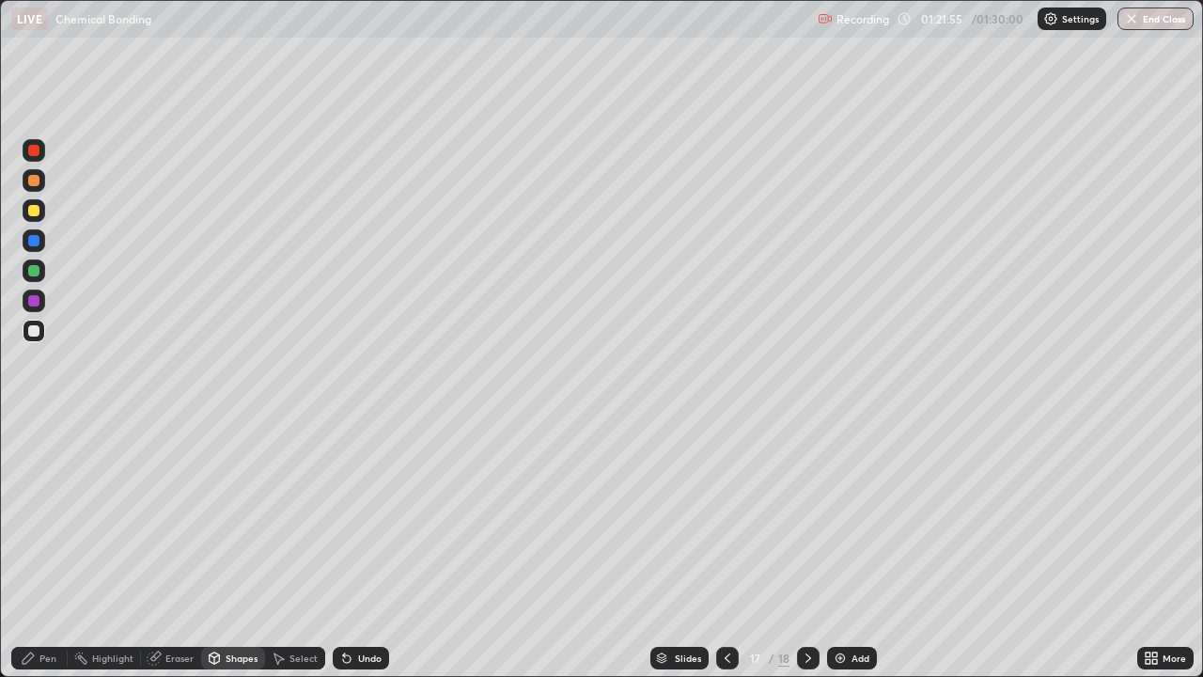
click at [239, 558] on div "Shapes" at bounding box center [233, 658] width 64 height 23
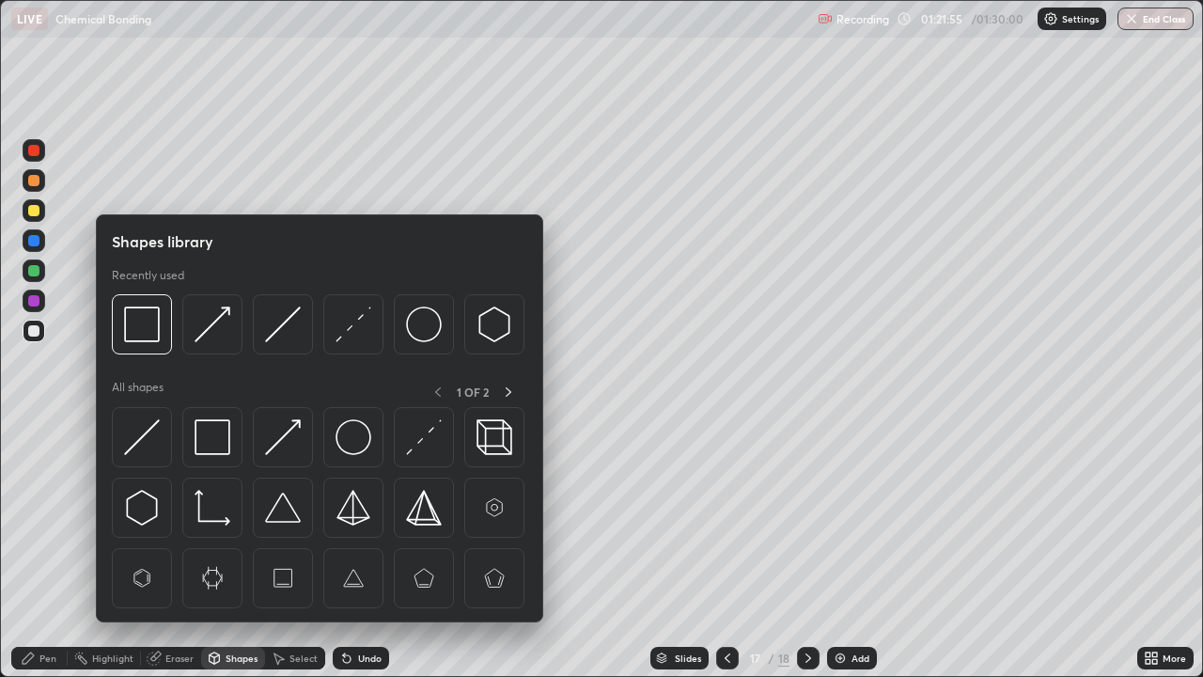
click at [149, 442] on img at bounding box center [142, 437] width 36 height 36
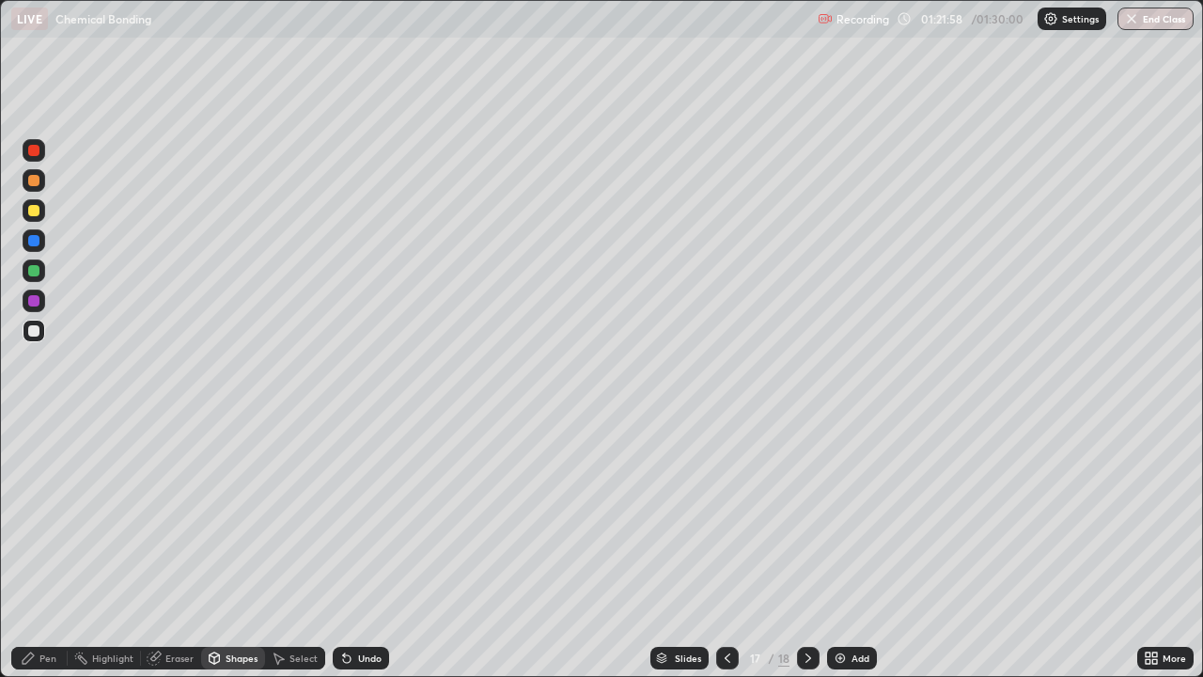
click at [39, 558] on div "Pen" at bounding box center [39, 658] width 56 height 23
click at [34, 297] on div at bounding box center [33, 300] width 11 height 11
click at [236, 558] on div "Shapes" at bounding box center [242, 657] width 32 height 9
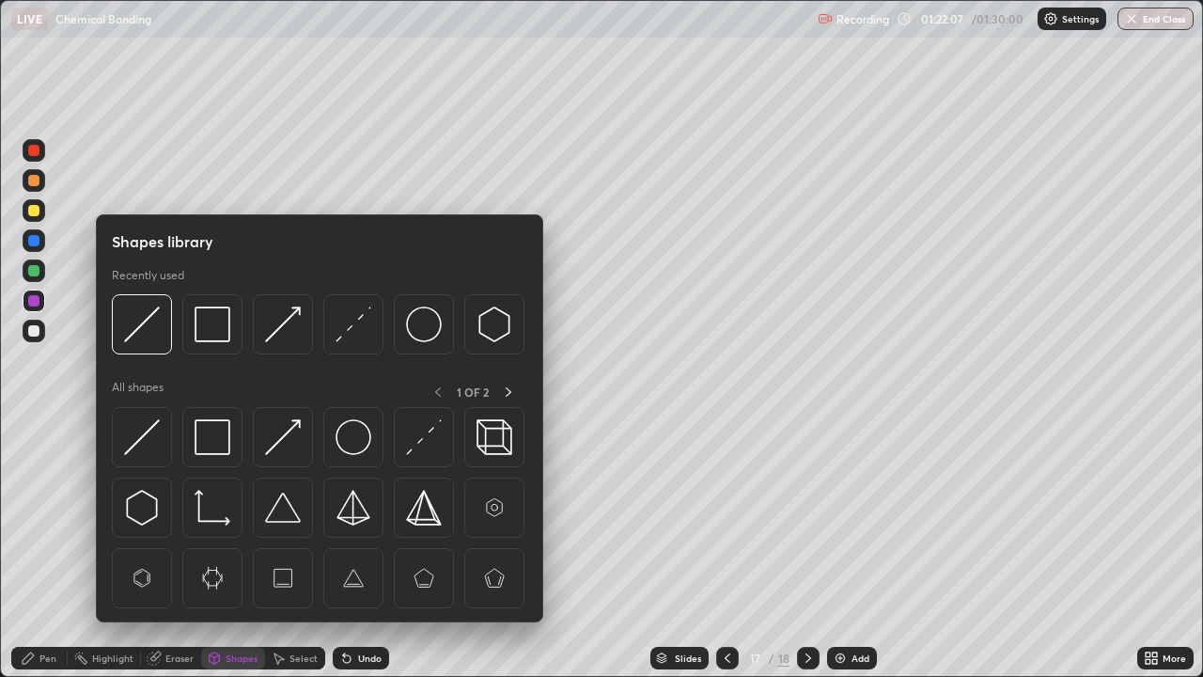
click at [424, 440] on img at bounding box center [424, 437] width 36 height 36
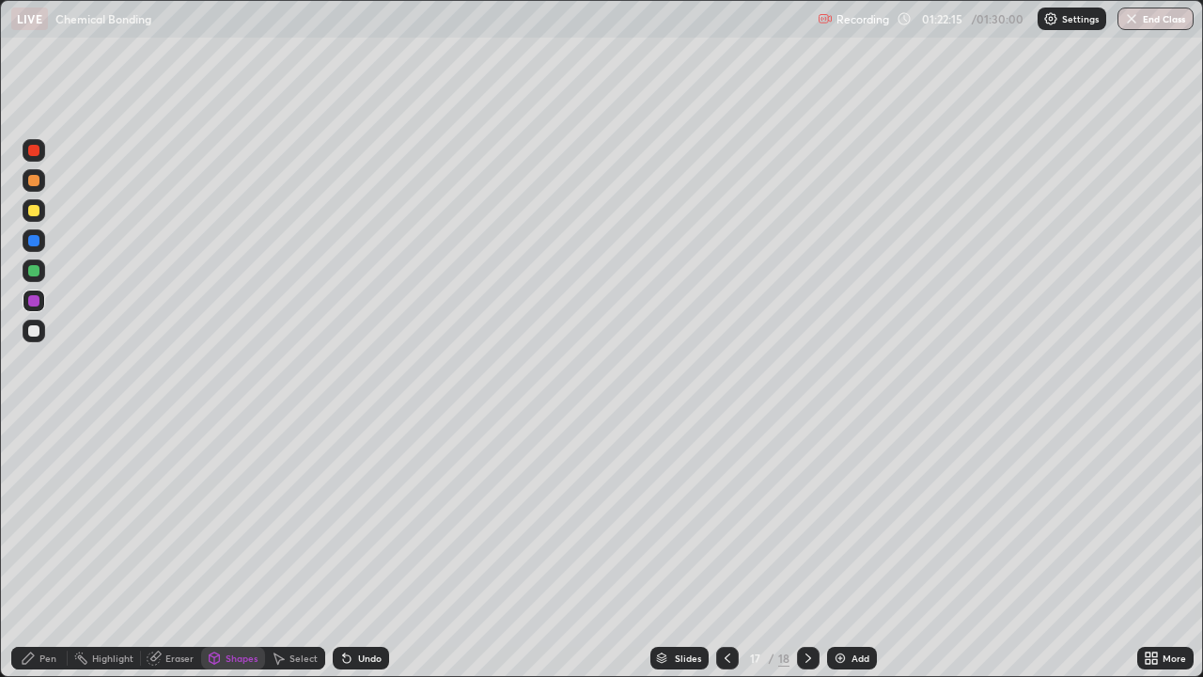
click at [37, 211] on div at bounding box center [33, 210] width 11 height 11
click at [365, 558] on div "Undo" at bounding box center [361, 658] width 56 height 23
click at [358, 558] on div "Undo" at bounding box center [370, 657] width 24 height 9
click at [40, 558] on div "Pen" at bounding box center [47, 657] width 17 height 9
click at [232, 558] on div "Shapes" at bounding box center [242, 657] width 32 height 9
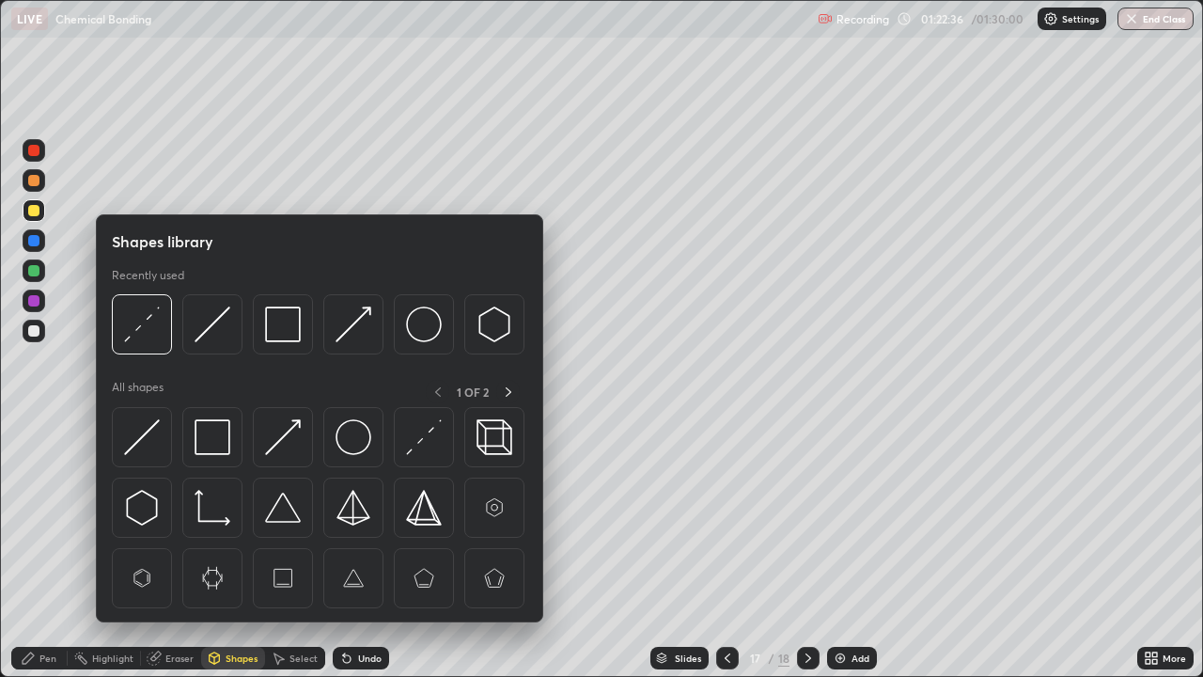
click at [279, 446] on img at bounding box center [283, 437] width 36 height 36
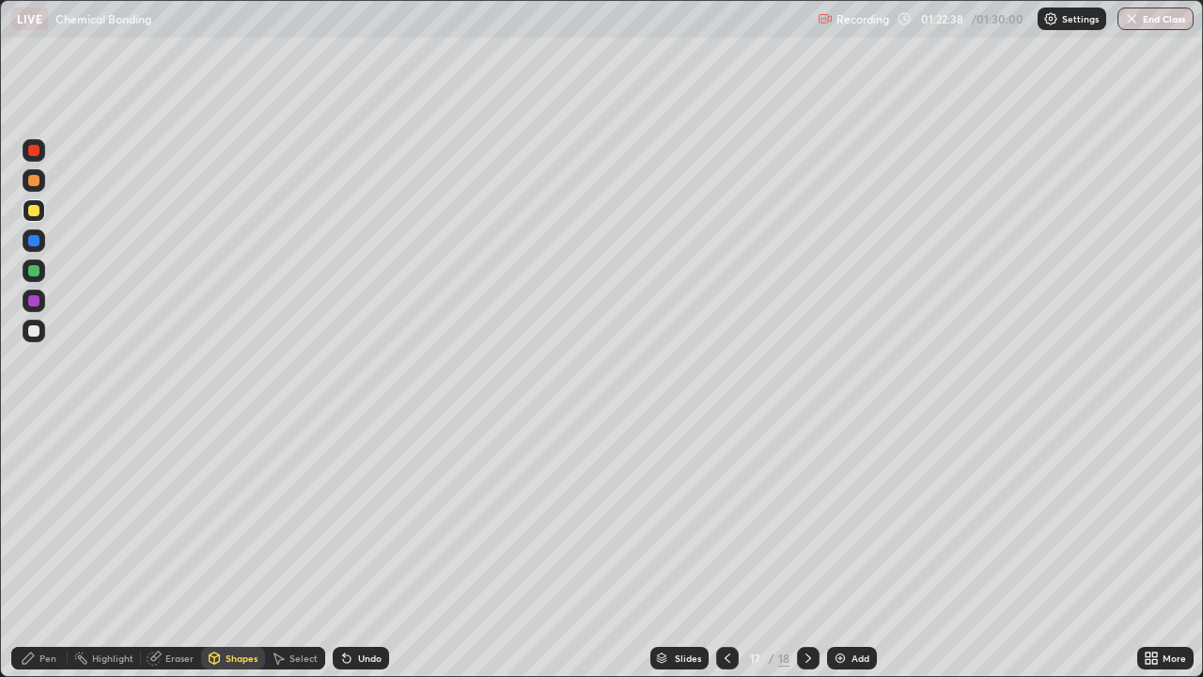
click at [39, 558] on div "Pen" at bounding box center [47, 657] width 17 height 9
click at [232, 558] on div "Shapes" at bounding box center [233, 658] width 64 height 23
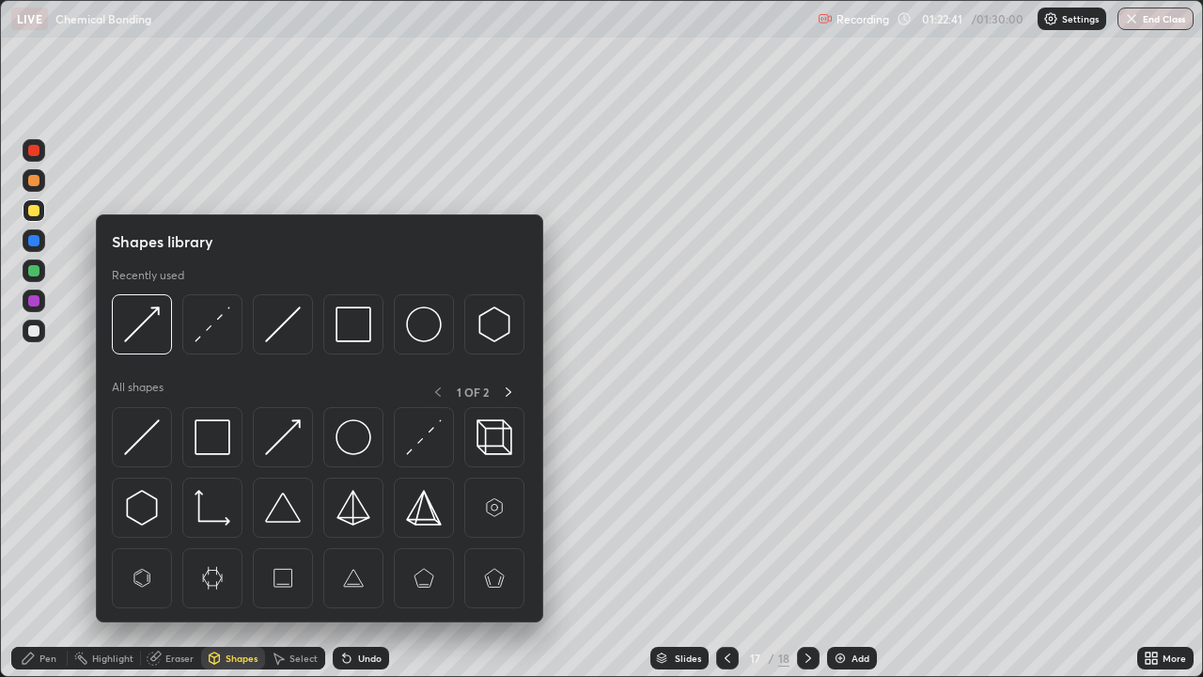
click at [215, 438] on img at bounding box center [213, 437] width 36 height 36
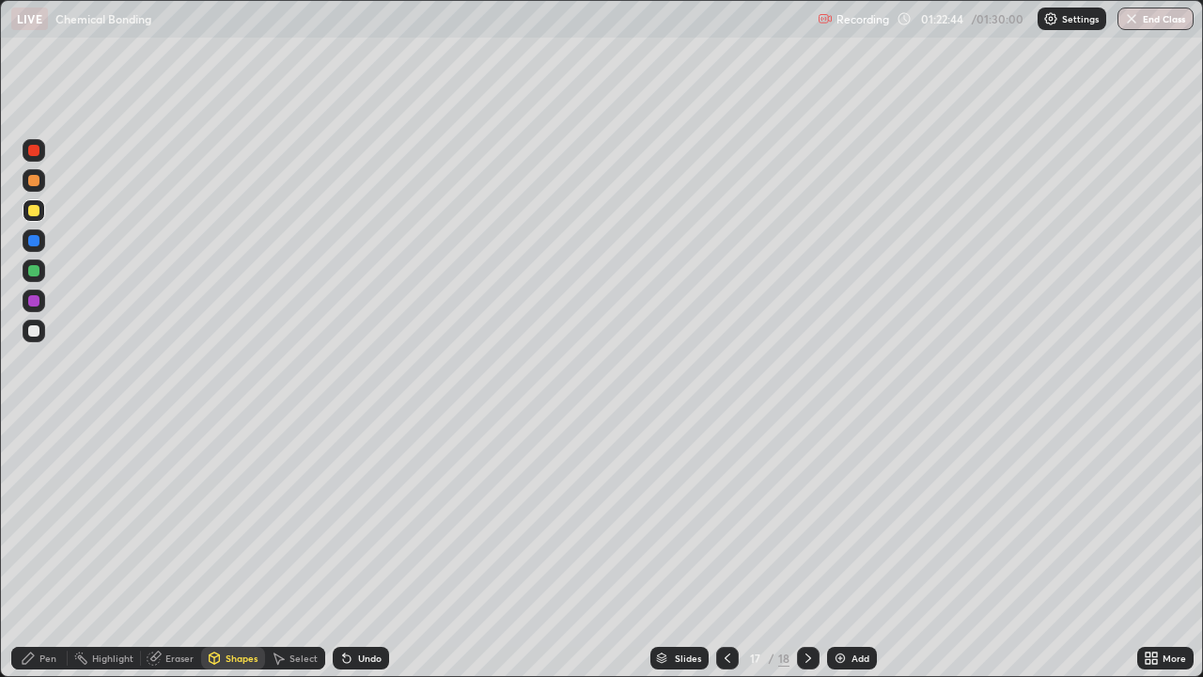
click at [230, 558] on div "Shapes" at bounding box center [242, 657] width 32 height 9
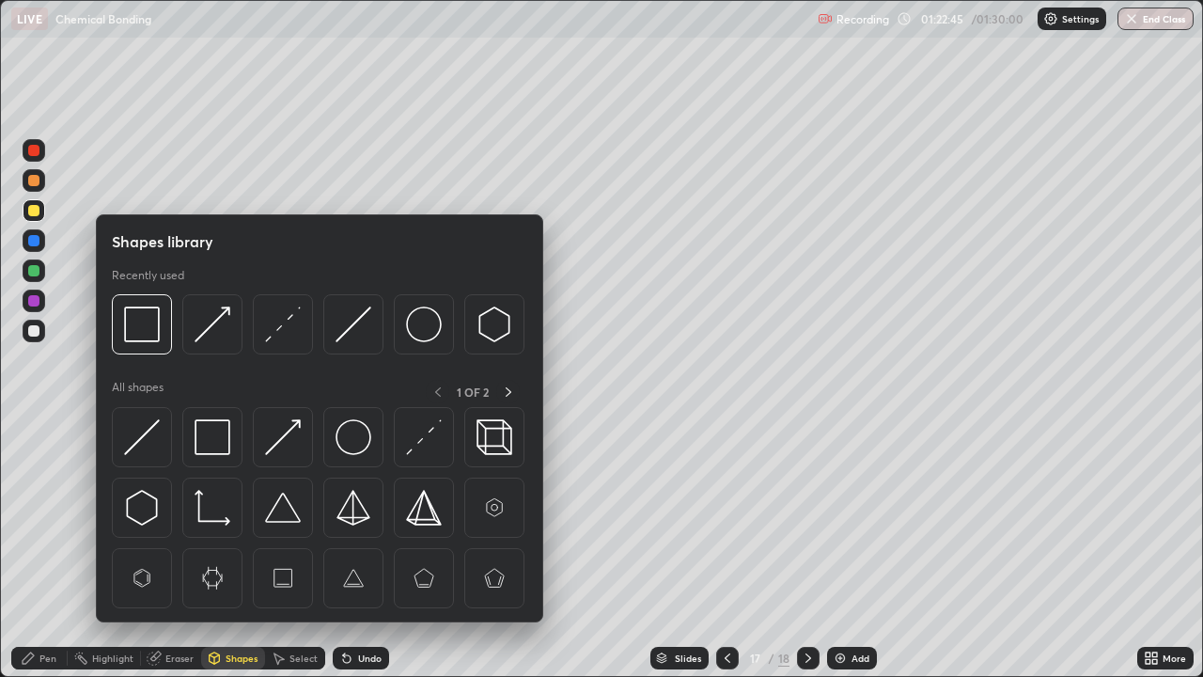
click at [147, 436] on img at bounding box center [142, 437] width 36 height 36
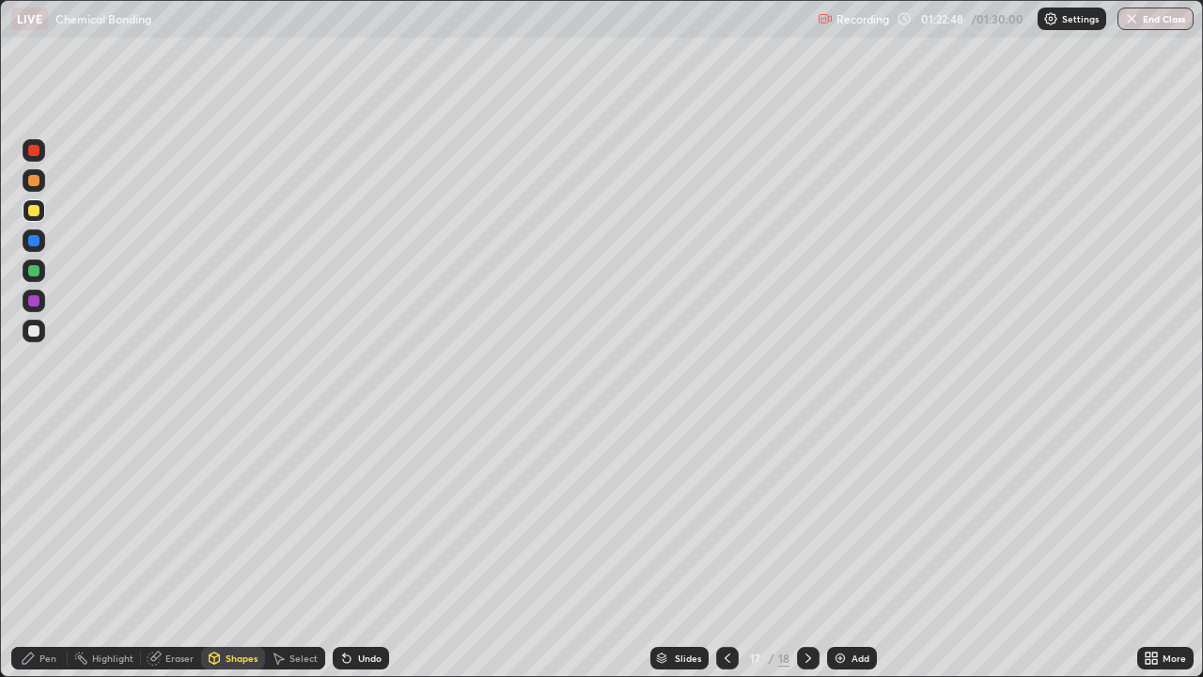
click at [30, 558] on icon at bounding box center [28, 658] width 15 height 15
click at [30, 302] on div at bounding box center [33, 300] width 11 height 11
click at [32, 303] on div at bounding box center [33, 300] width 11 height 11
click at [34, 272] on div at bounding box center [33, 270] width 11 height 11
click at [226, 558] on div "Shapes" at bounding box center [233, 658] width 64 height 23
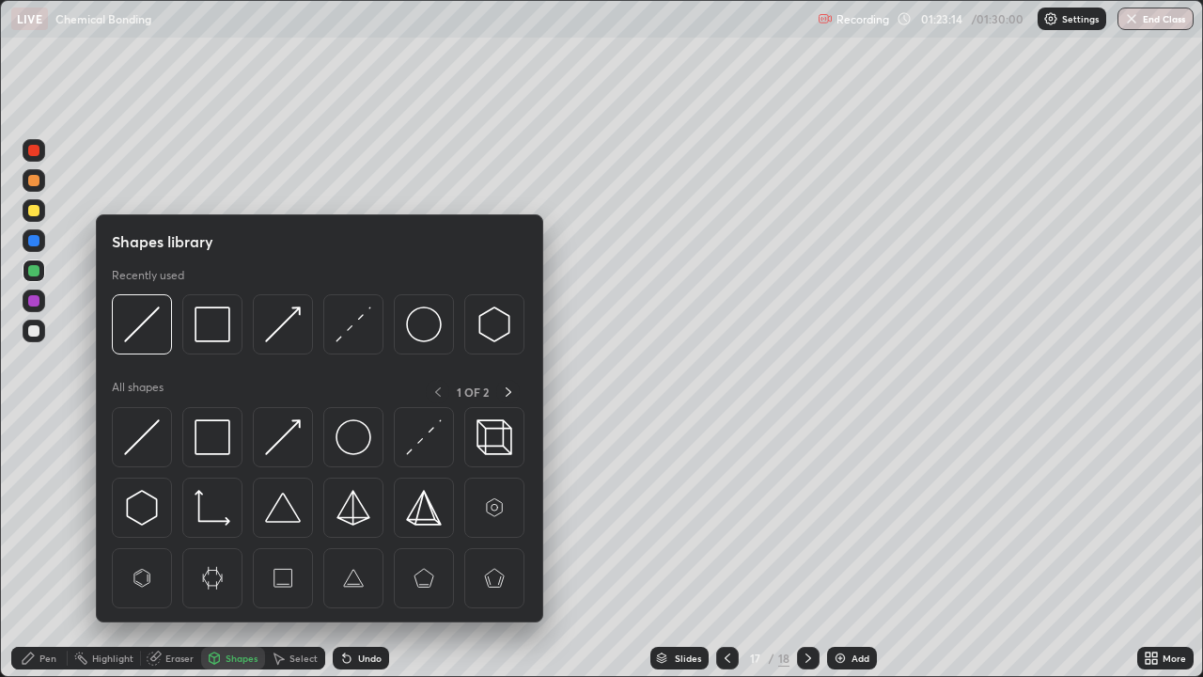
click at [270, 558] on div "Select" at bounding box center [295, 658] width 60 height 38
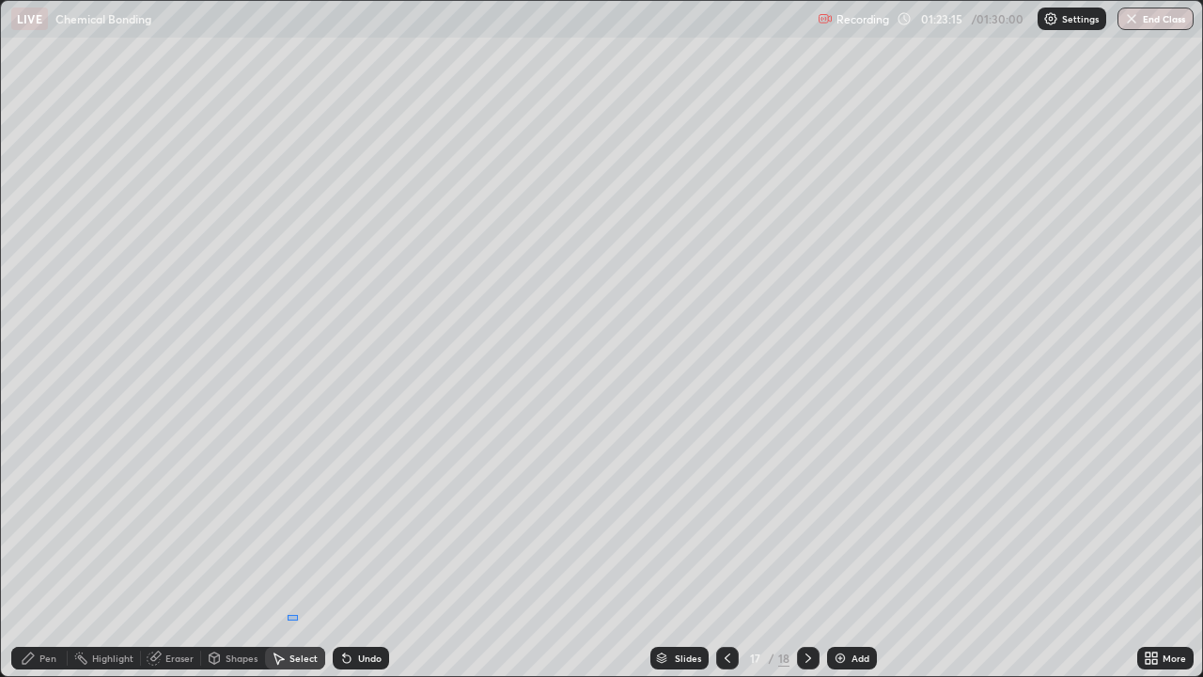
click at [288, 558] on div "0 ° Undo Copy Duplicate Duplicate to new slide Delete" at bounding box center [602, 339] width 1203 height 676
click at [41, 558] on div "Pen" at bounding box center [47, 657] width 17 height 9
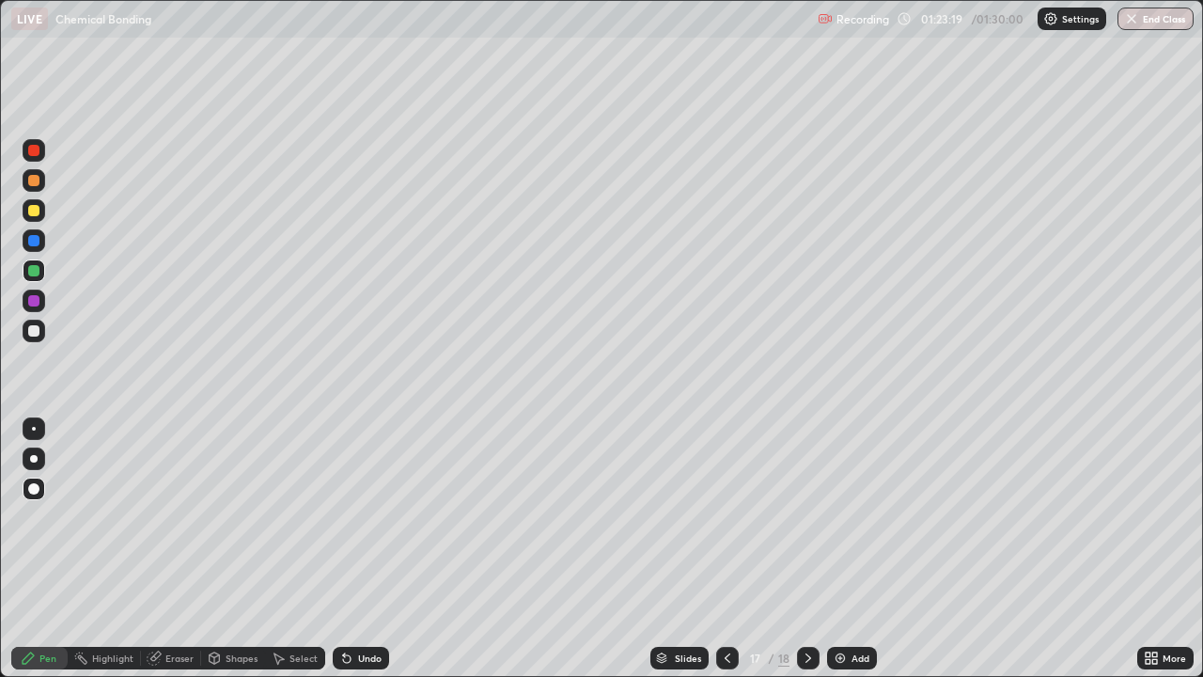
click at [244, 558] on div "Shapes" at bounding box center [242, 657] width 32 height 9
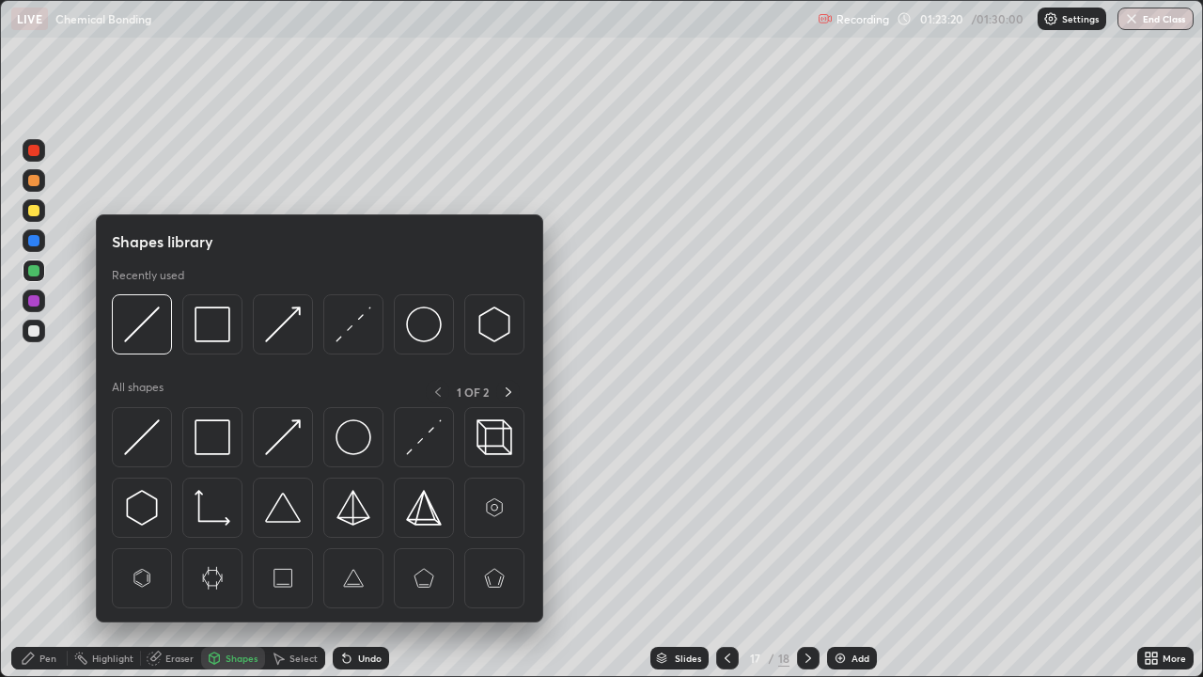
click at [278, 438] on img at bounding box center [283, 437] width 36 height 36
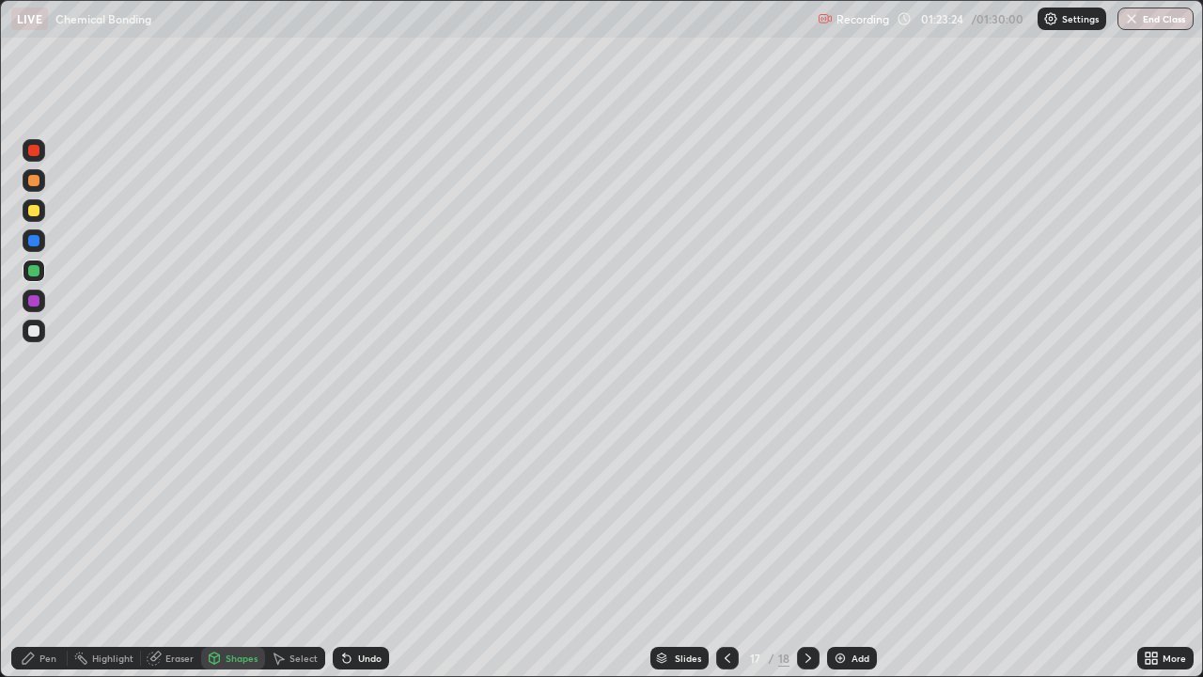
click at [38, 558] on div "Pen" at bounding box center [39, 658] width 56 height 23
click at [843, 558] on img at bounding box center [840, 658] width 15 height 15
click at [241, 558] on div "Shapes" at bounding box center [242, 657] width 32 height 9
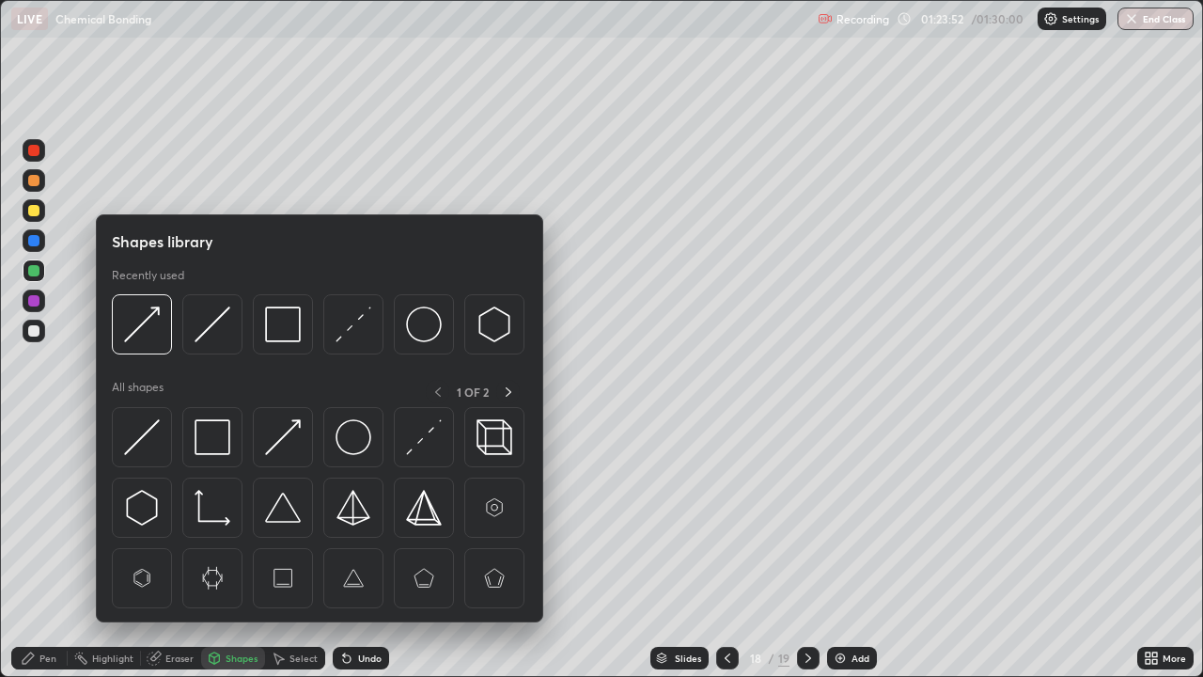
click at [218, 444] on img at bounding box center [213, 437] width 36 height 36
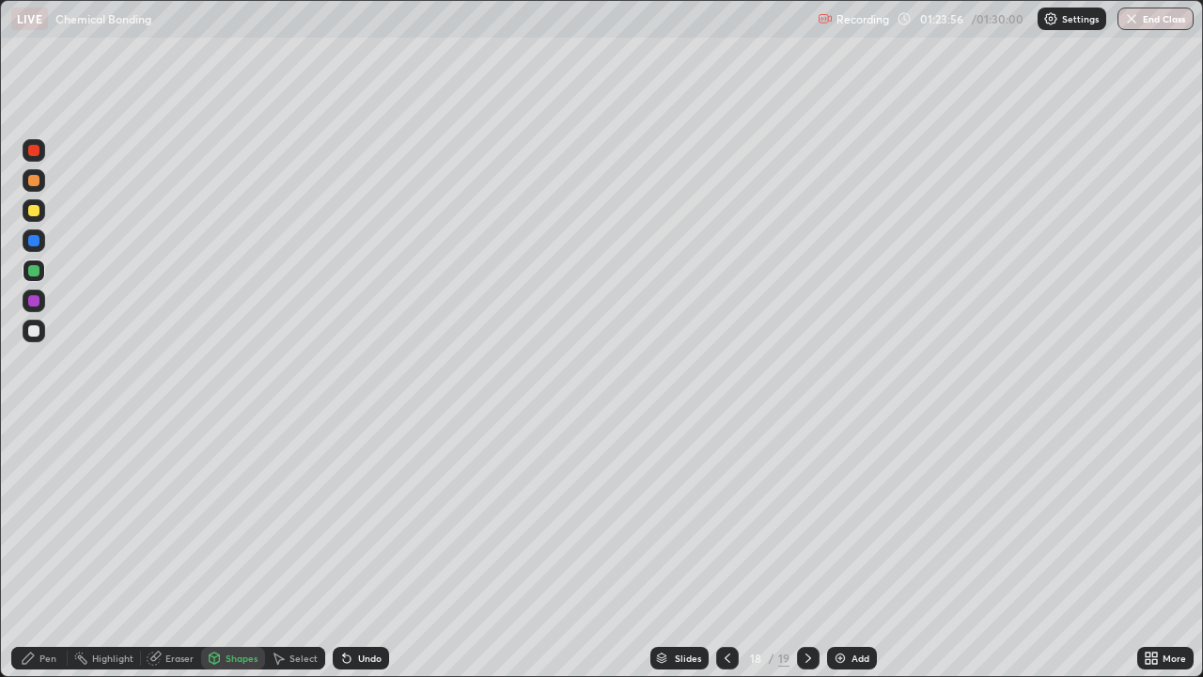
click at [238, 558] on div "Shapes" at bounding box center [242, 657] width 32 height 9
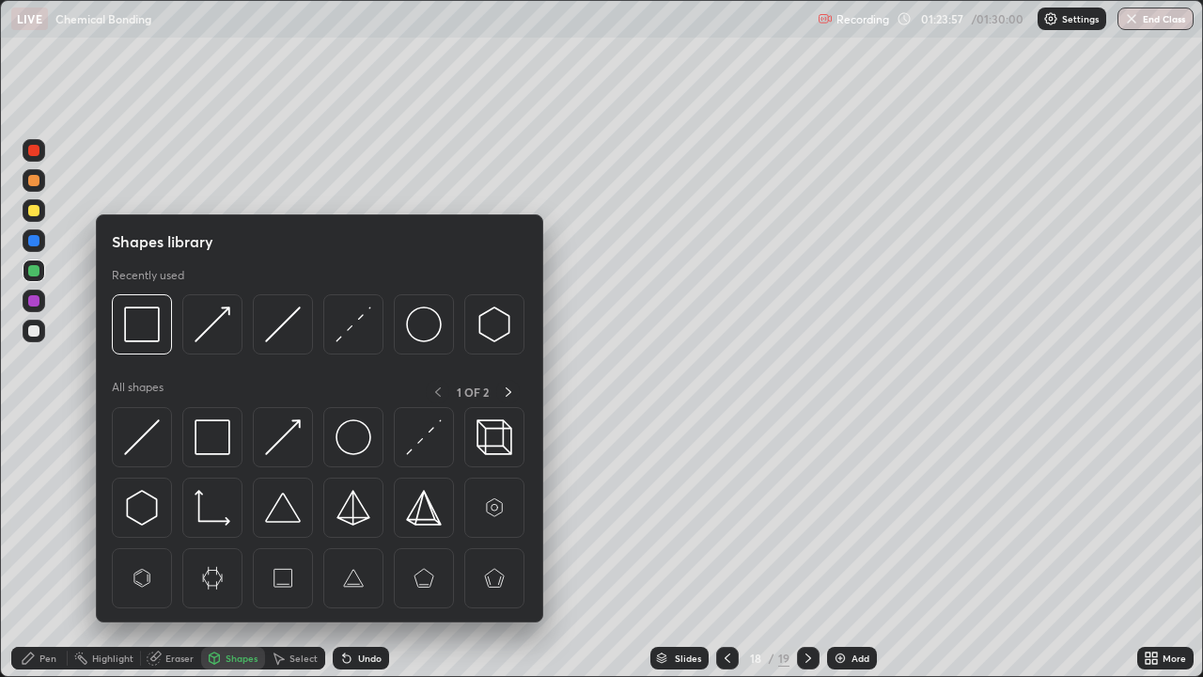
click at [151, 436] on img at bounding box center [142, 437] width 36 height 36
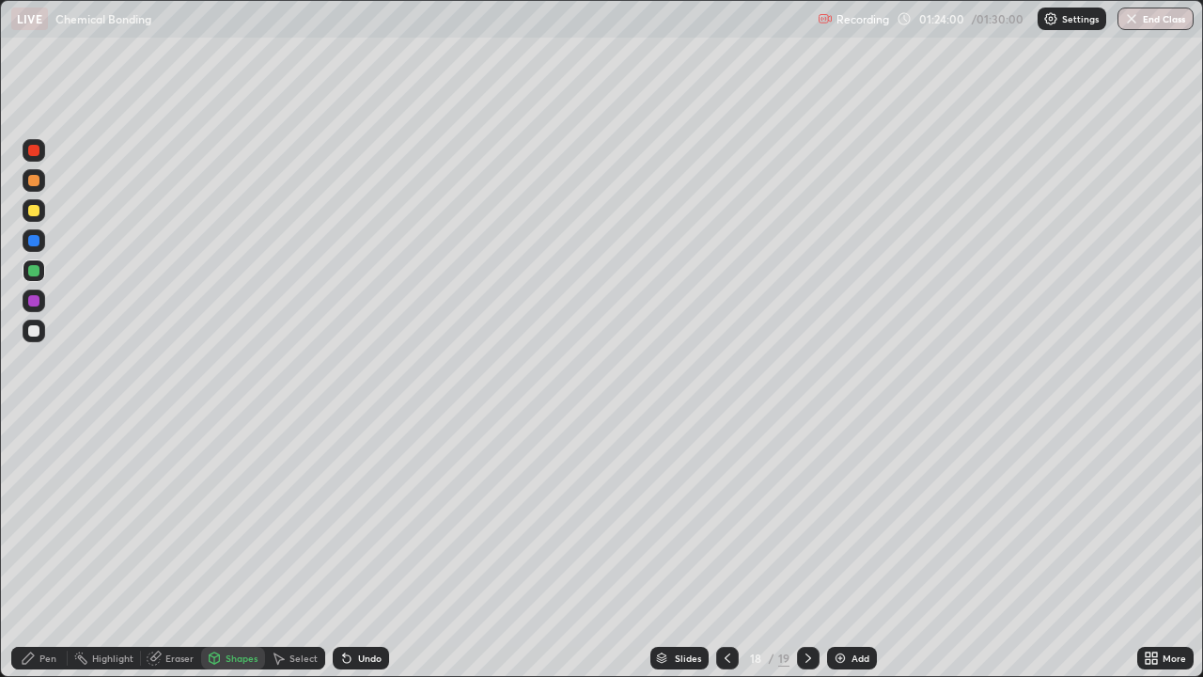
click at [62, 558] on div "Pen" at bounding box center [39, 658] width 56 height 23
click at [35, 211] on div at bounding box center [33, 210] width 11 height 11
click at [230, 558] on div "Shapes" at bounding box center [233, 658] width 64 height 23
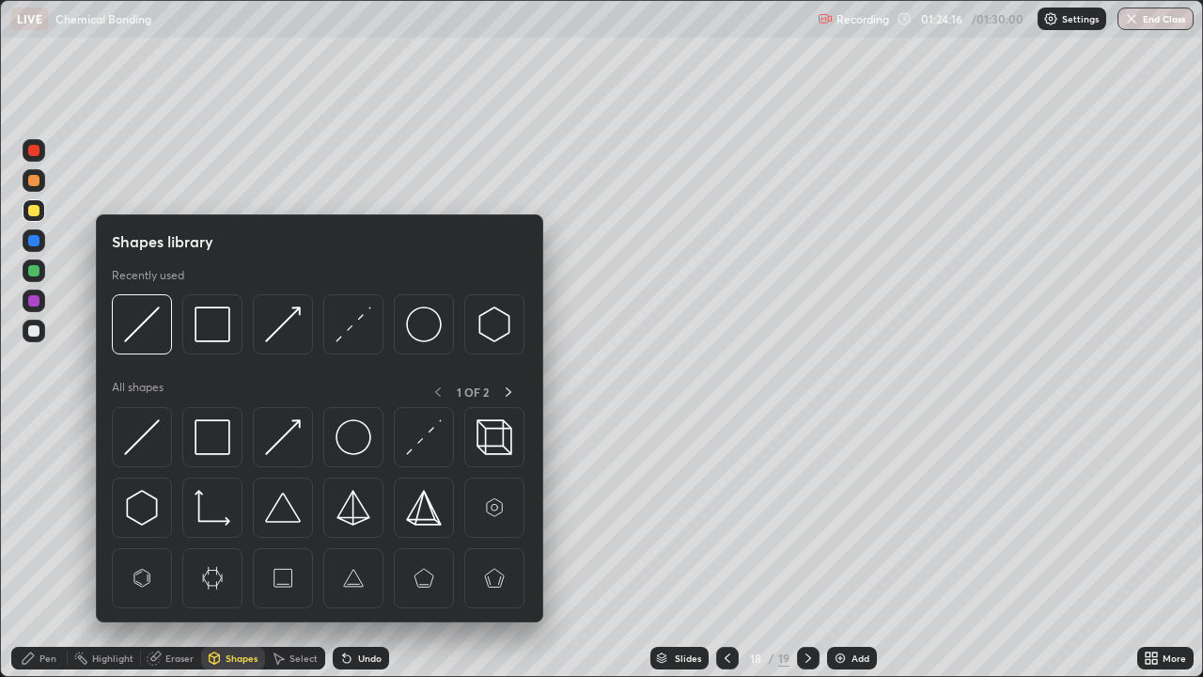
click at [152, 442] on img at bounding box center [142, 437] width 36 height 36
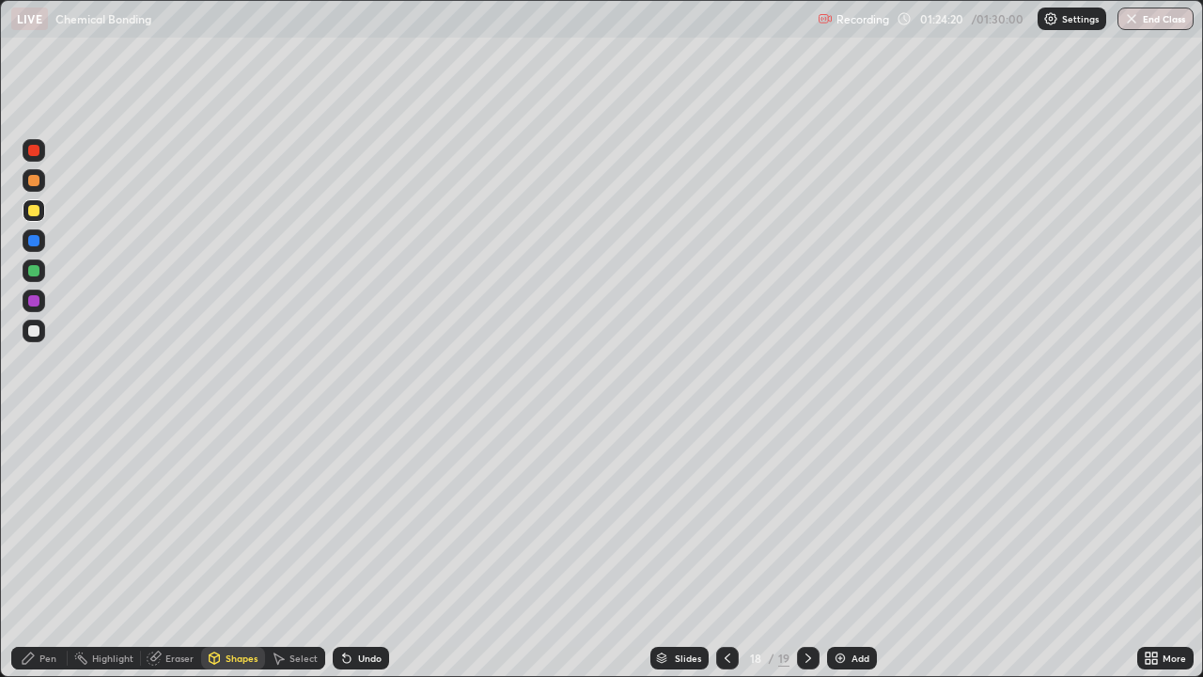
click at [60, 558] on div "Pen" at bounding box center [39, 658] width 56 height 23
click at [723, 558] on icon at bounding box center [727, 658] width 15 height 15
click at [803, 558] on icon at bounding box center [808, 658] width 15 height 15
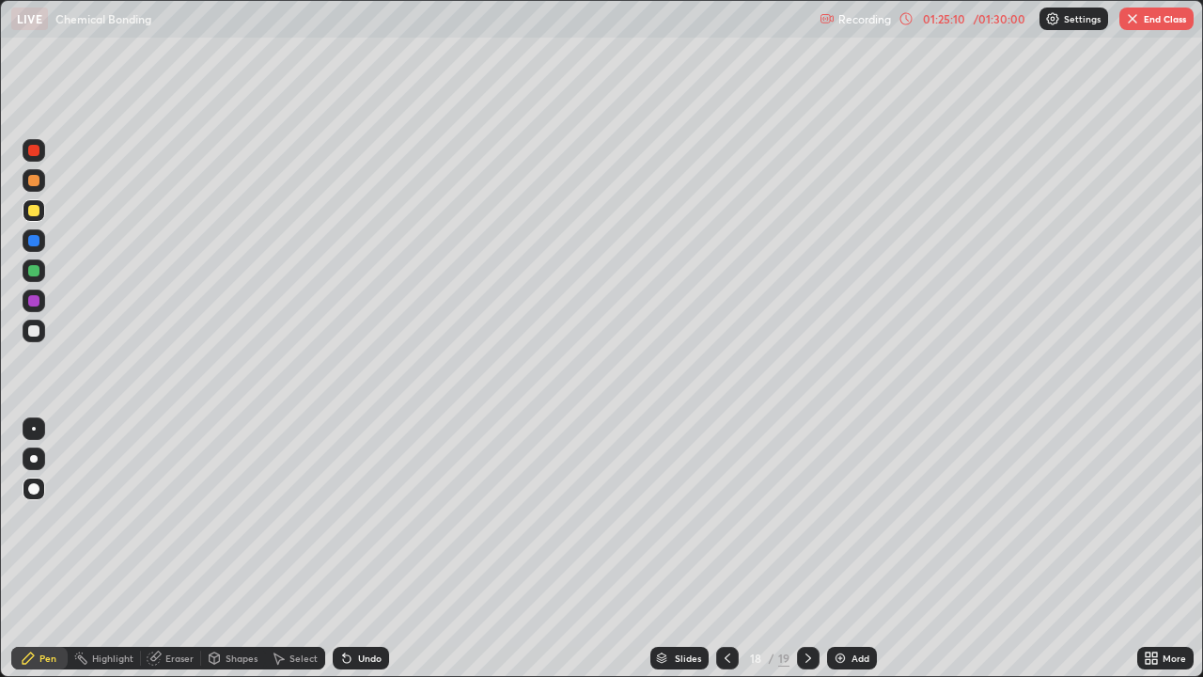
click at [729, 558] on icon at bounding box center [727, 658] width 15 height 15
click at [805, 558] on icon at bounding box center [808, 658] width 15 height 15
click at [39, 341] on div at bounding box center [34, 331] width 23 height 23
click at [239, 558] on div "Shapes" at bounding box center [242, 657] width 32 height 9
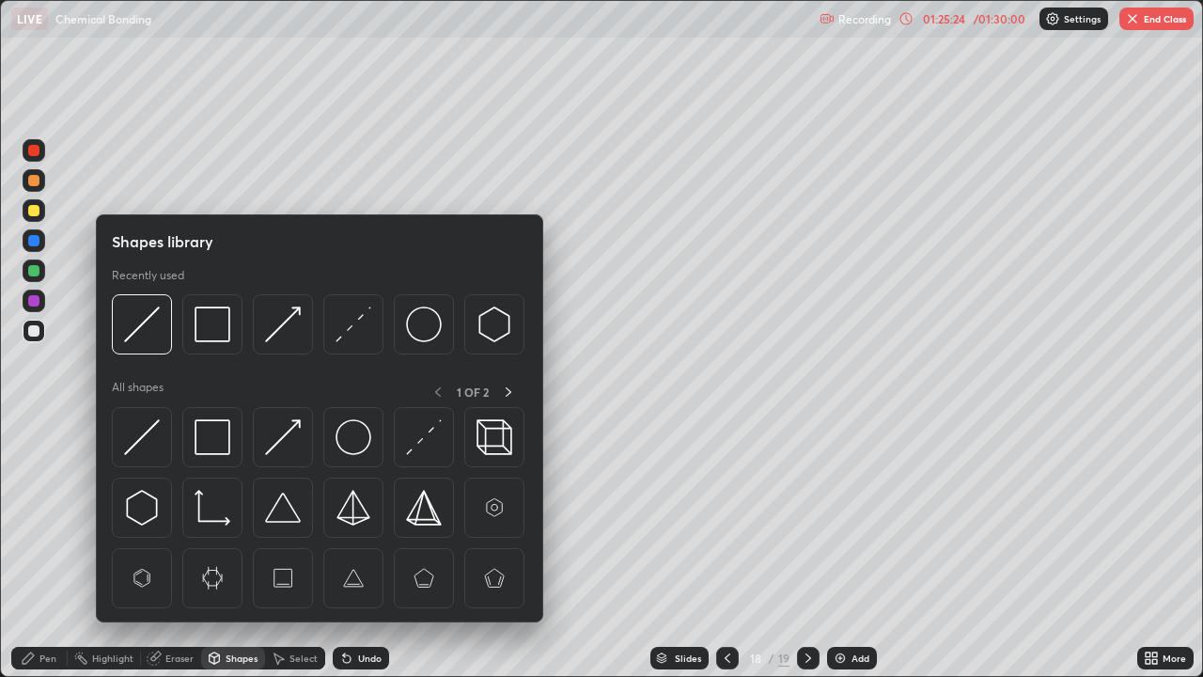
click at [275, 445] on img at bounding box center [283, 437] width 36 height 36
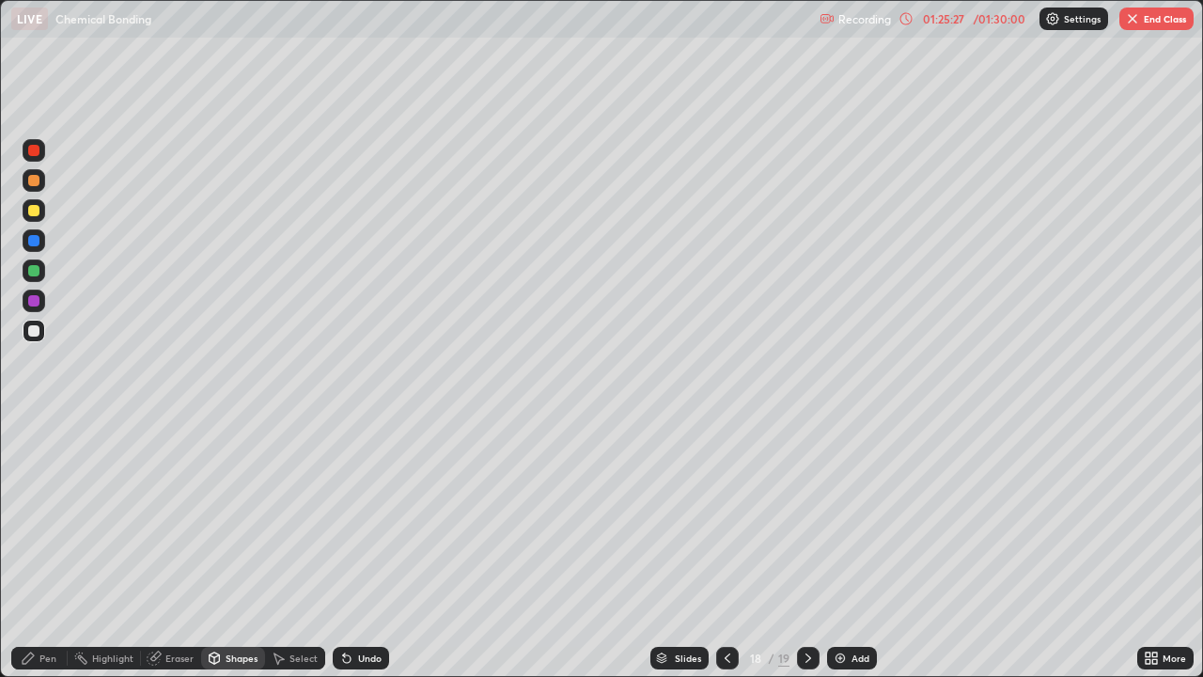
click at [32, 558] on div "Pen" at bounding box center [39, 658] width 56 height 23
click at [727, 558] on icon at bounding box center [727, 658] width 15 height 15
click at [726, 558] on icon at bounding box center [727, 658] width 15 height 15
click at [725, 558] on icon at bounding box center [727, 658] width 15 height 15
click at [716, 558] on div at bounding box center [727, 658] width 23 height 23
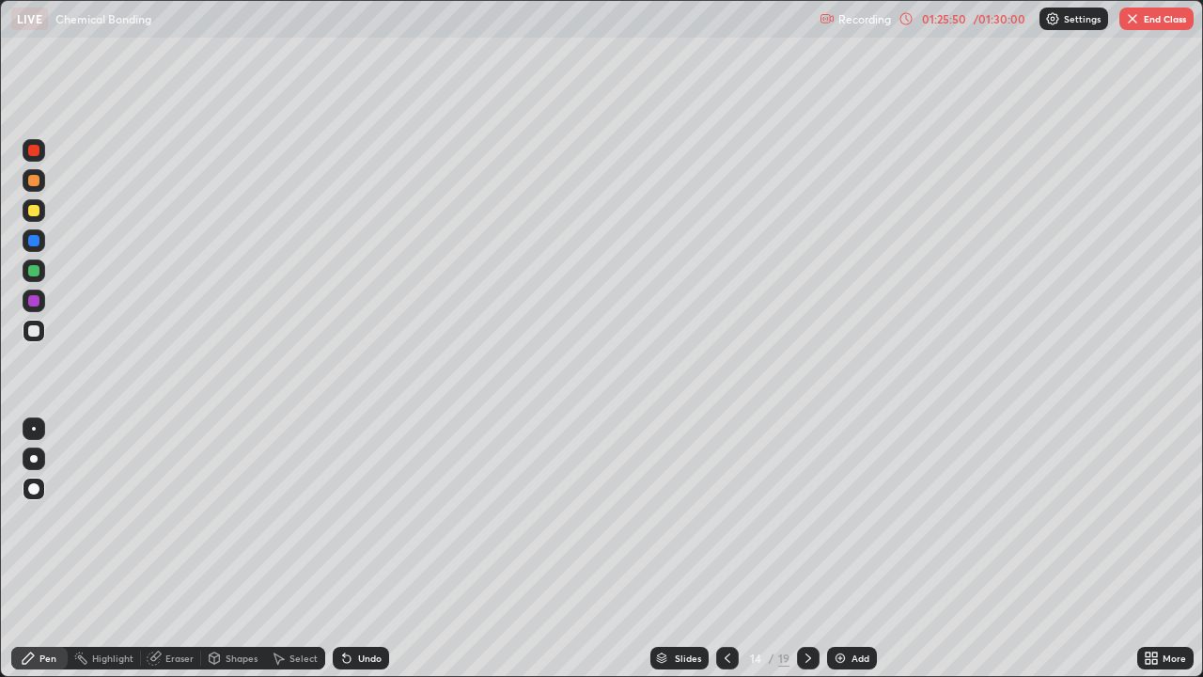
click at [719, 558] on div at bounding box center [727, 658] width 23 height 23
click at [718, 558] on div at bounding box center [727, 658] width 23 height 23
click at [803, 558] on icon at bounding box center [808, 658] width 15 height 15
click at [807, 558] on icon at bounding box center [808, 658] width 15 height 15
click at [808, 558] on icon at bounding box center [808, 658] width 15 height 15
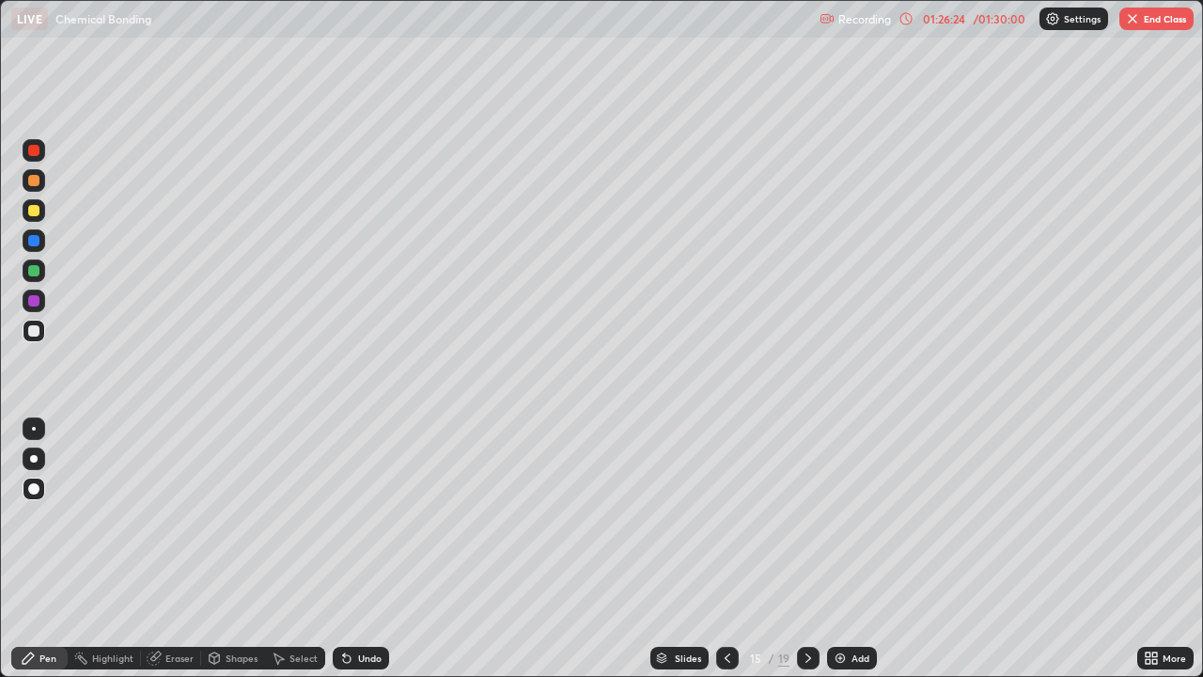
click at [808, 558] on icon at bounding box center [808, 658] width 15 height 15
click at [726, 558] on icon at bounding box center [727, 658] width 15 height 15
click at [720, 558] on icon at bounding box center [727, 658] width 15 height 15
click at [807, 558] on icon at bounding box center [808, 658] width 15 height 15
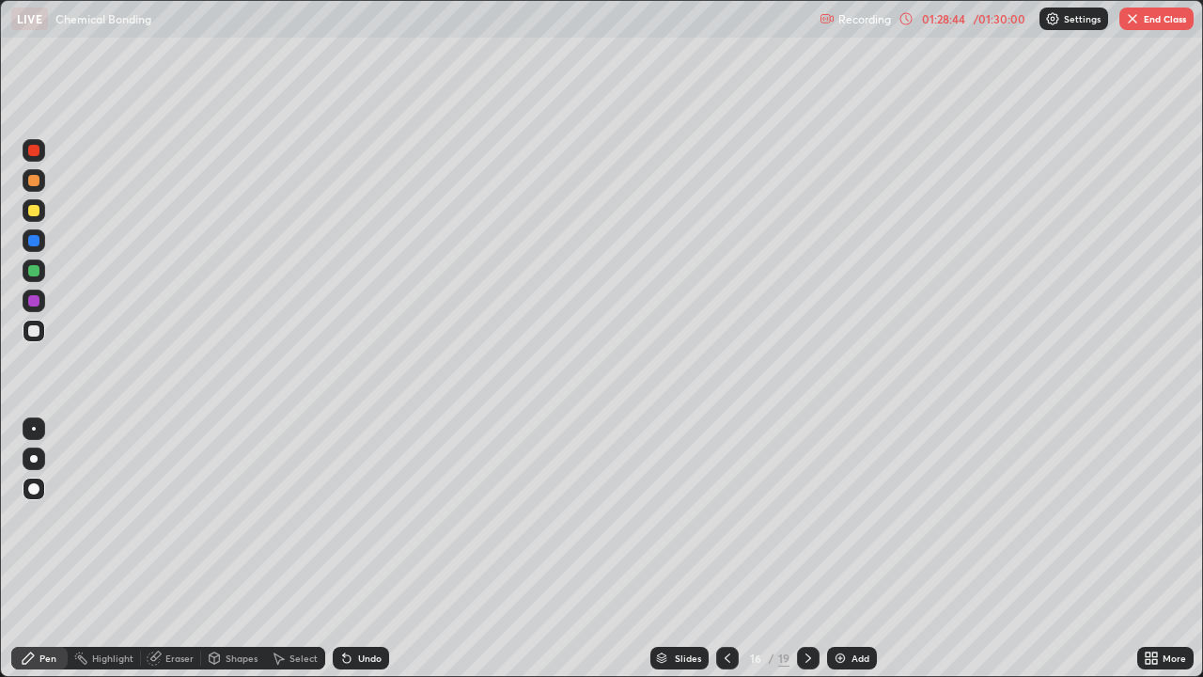
click at [1149, 24] on button "End Class" at bounding box center [1157, 19] width 74 height 23
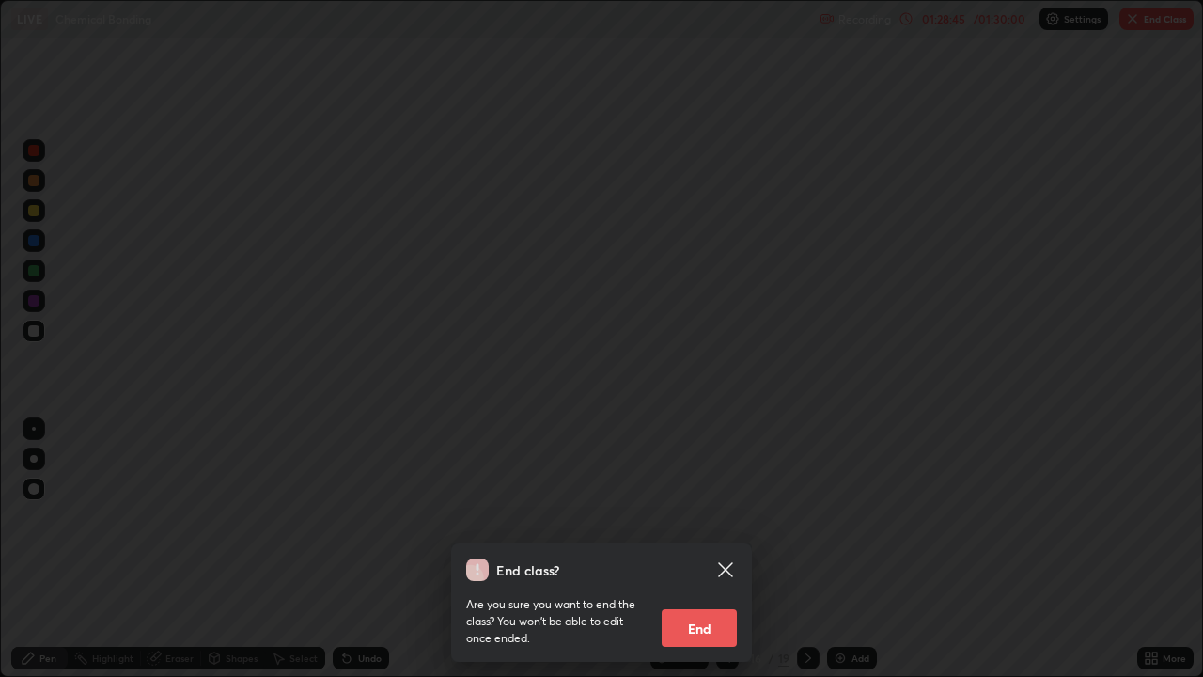
click at [696, 558] on button "End" at bounding box center [699, 628] width 75 height 38
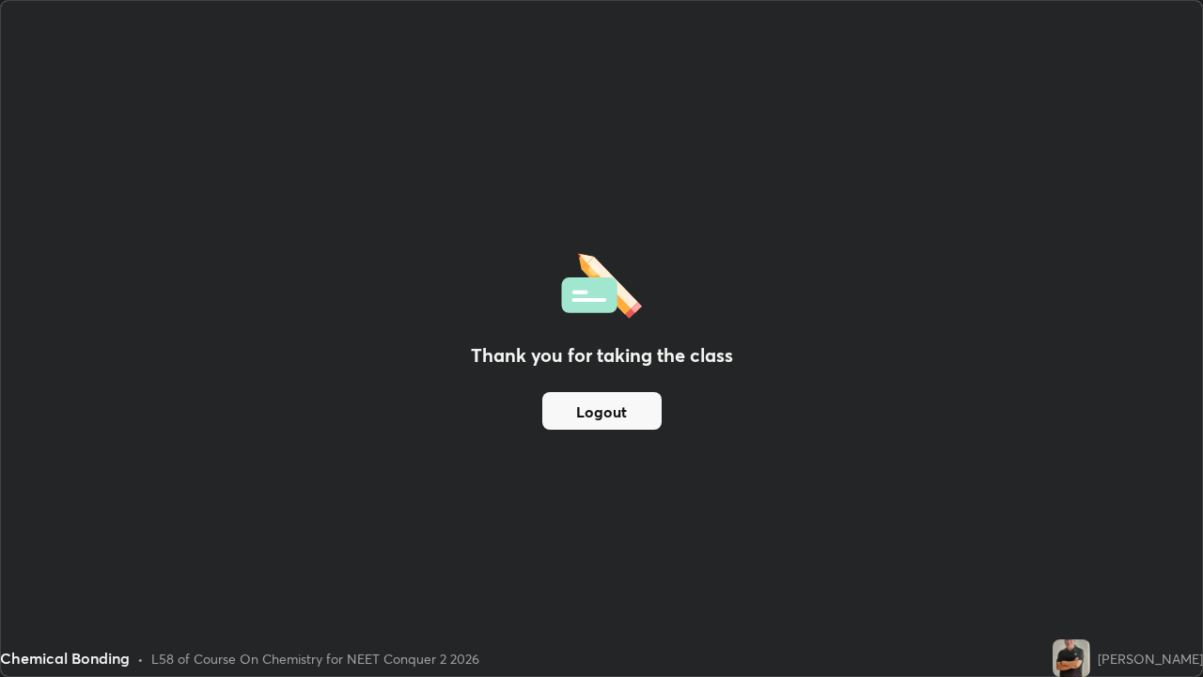
click at [605, 412] on button "Logout" at bounding box center [601, 411] width 119 height 38
